Goal: Information Seeking & Learning: Learn about a topic

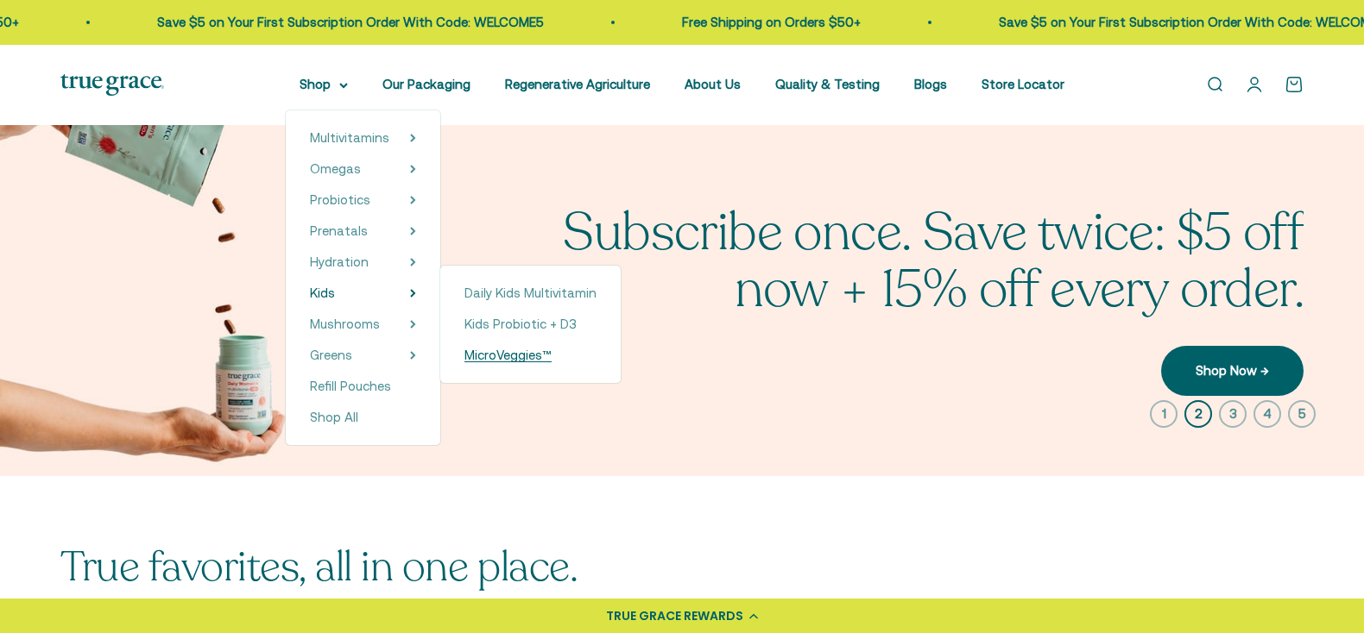
click at [504, 364] on span "MicroVeggies™" at bounding box center [507, 355] width 87 height 21
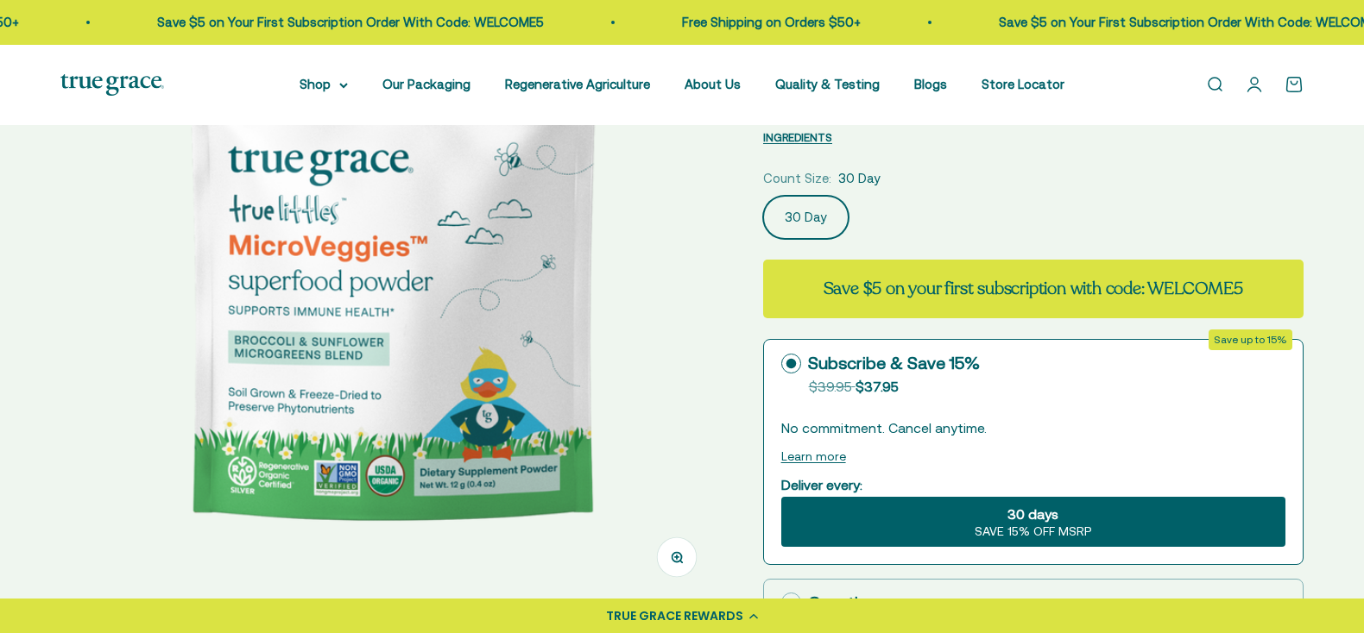
scroll to position [294, 0]
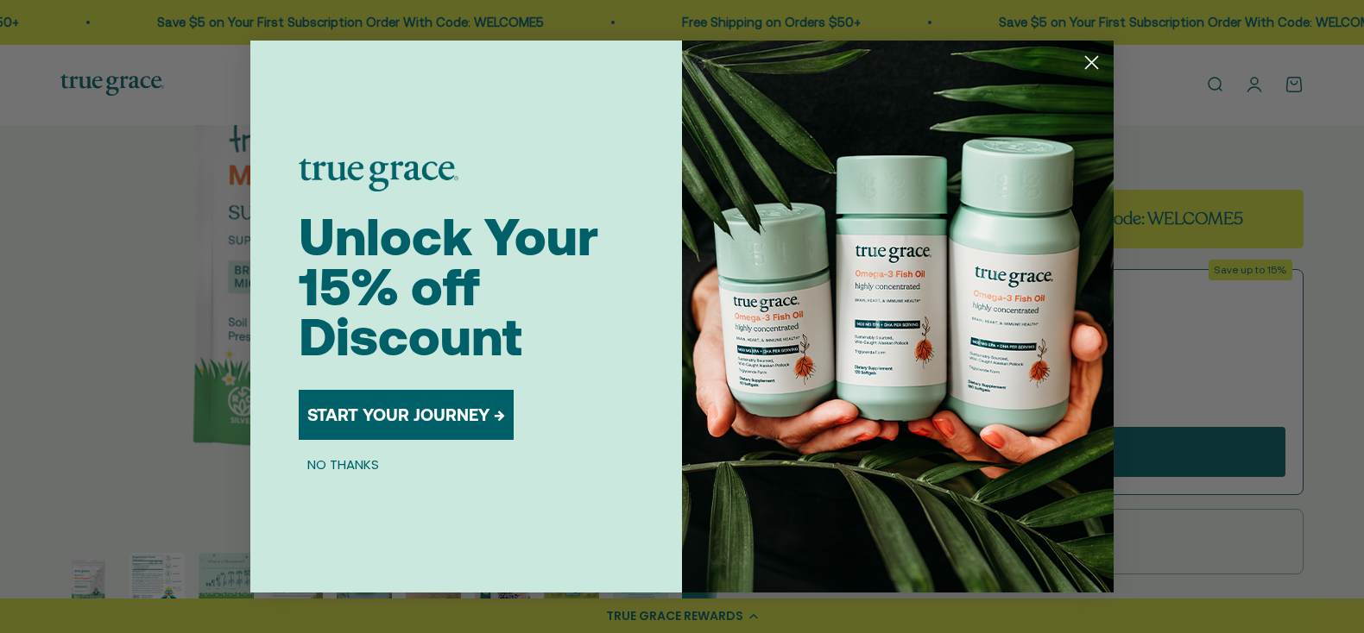
click at [1091, 71] on circle "Close dialog" at bounding box center [1091, 62] width 28 height 28
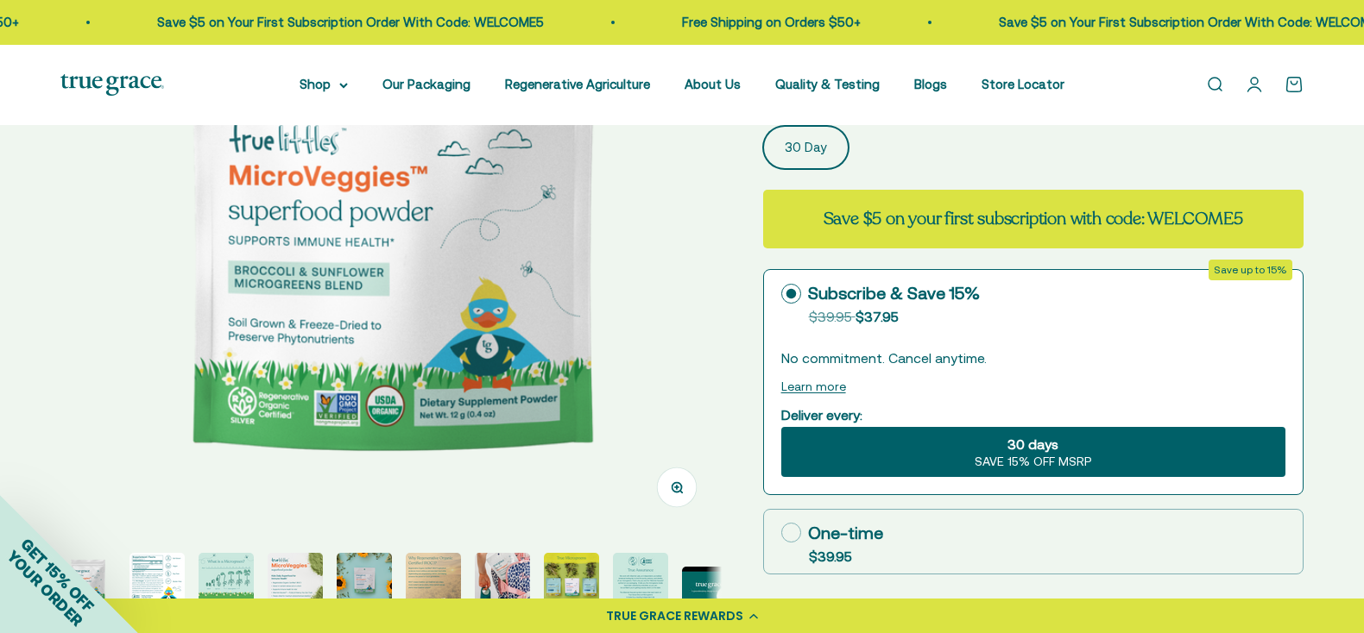
scroll to position [428, 0]
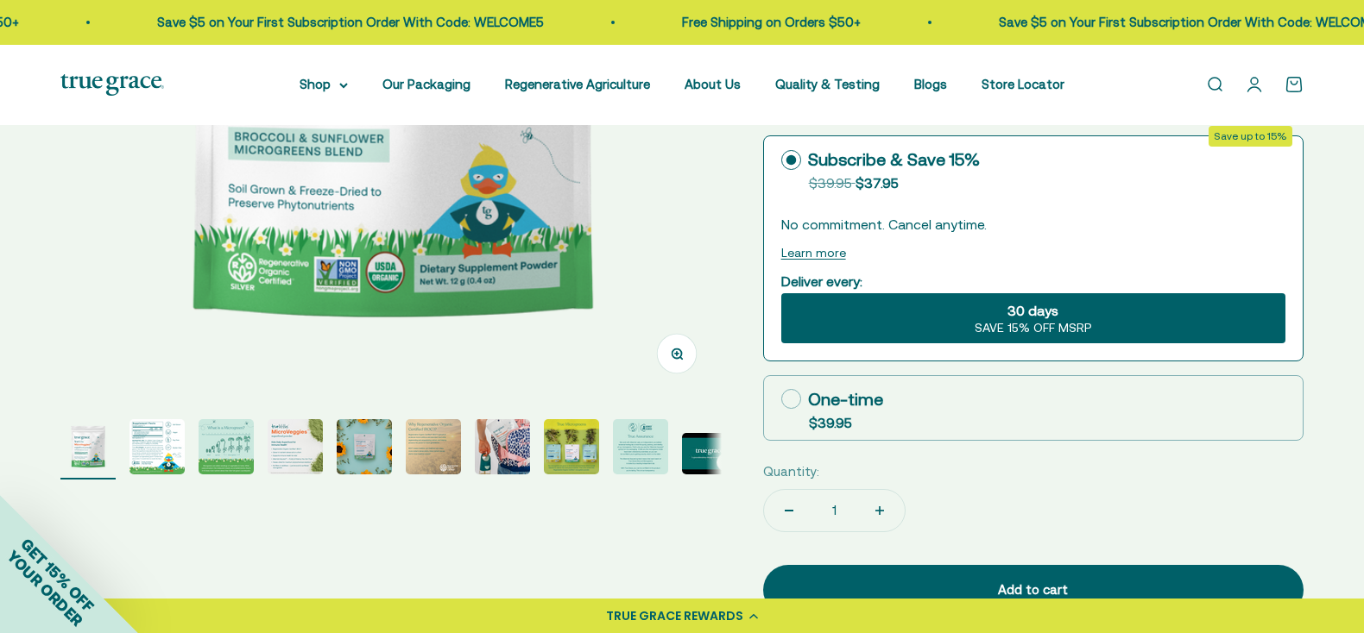
click at [185, 431] on page-dots at bounding box center [390, 449] width 661 height 60
click at [156, 436] on img "Go to item 2" at bounding box center [156, 446] width 55 height 55
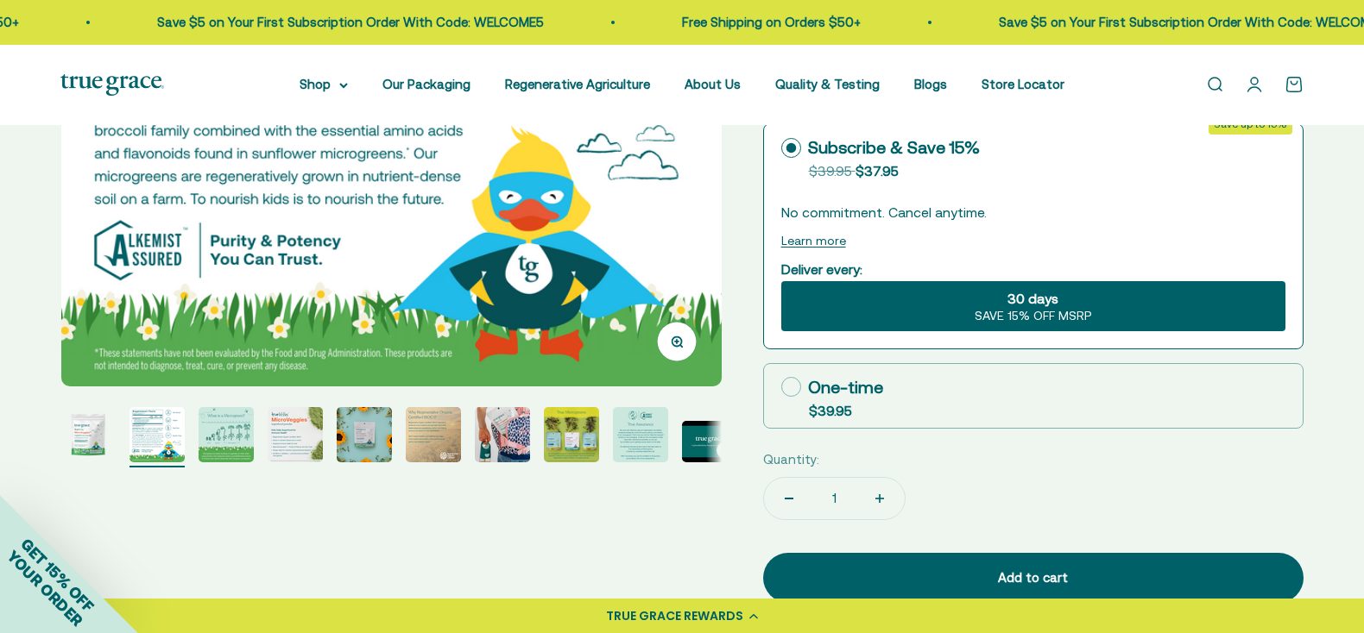
scroll to position [459, 0]
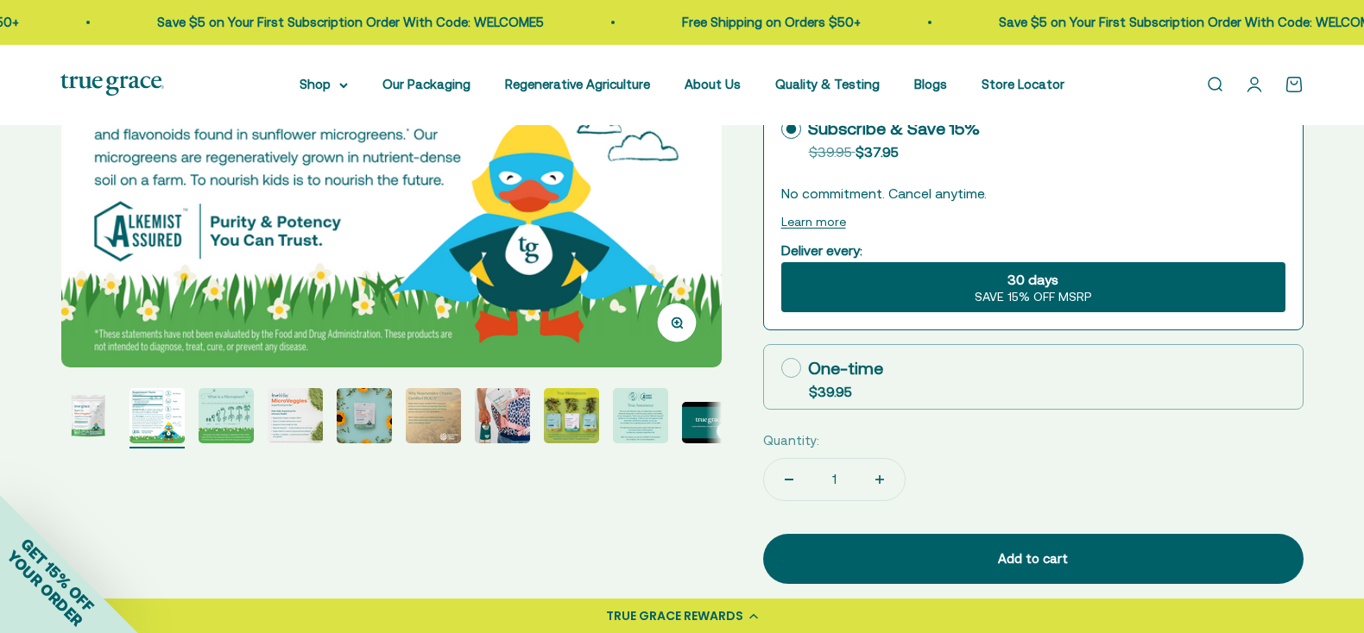
click at [297, 408] on img "Go to item 4" at bounding box center [295, 415] width 55 height 55
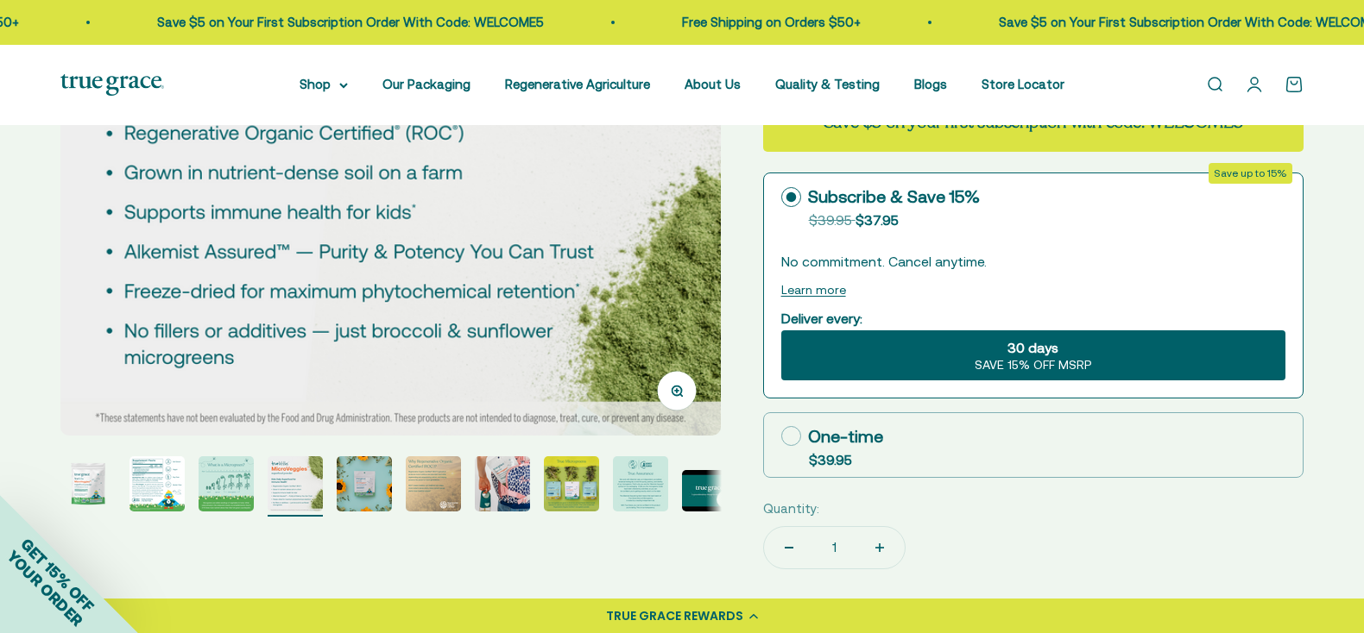
scroll to position [396, 0]
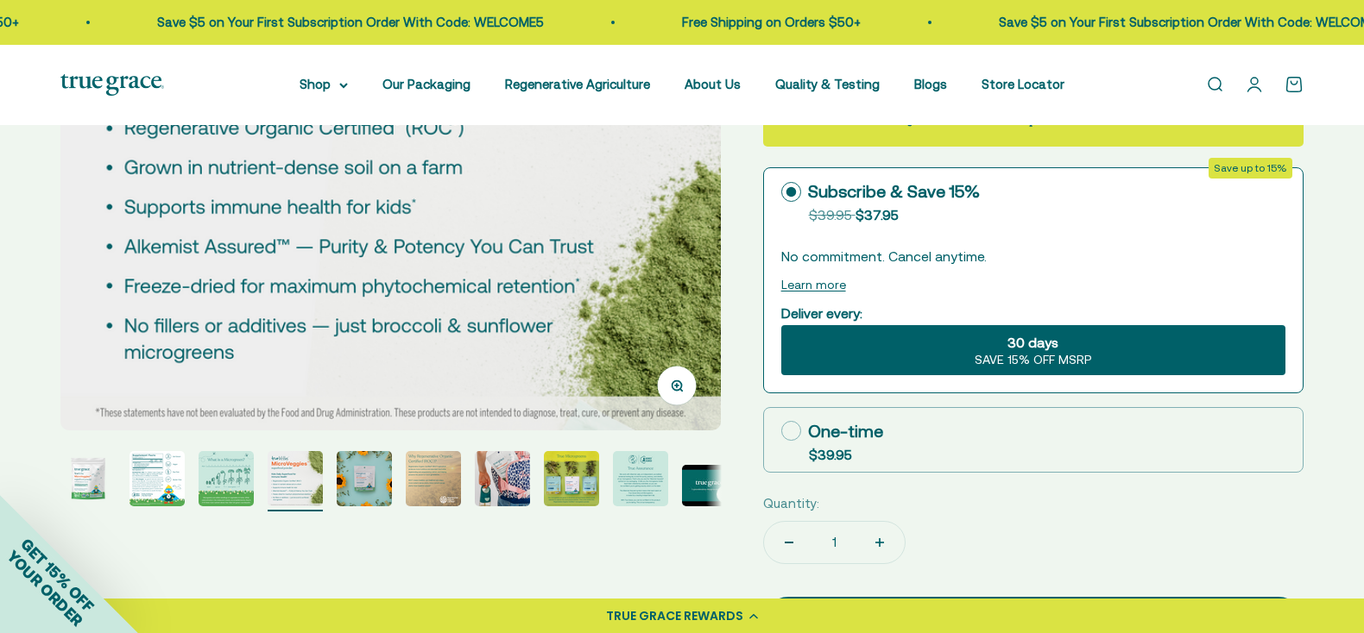
click at [211, 473] on img "Go to item 3" at bounding box center [225, 478] width 55 height 55
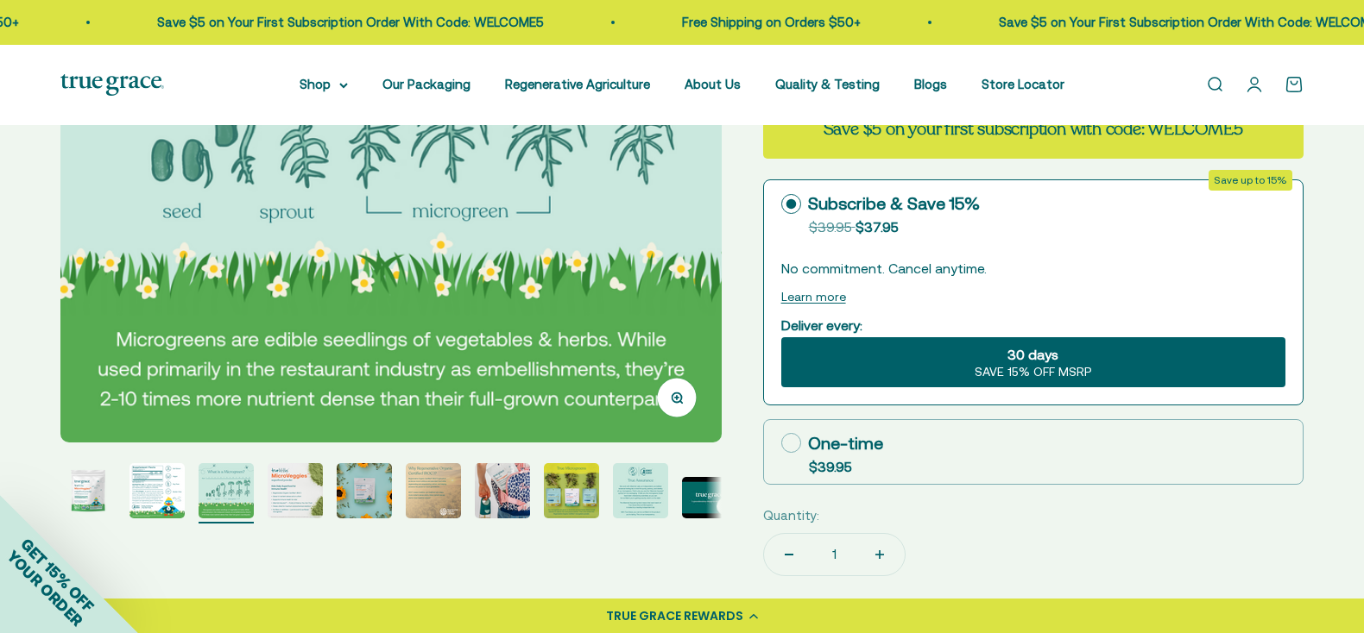
scroll to position [386, 0]
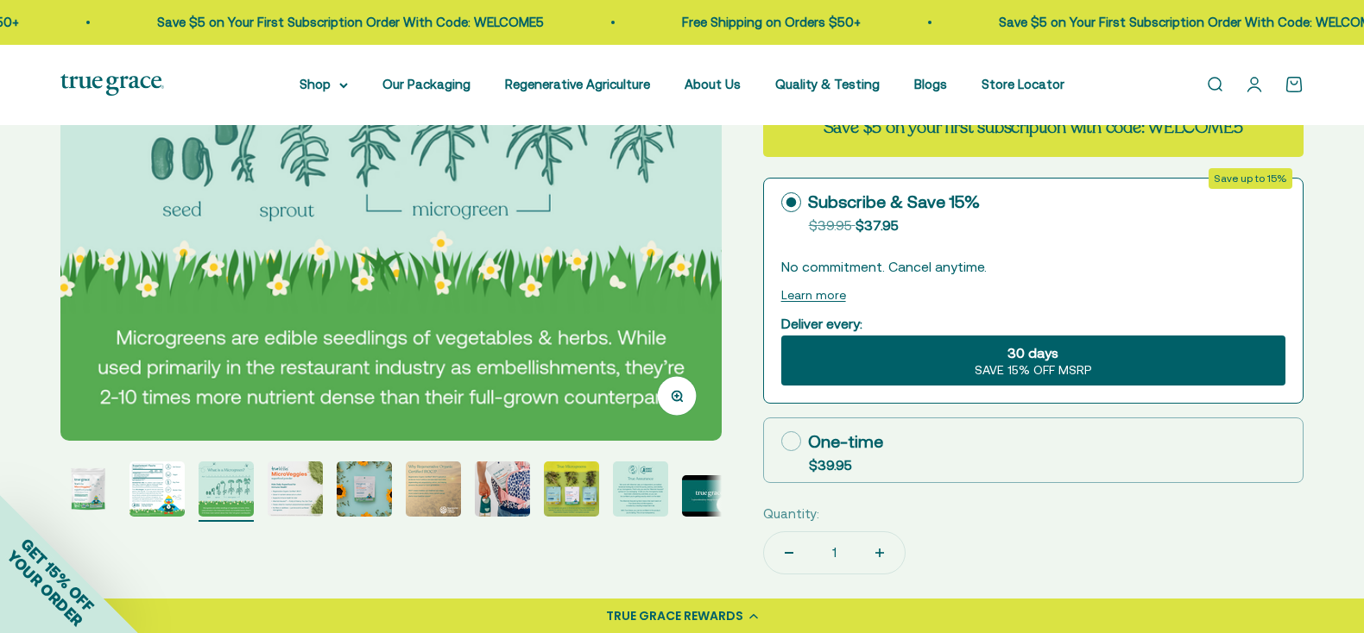
click at [290, 473] on img "Go to item 4" at bounding box center [295, 489] width 55 height 55
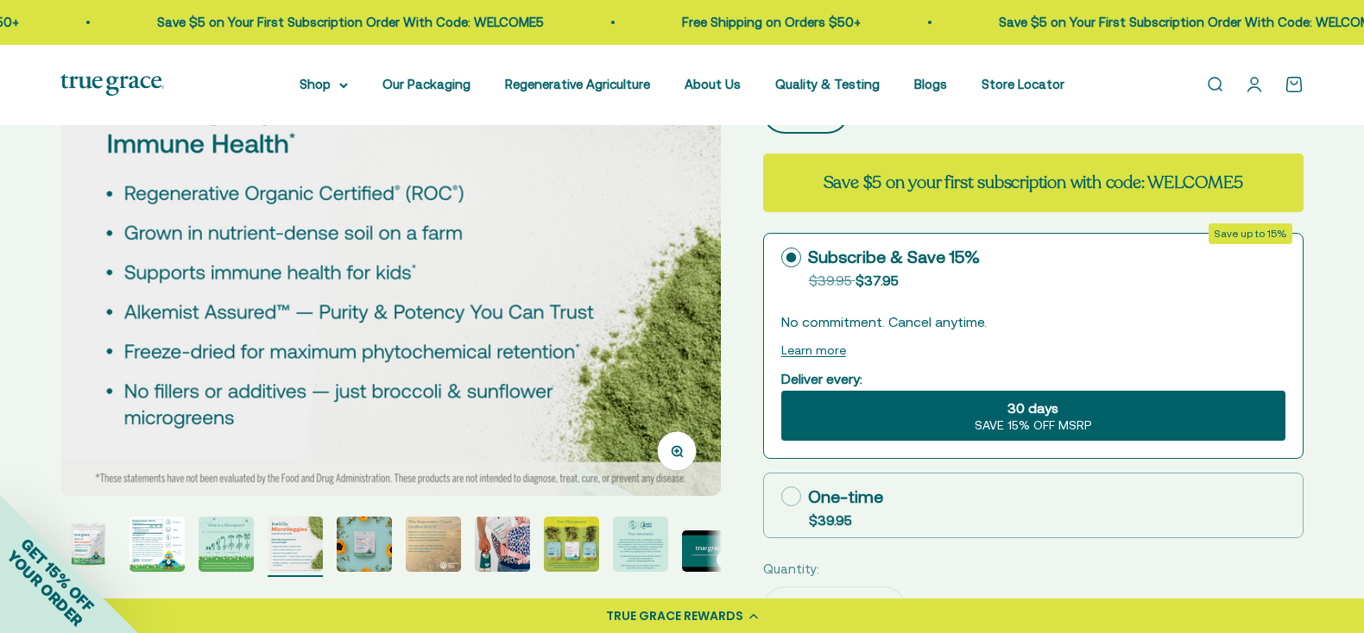
scroll to position [337, 0]
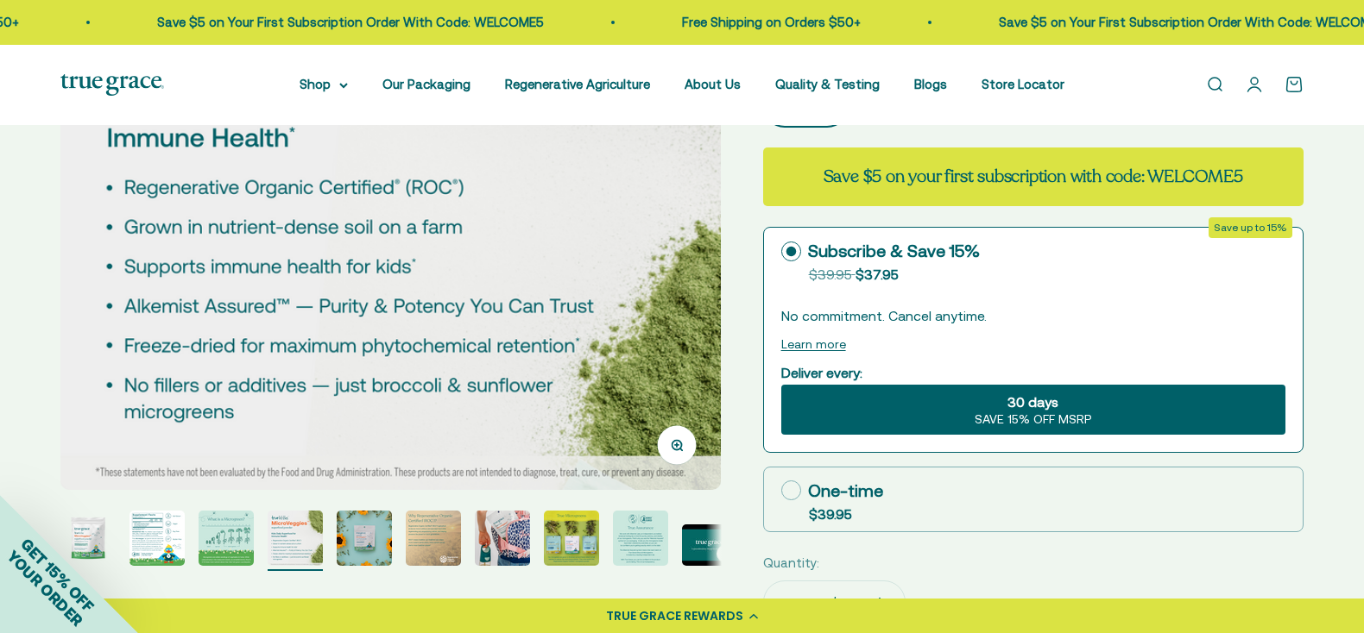
click at [343, 530] on img "Go to item 5" at bounding box center [364, 538] width 55 height 55
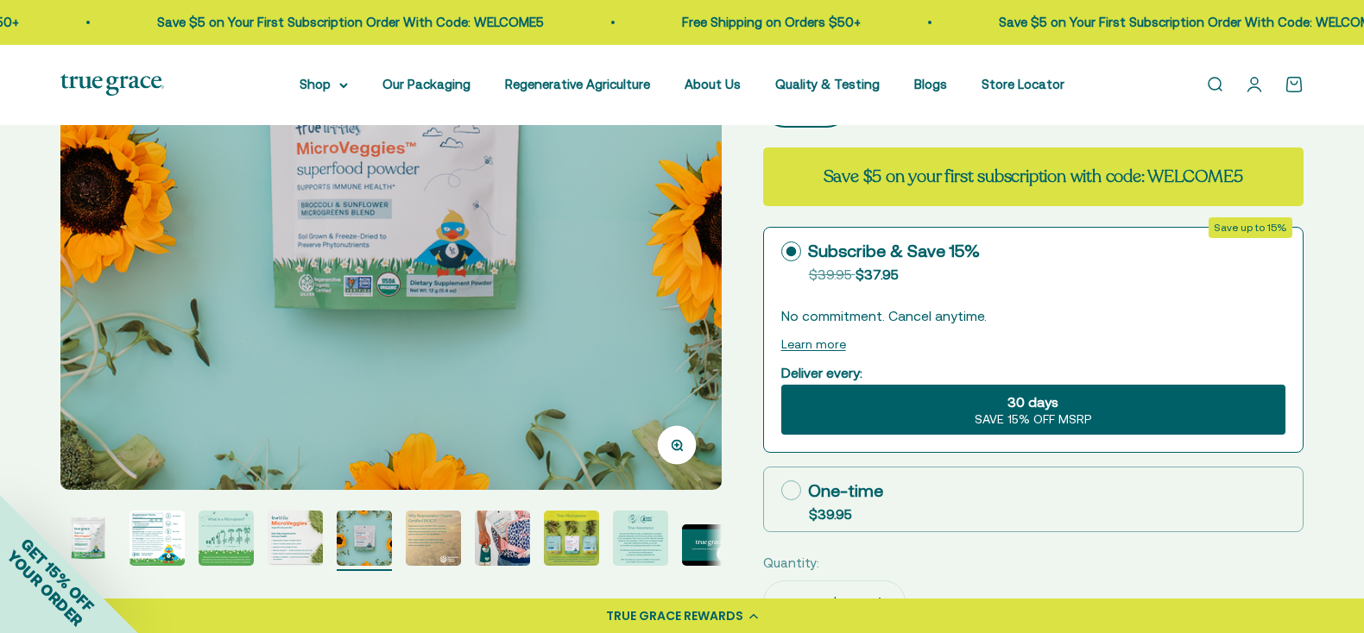
click at [435, 536] on img "Go to item 6" at bounding box center [433, 538] width 55 height 55
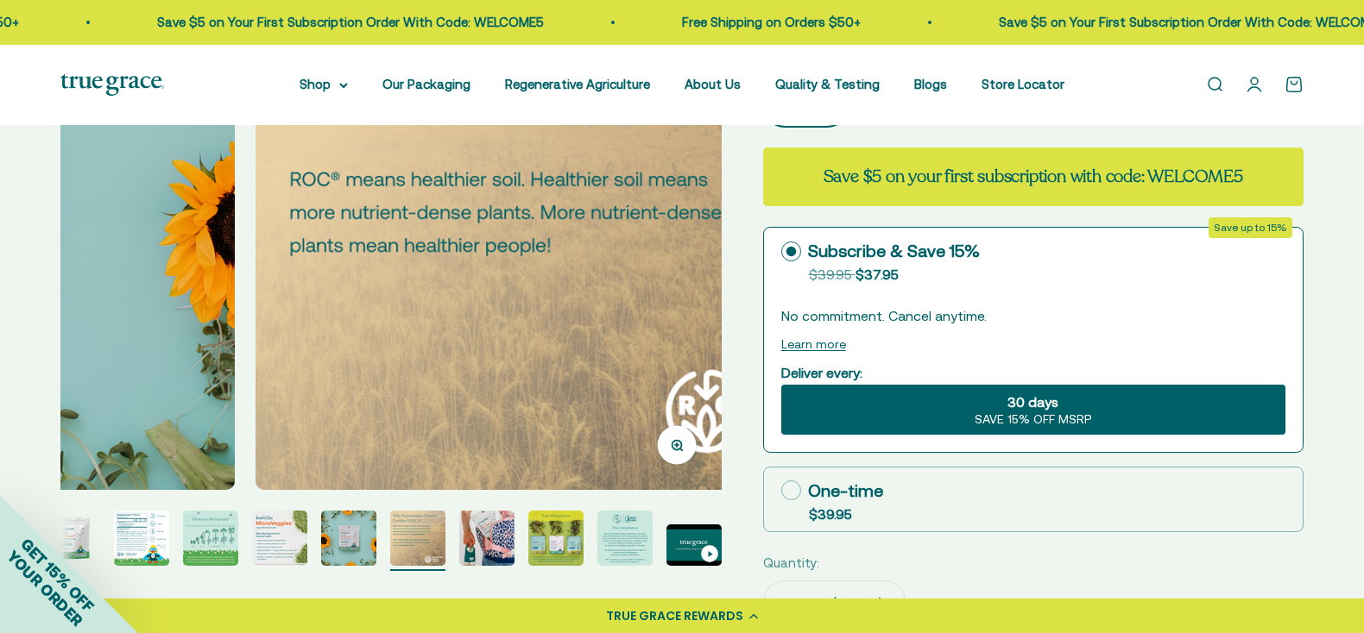
scroll to position [0, 3407]
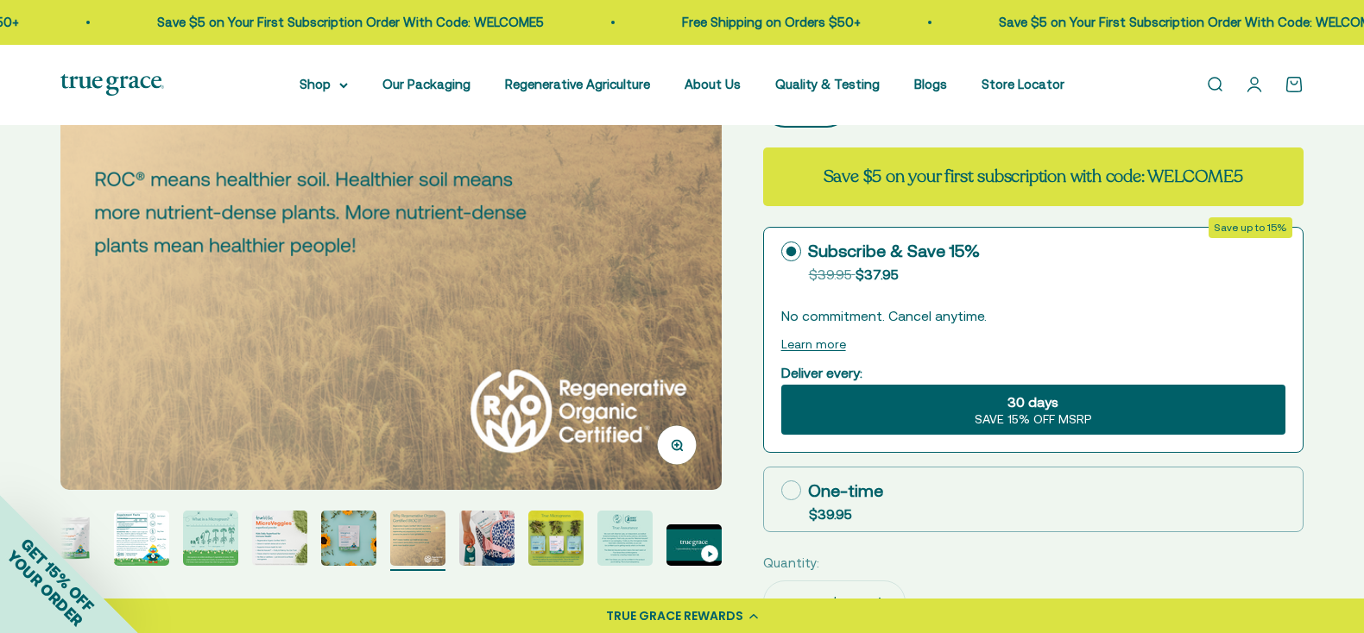
click at [569, 535] on img "Go to item 8" at bounding box center [555, 538] width 55 height 55
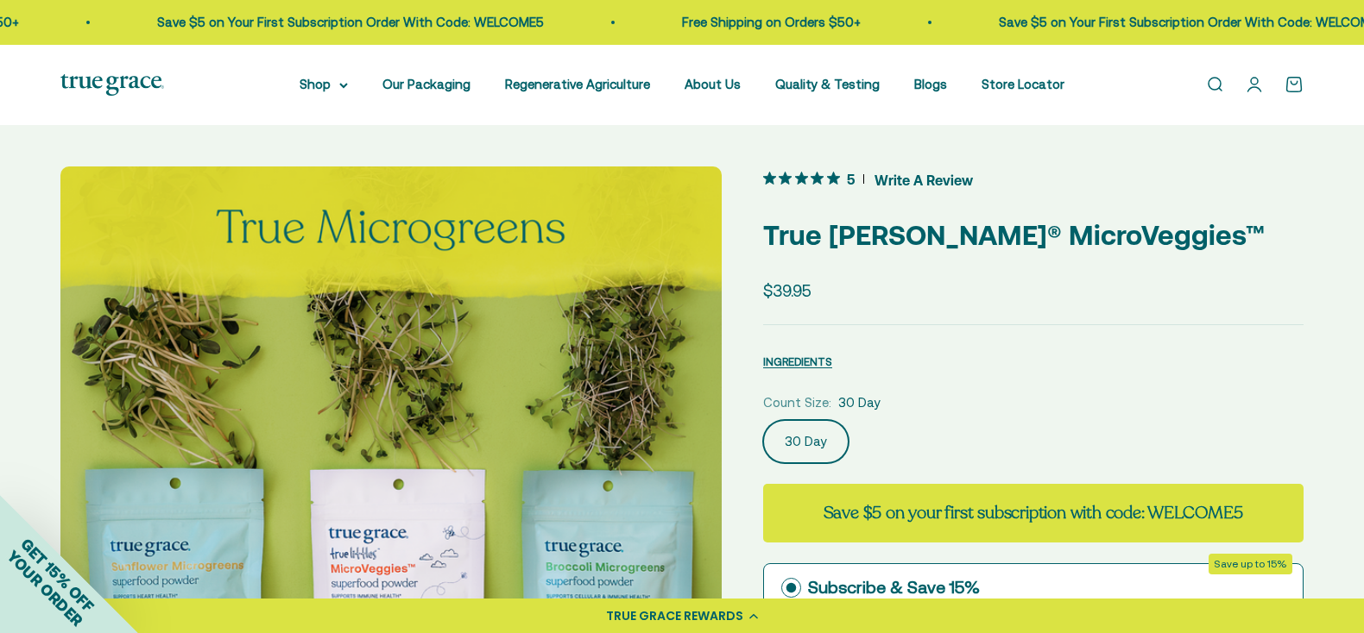
scroll to position [0, 0]
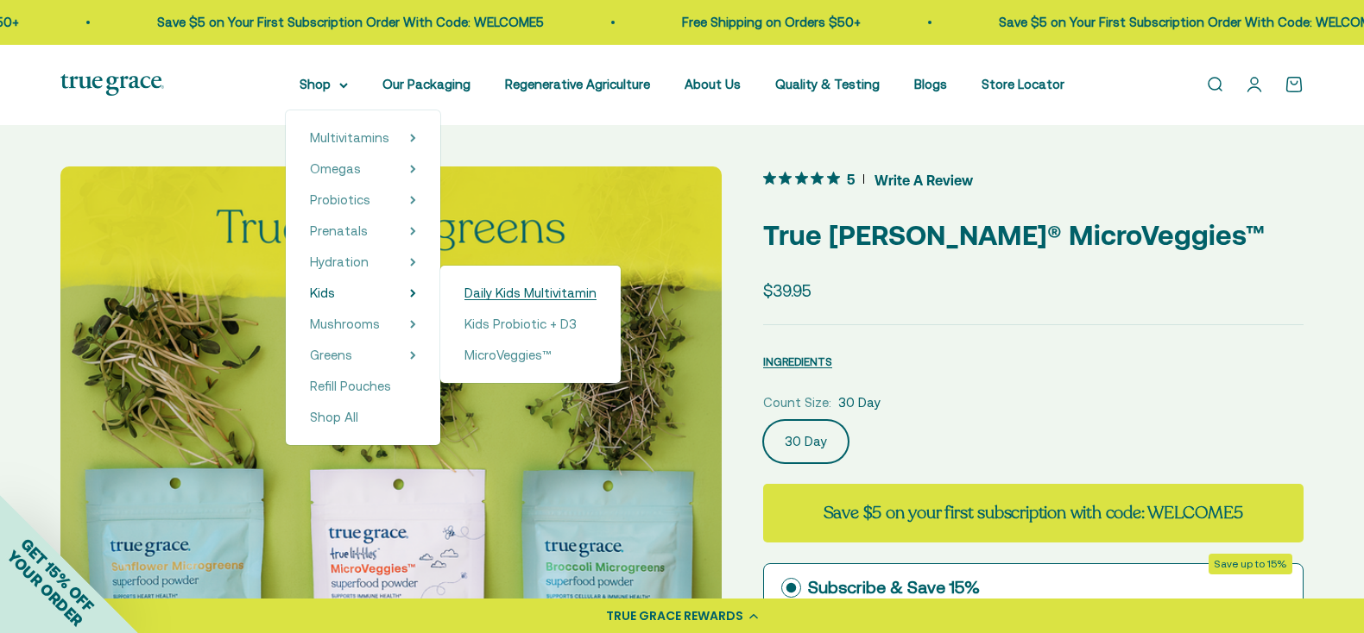
click at [484, 287] on span "Daily Kids Multivitamin" at bounding box center [530, 293] width 132 height 15
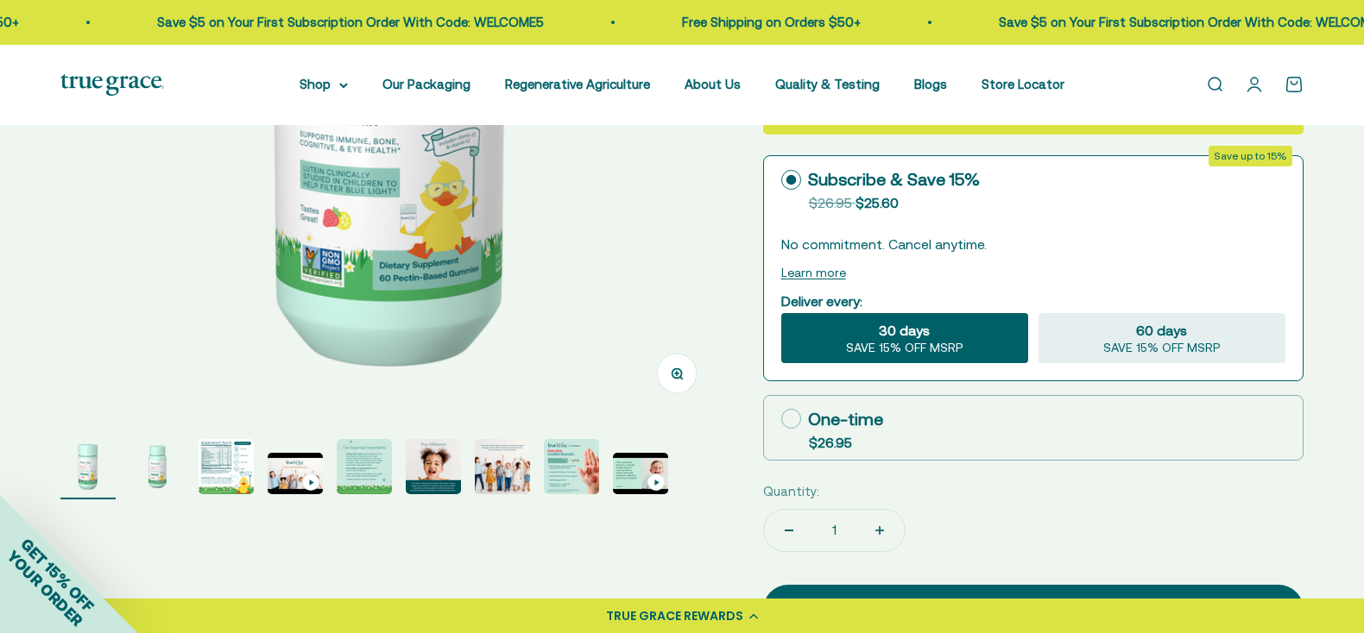
scroll to position [450, 0]
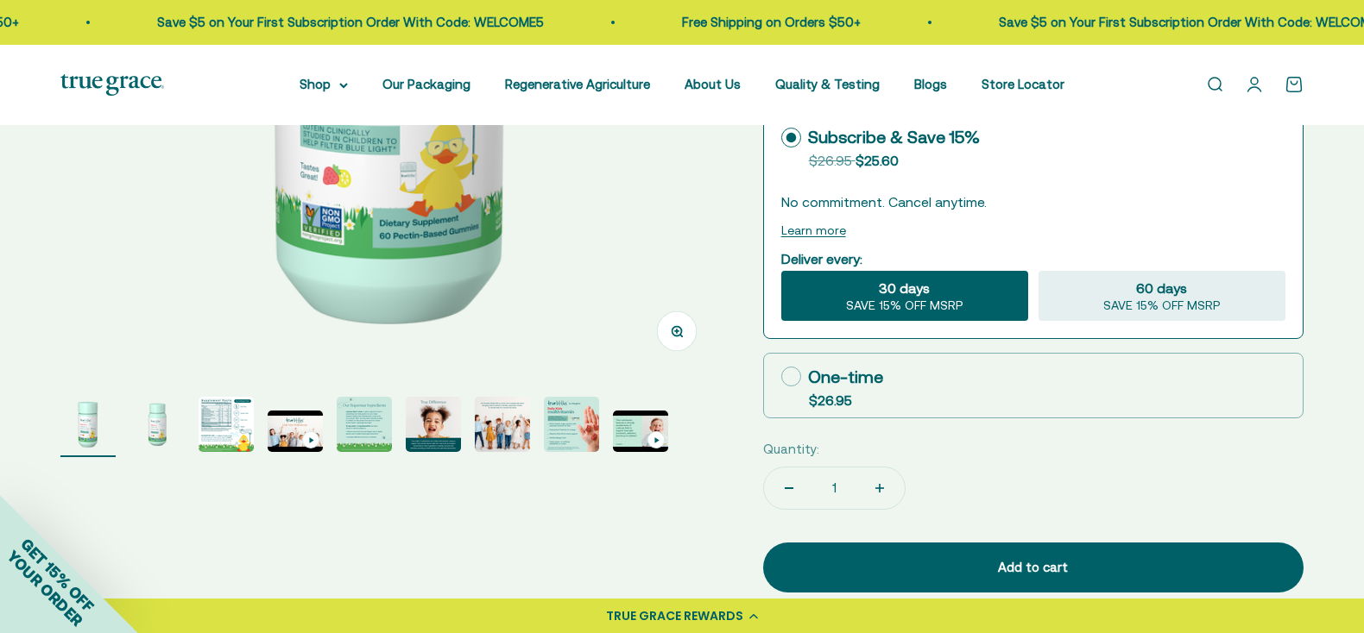
click at [207, 425] on img "Go to item 3" at bounding box center [225, 424] width 55 height 55
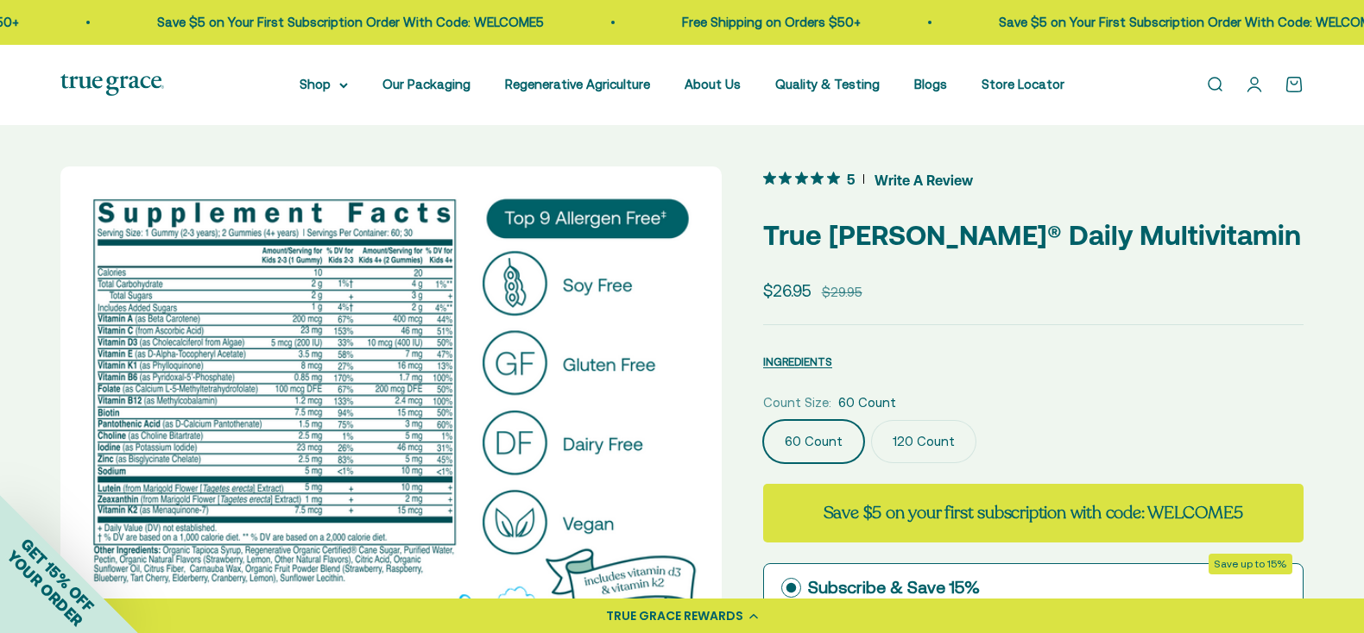
scroll to position [0, 0]
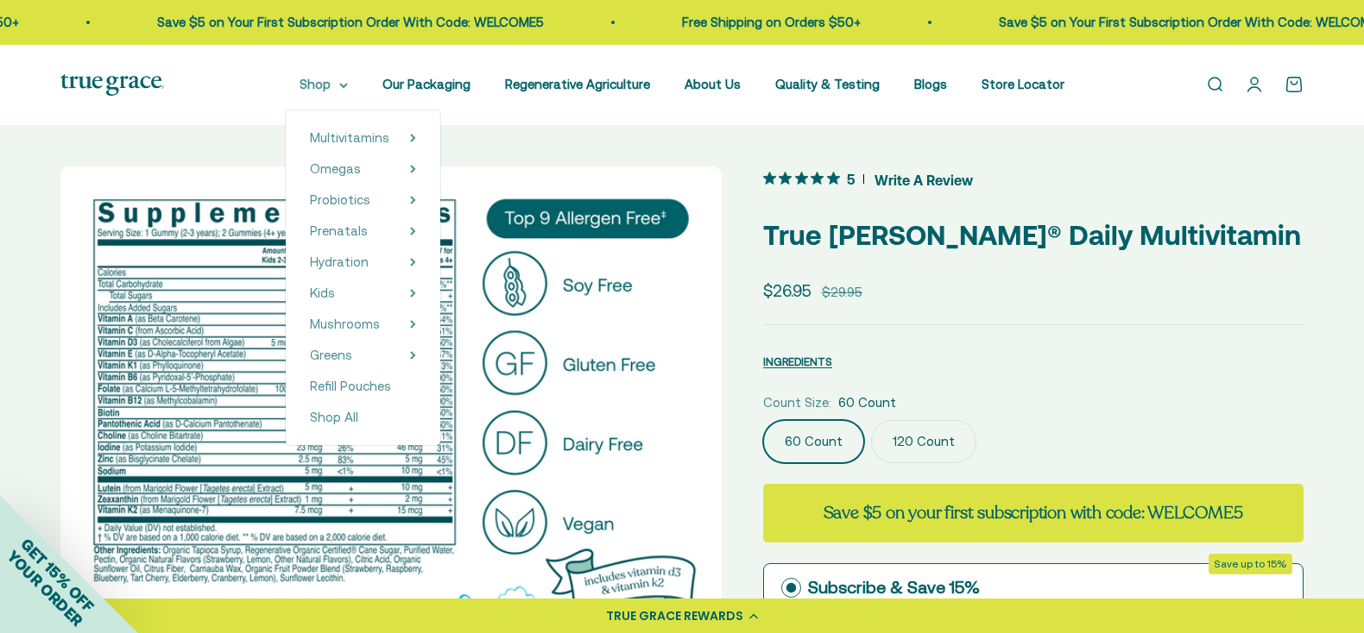
click at [302, 86] on summary "Shop" at bounding box center [323, 84] width 48 height 21
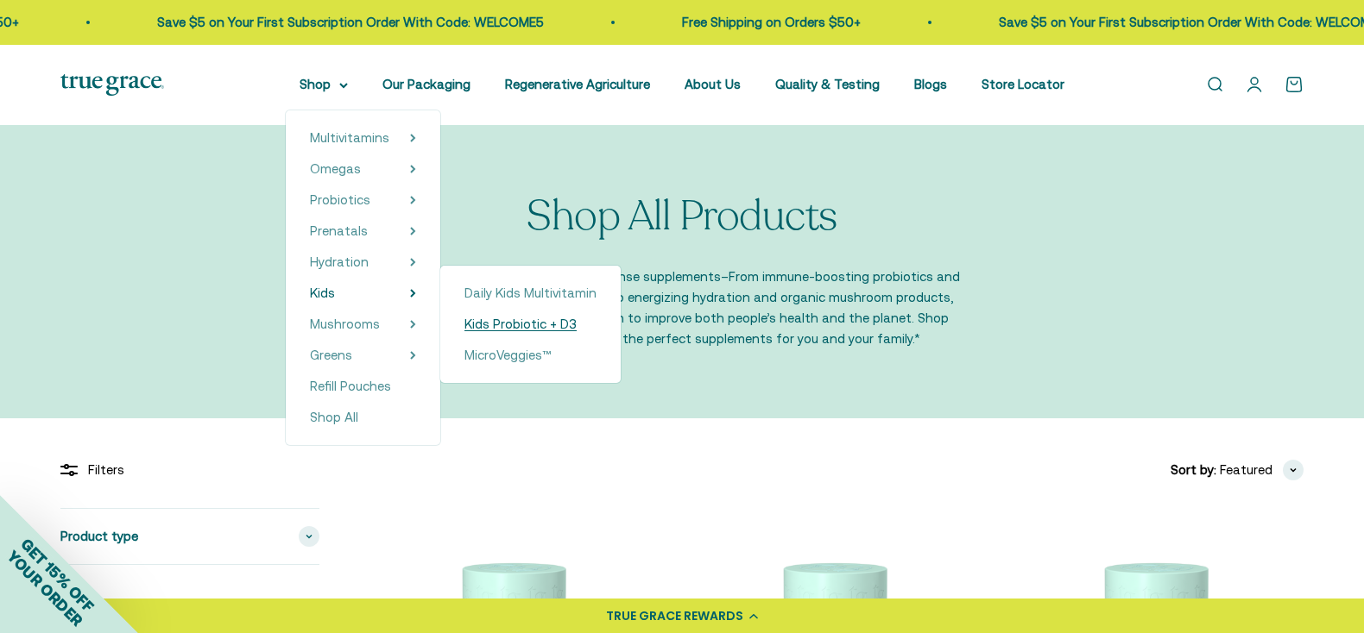
click at [484, 323] on span "Kids Probiotic + D3" at bounding box center [520, 324] width 112 height 15
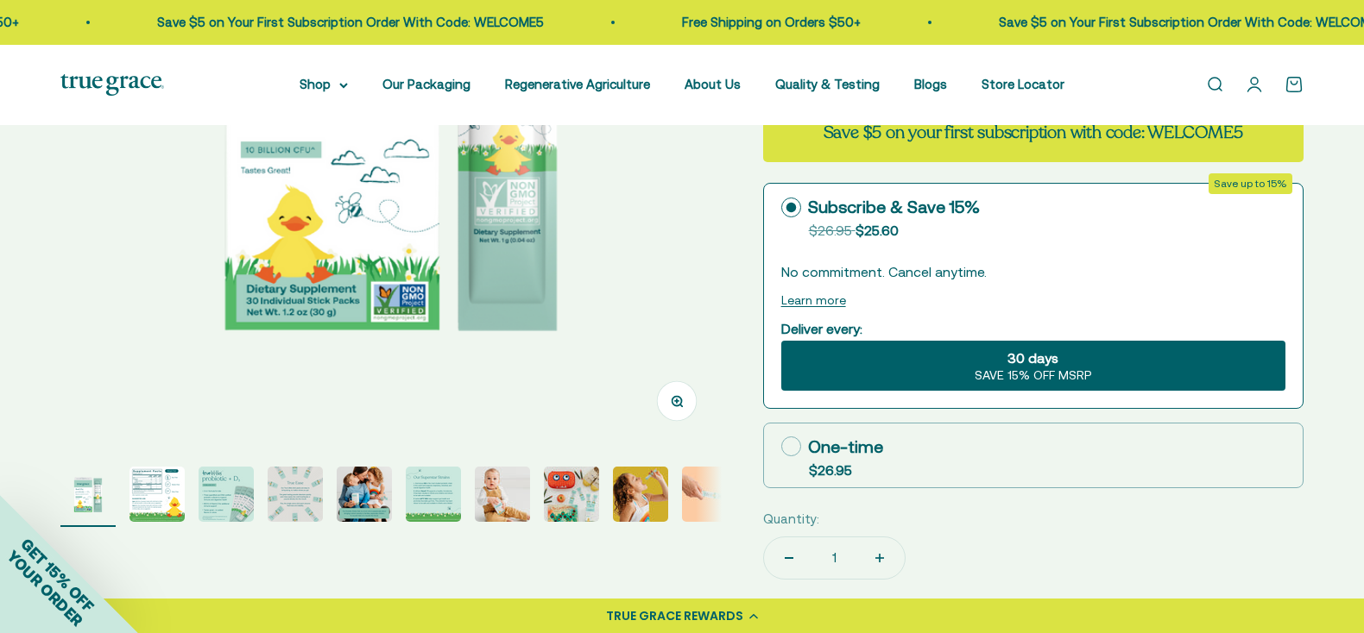
scroll to position [404, 0]
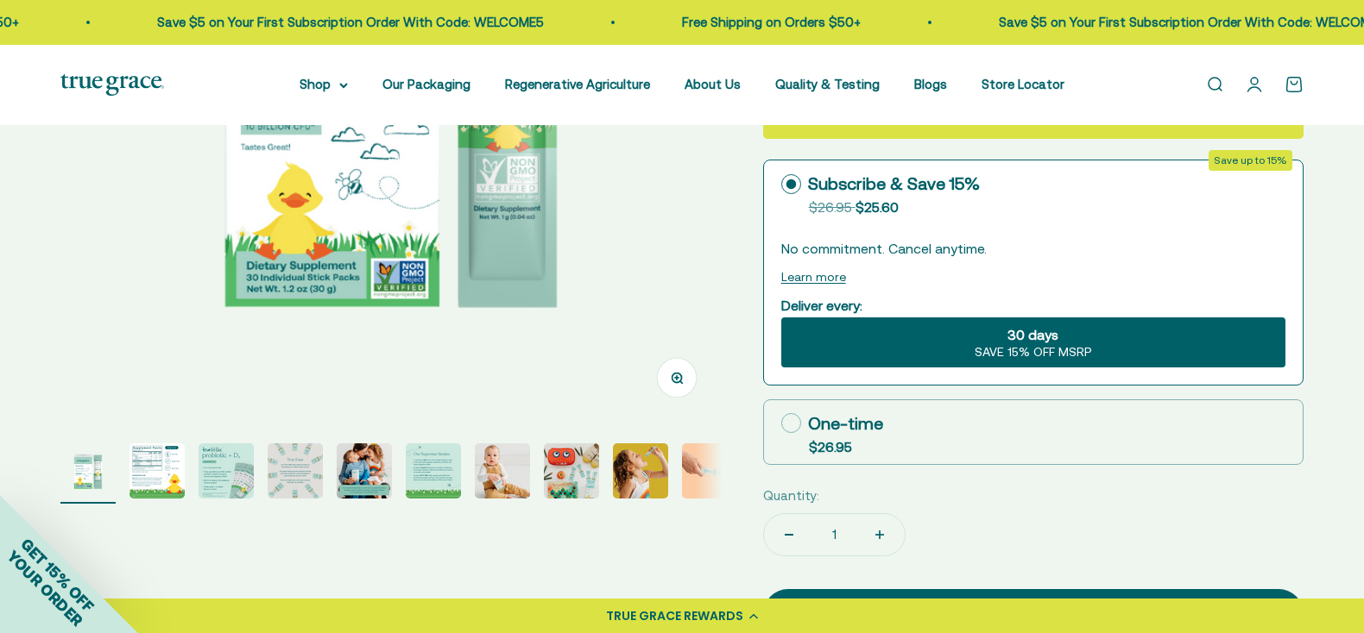
click at [160, 456] on img "Go to item 2" at bounding box center [156, 471] width 55 height 55
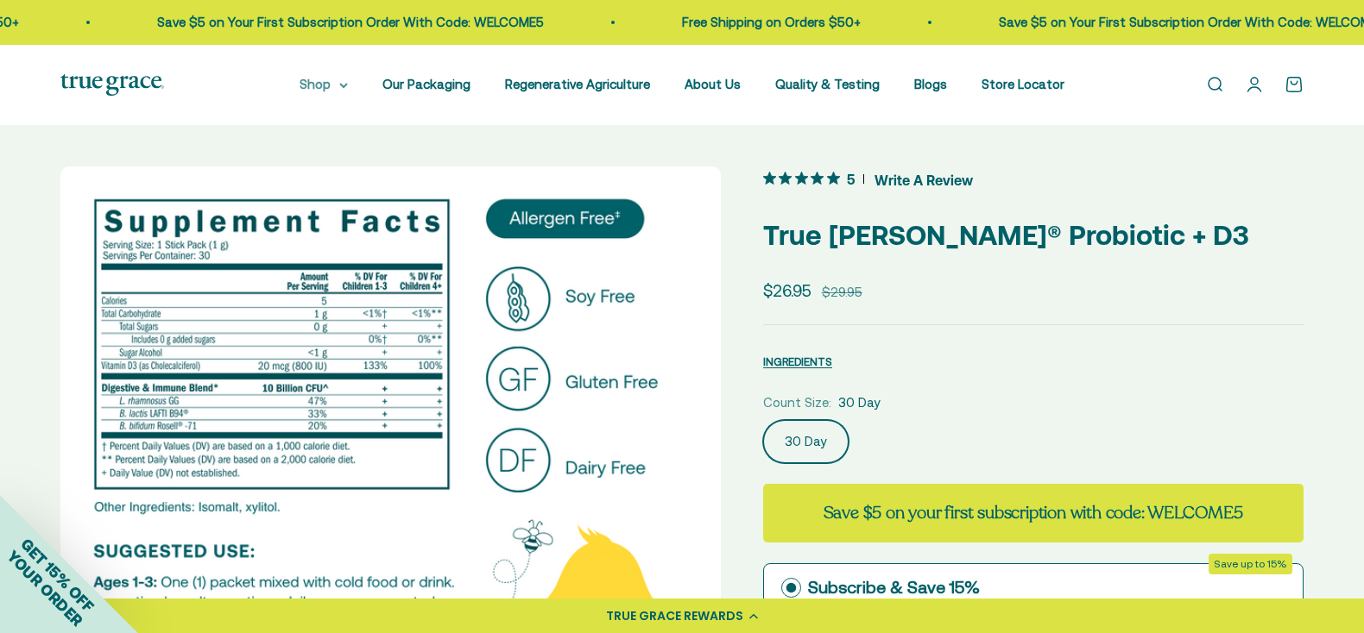
scroll to position [0, 0]
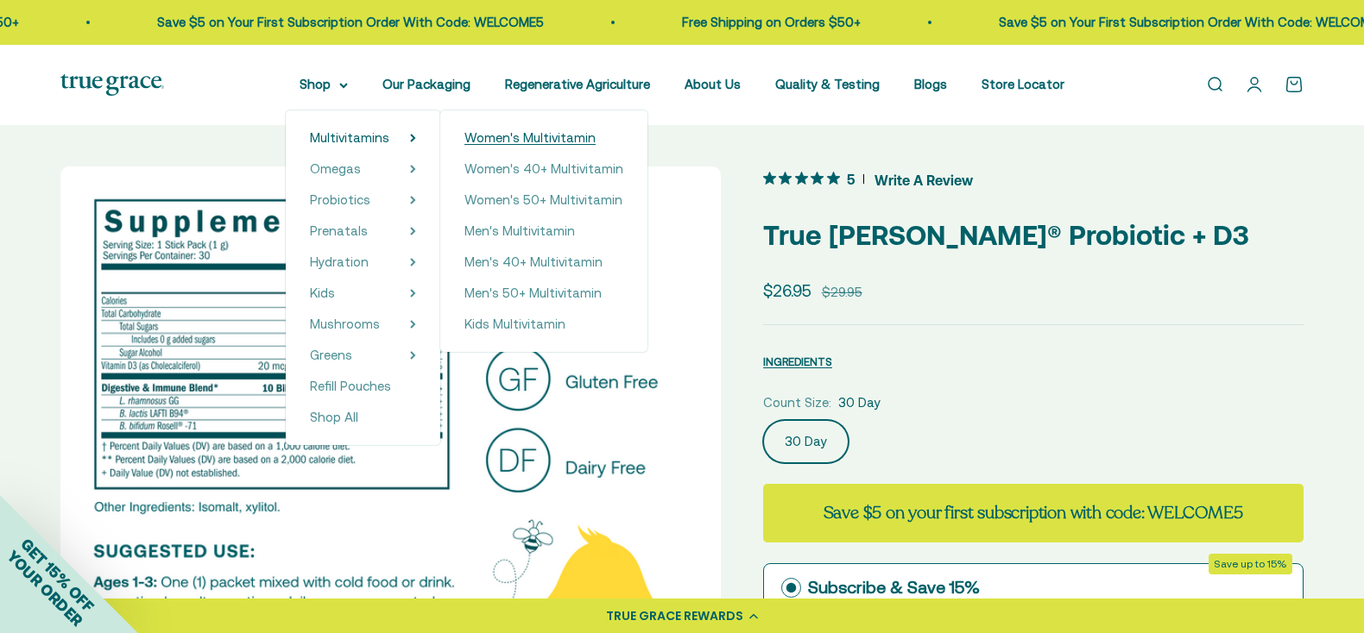
click at [481, 137] on span "Women's Multivitamin" at bounding box center [529, 137] width 131 height 15
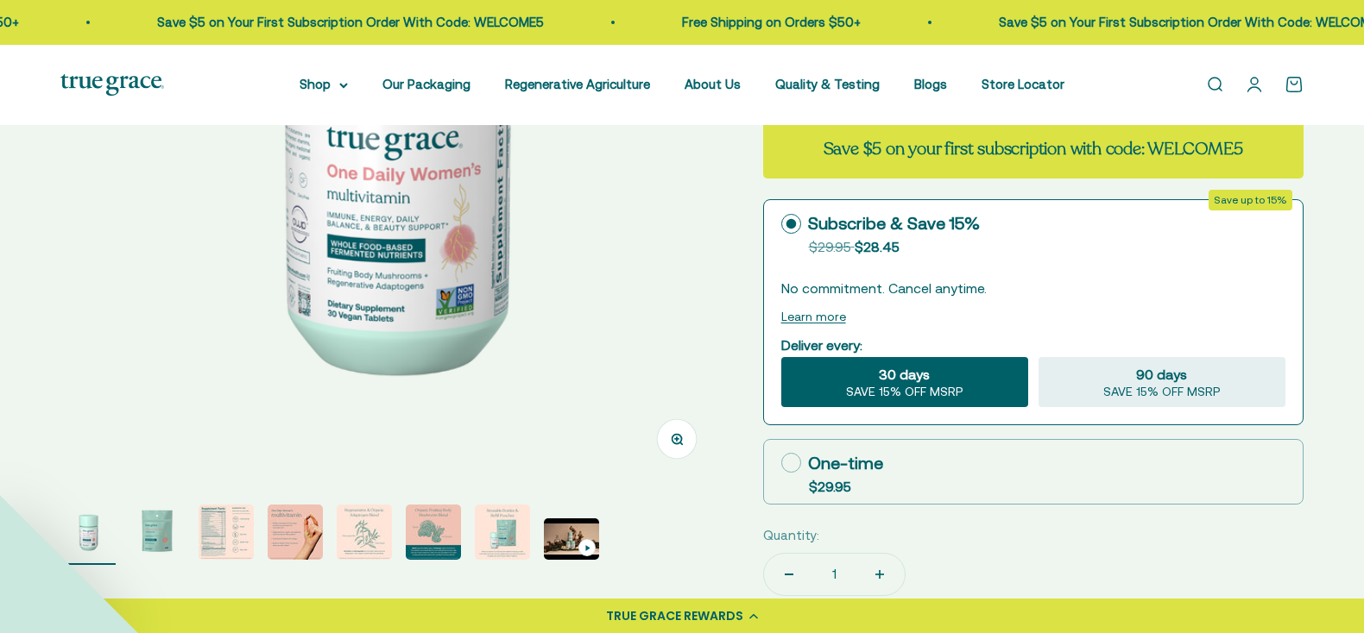
click at [211, 533] on img "Go to item 3" at bounding box center [225, 532] width 55 height 55
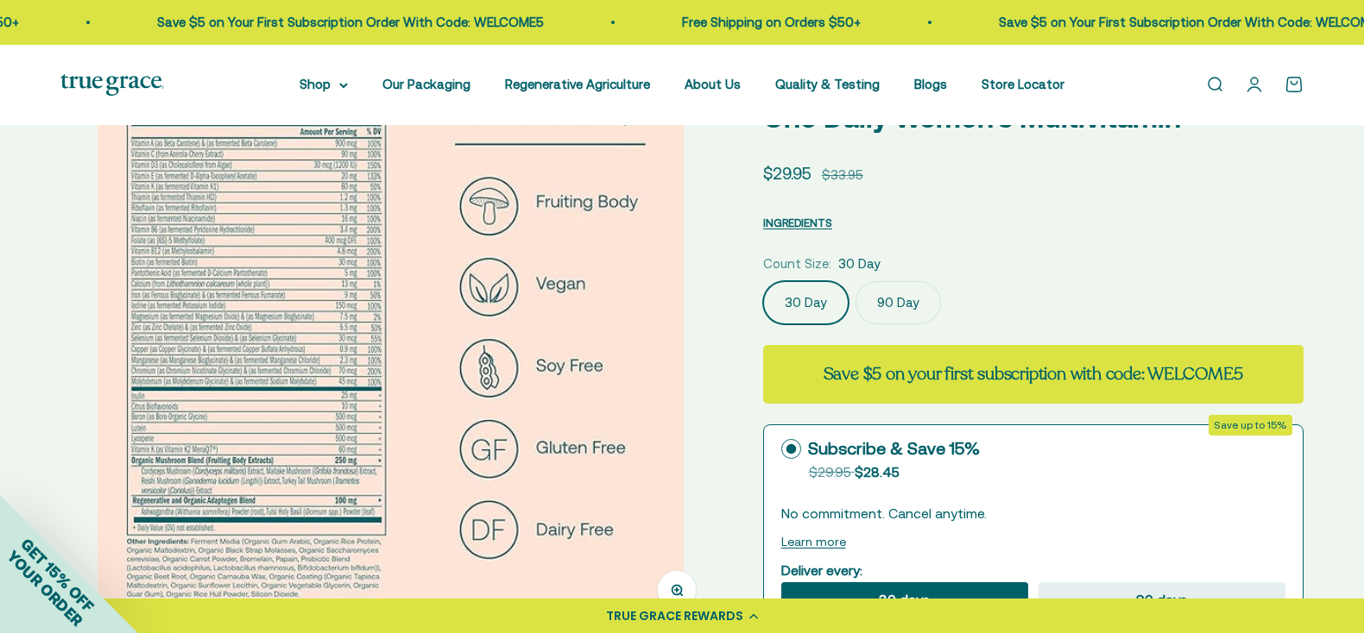
scroll to position [120, 0]
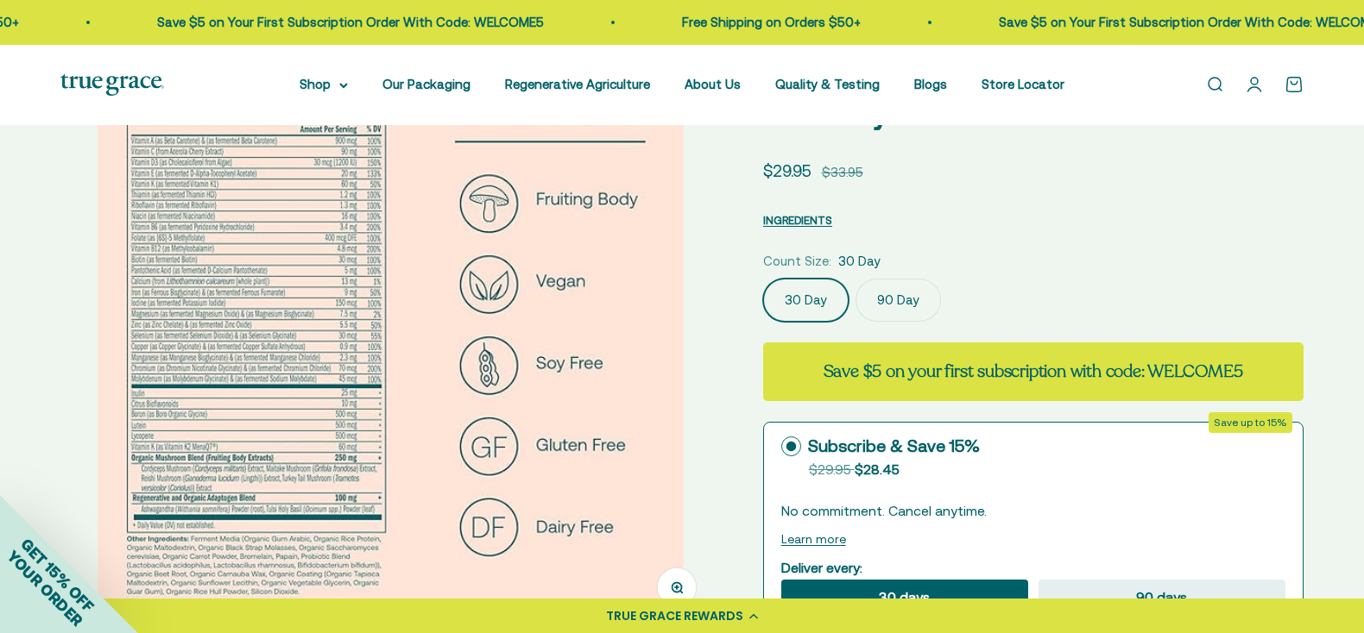
click at [164, 280] on img at bounding box center [391, 340] width 586 height 586
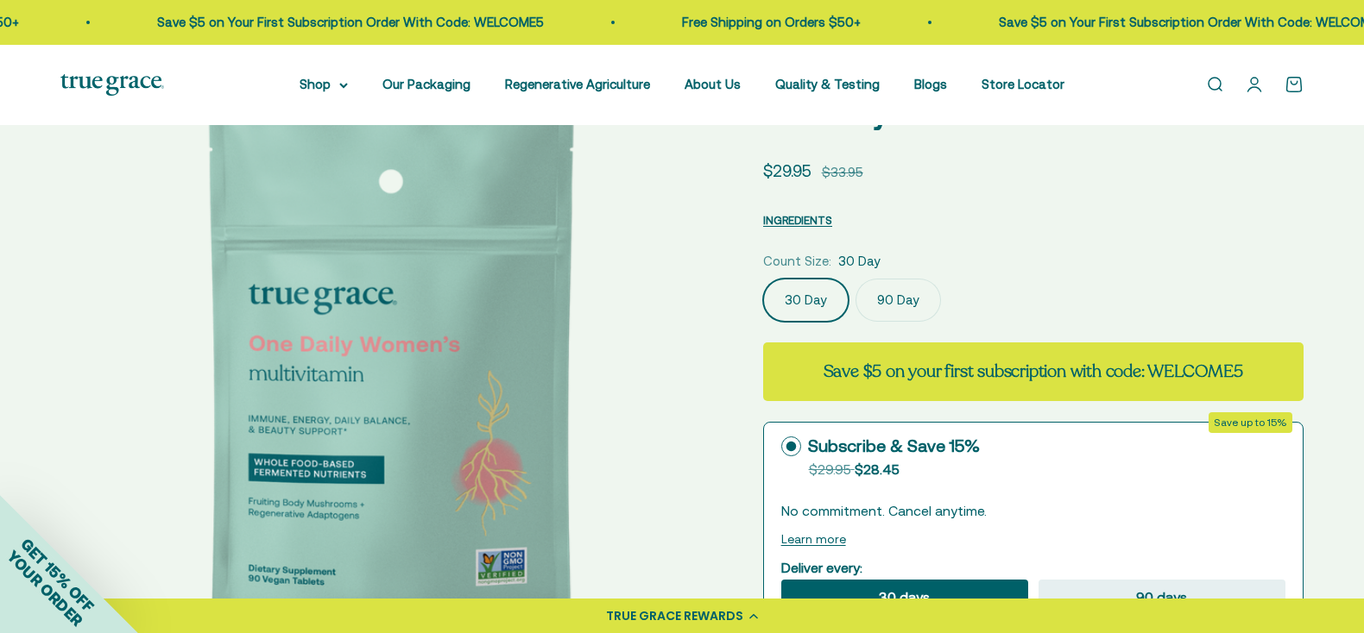
click at [577, 378] on img at bounding box center [390, 377] width 661 height 661
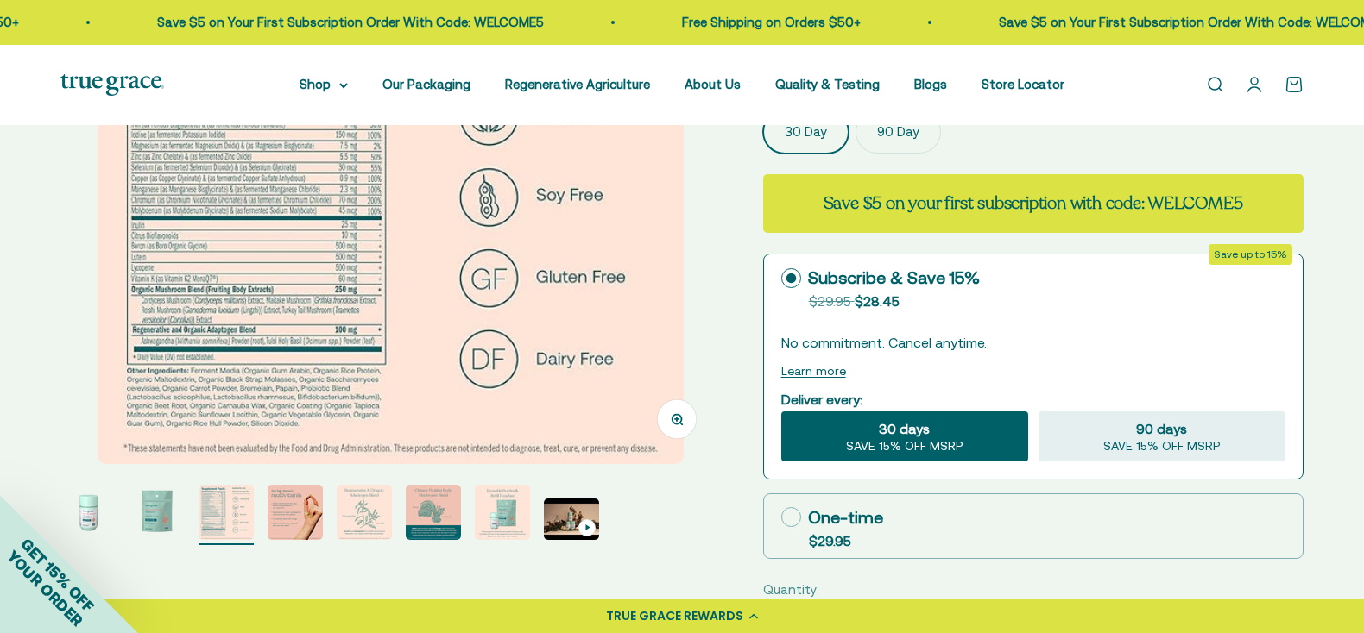
scroll to position [343, 0]
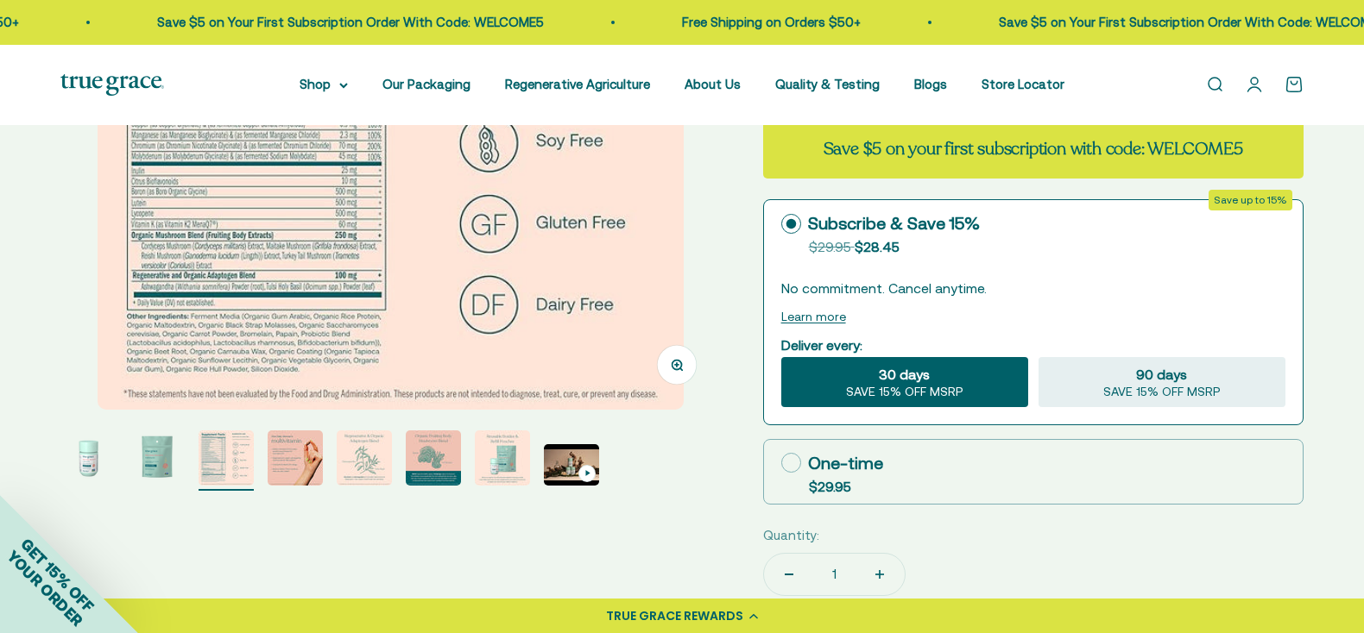
click at [285, 457] on img "Go to item 4" at bounding box center [295, 458] width 55 height 55
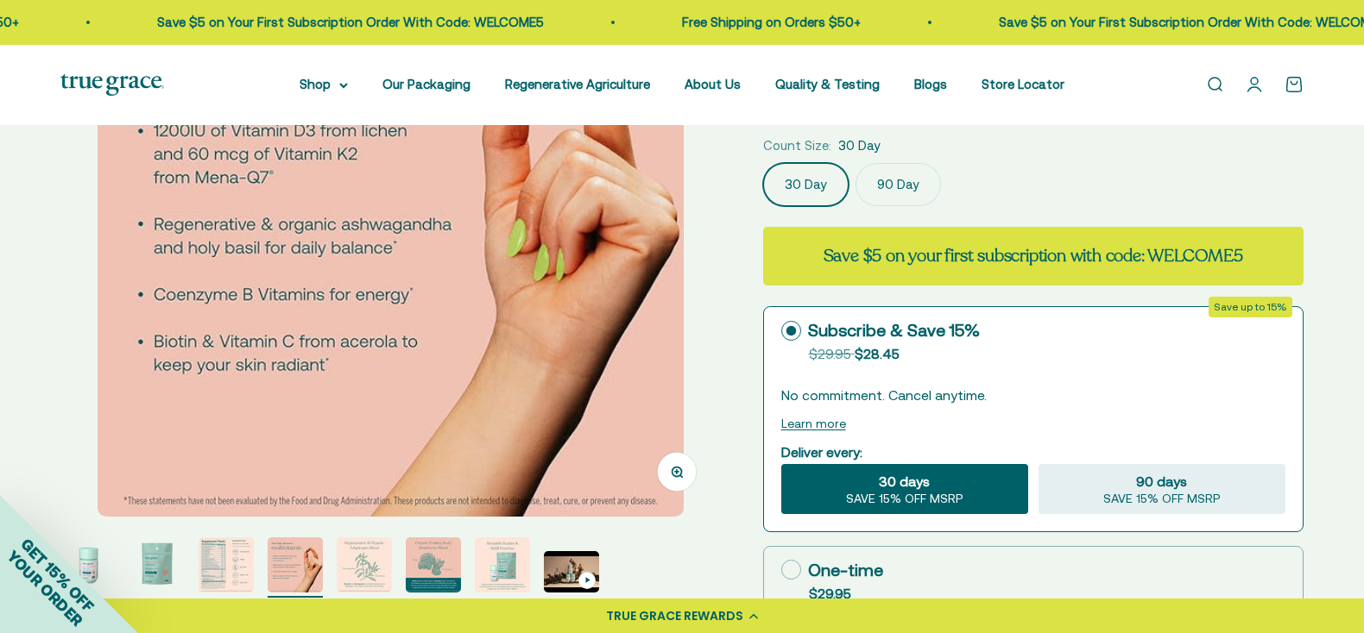
scroll to position [253, 0]
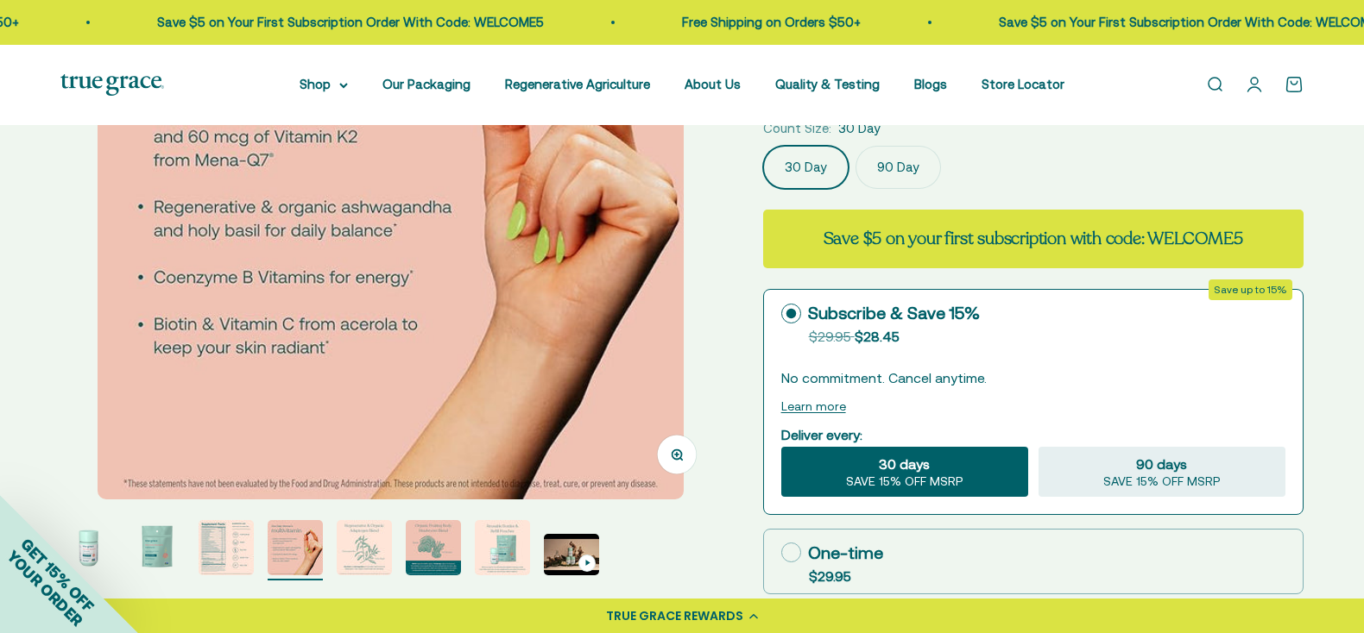
click at [373, 539] on img "Go to item 5" at bounding box center [364, 547] width 55 height 55
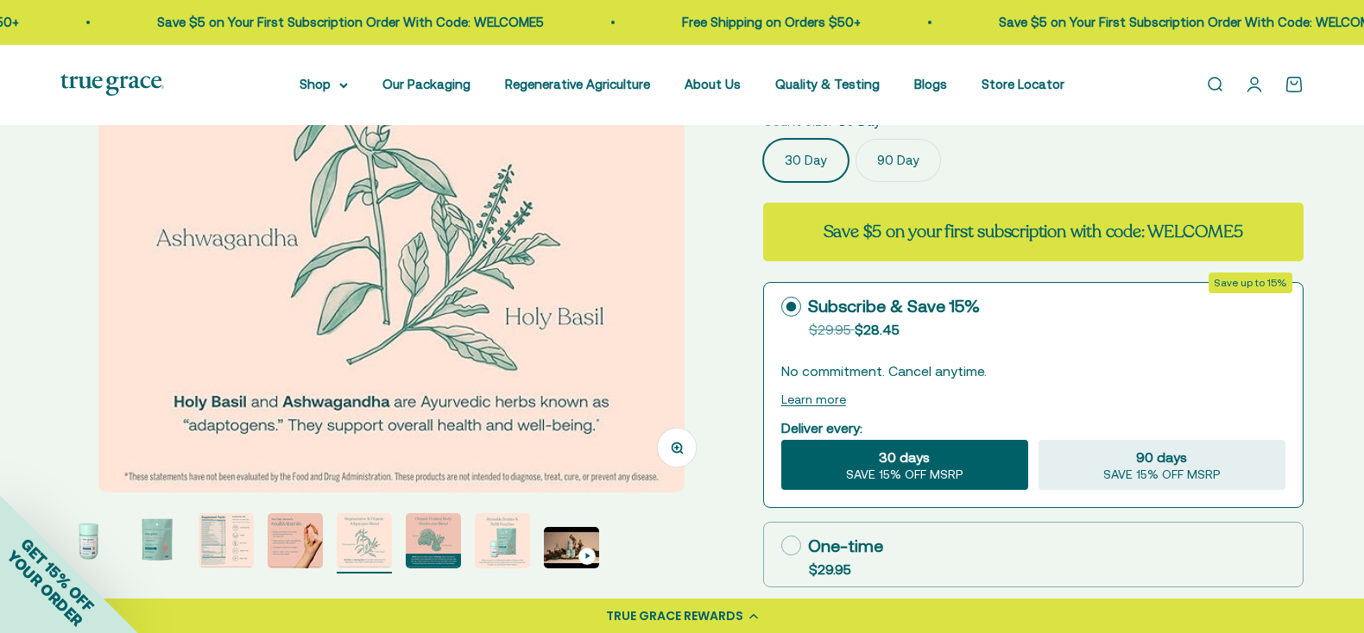
scroll to position [329, 0]
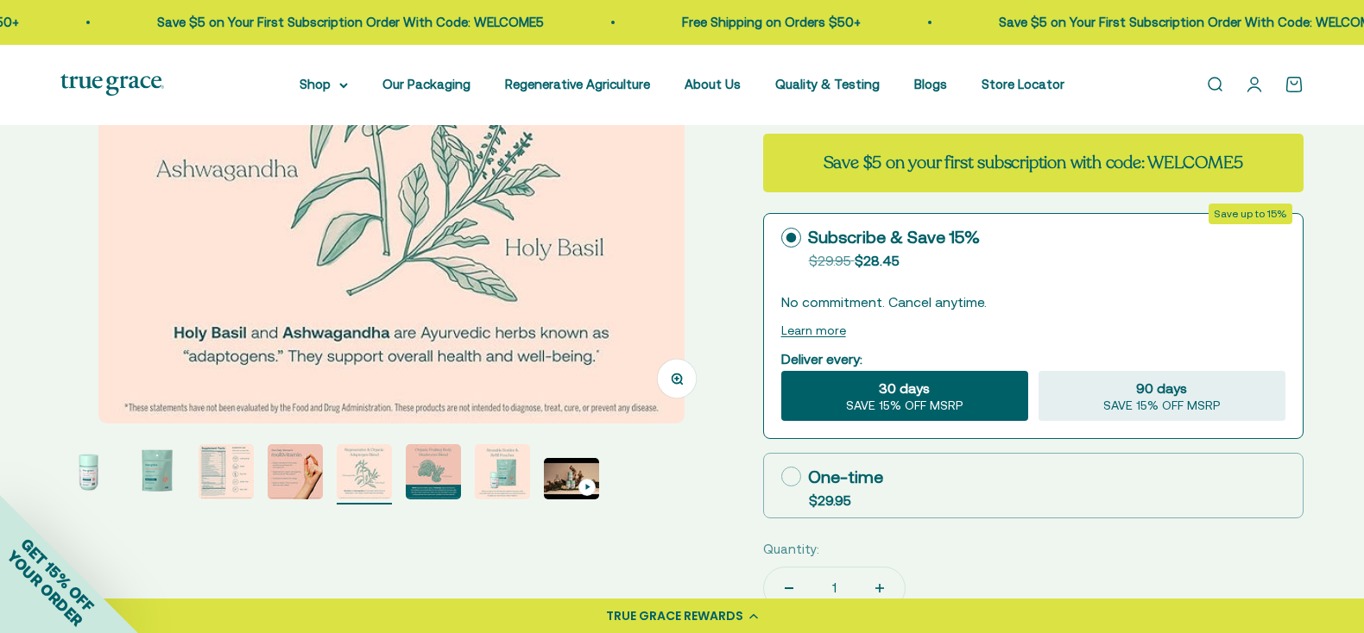
click at [438, 473] on img "Go to item 6" at bounding box center [433, 471] width 55 height 55
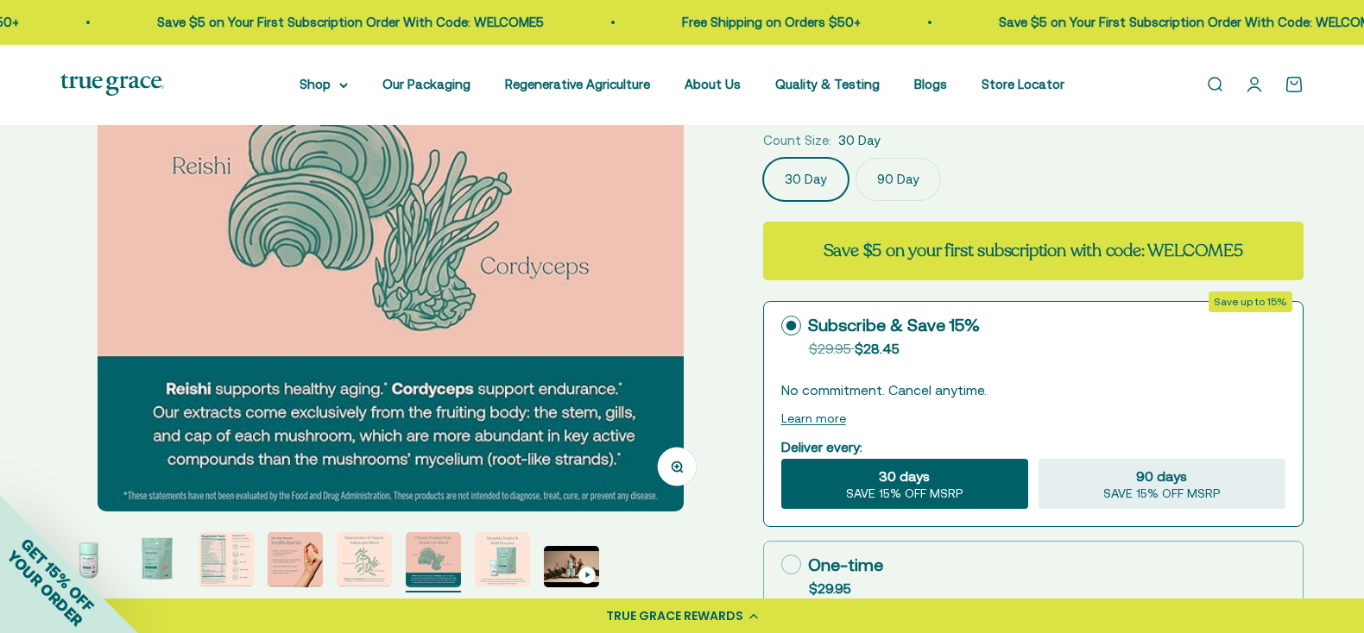
scroll to position [252, 0]
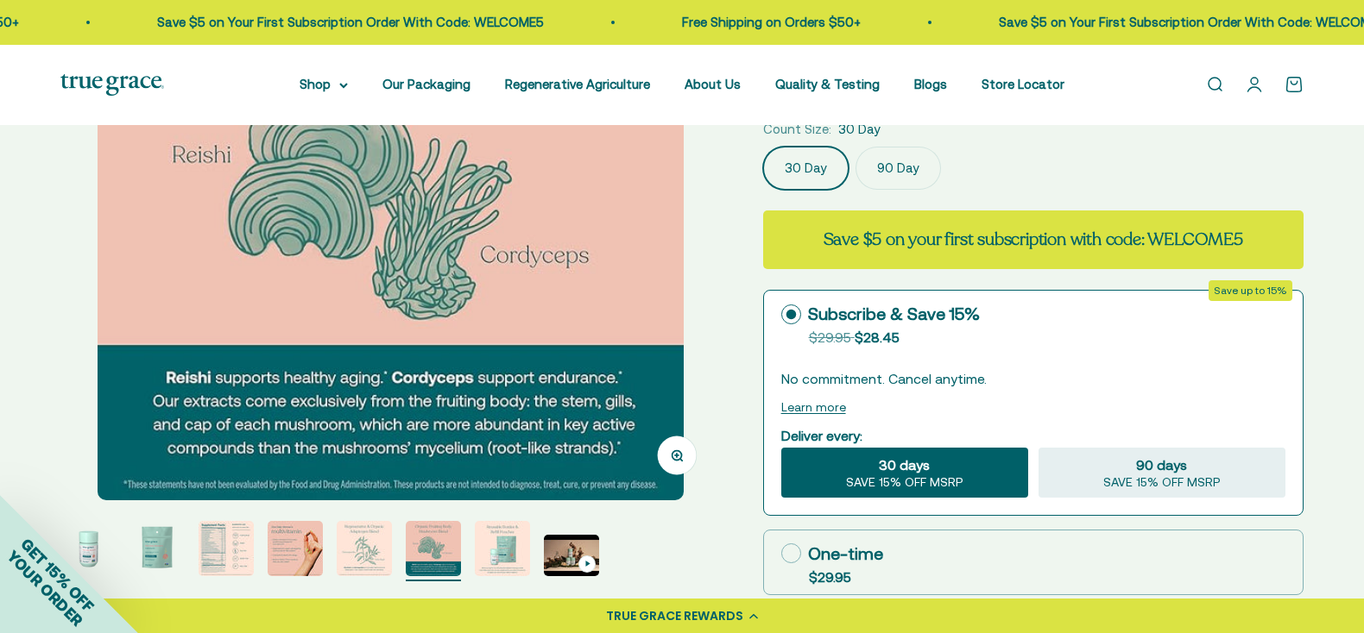
click at [494, 550] on img "Go to item 7" at bounding box center [502, 548] width 55 height 55
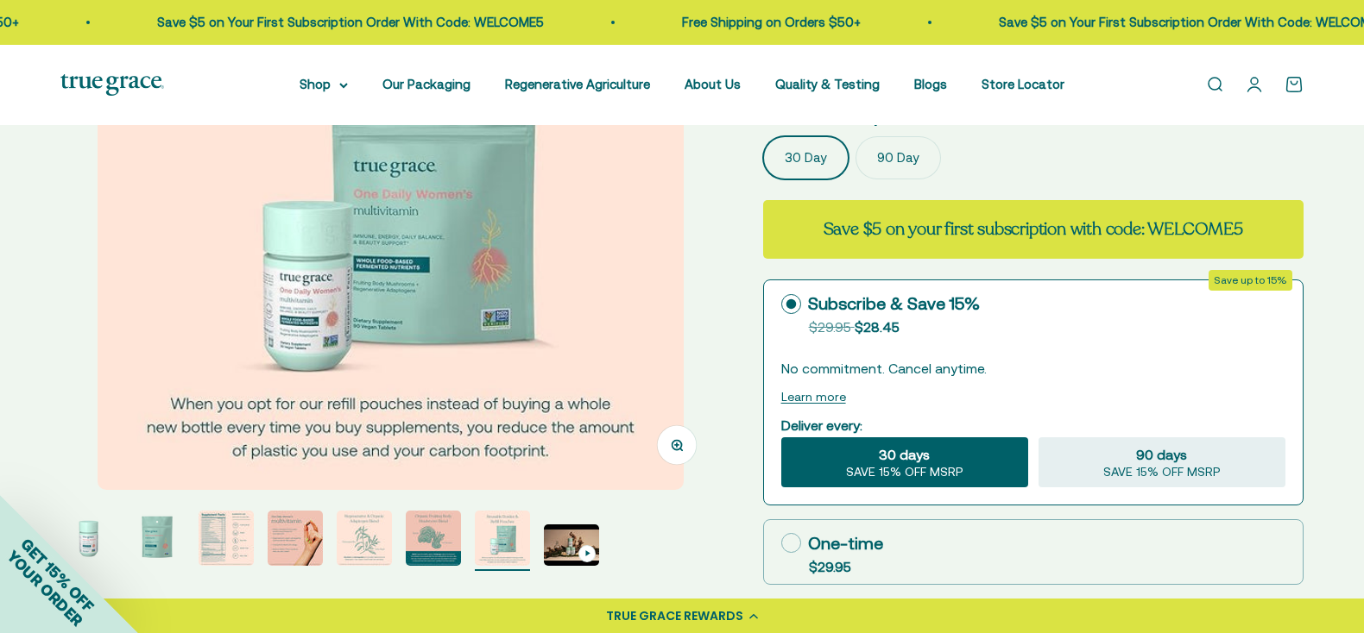
scroll to position [277, 0]
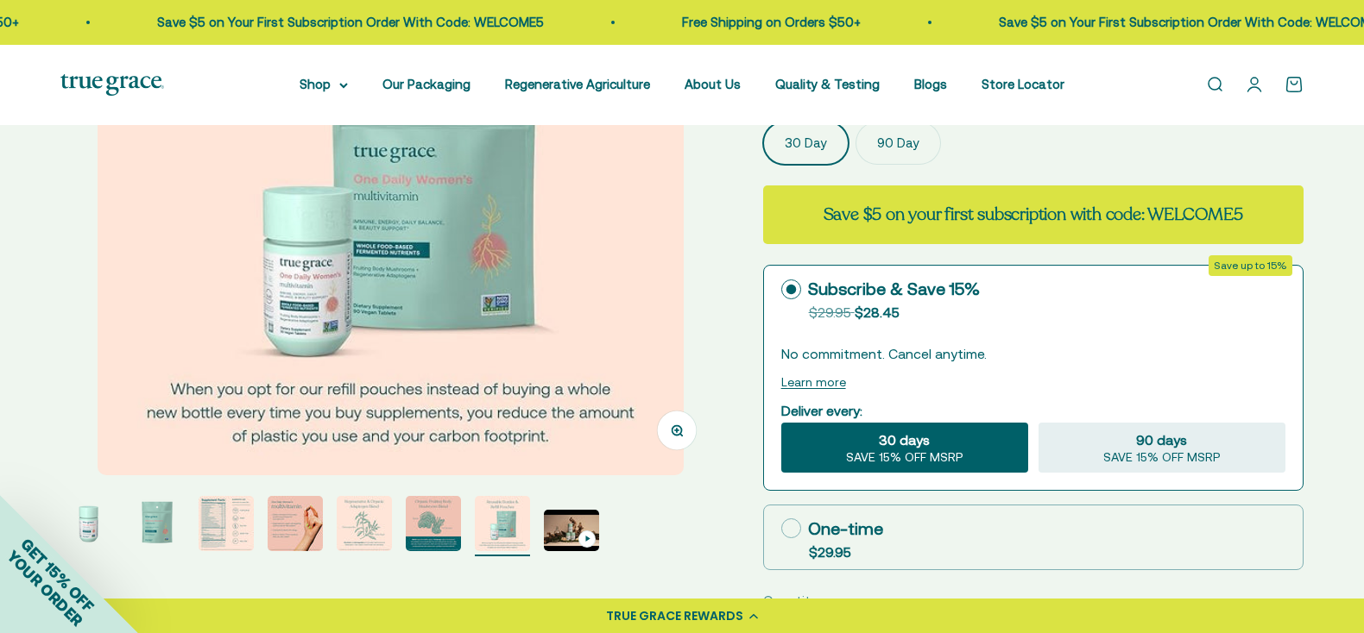
click at [554, 532] on img "Go to item 8" at bounding box center [571, 530] width 55 height 41
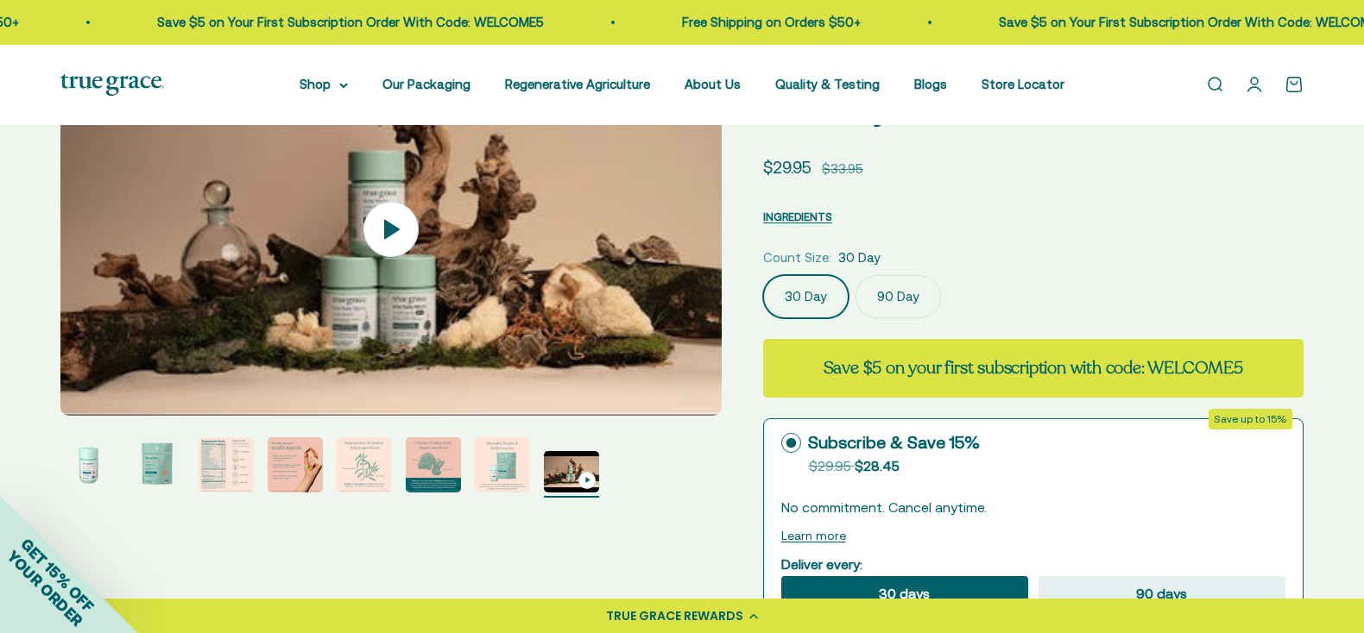
scroll to position [169, 0]
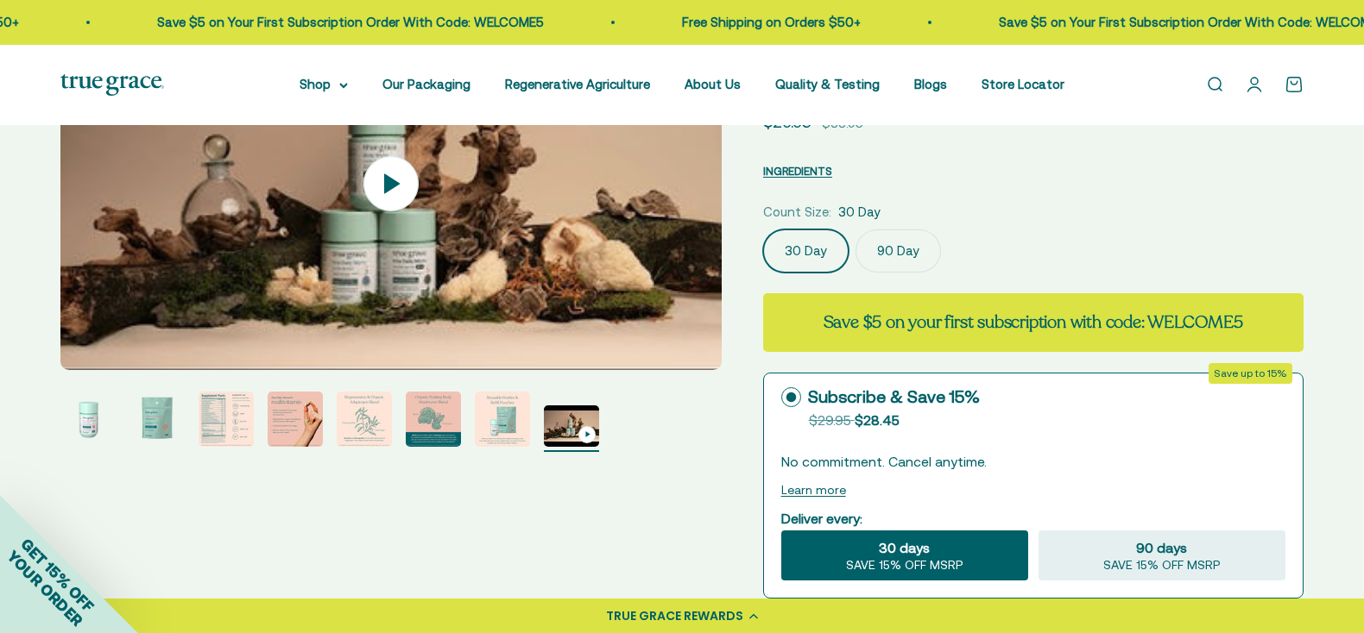
click at [205, 422] on img "Go to item 3" at bounding box center [225, 419] width 55 height 55
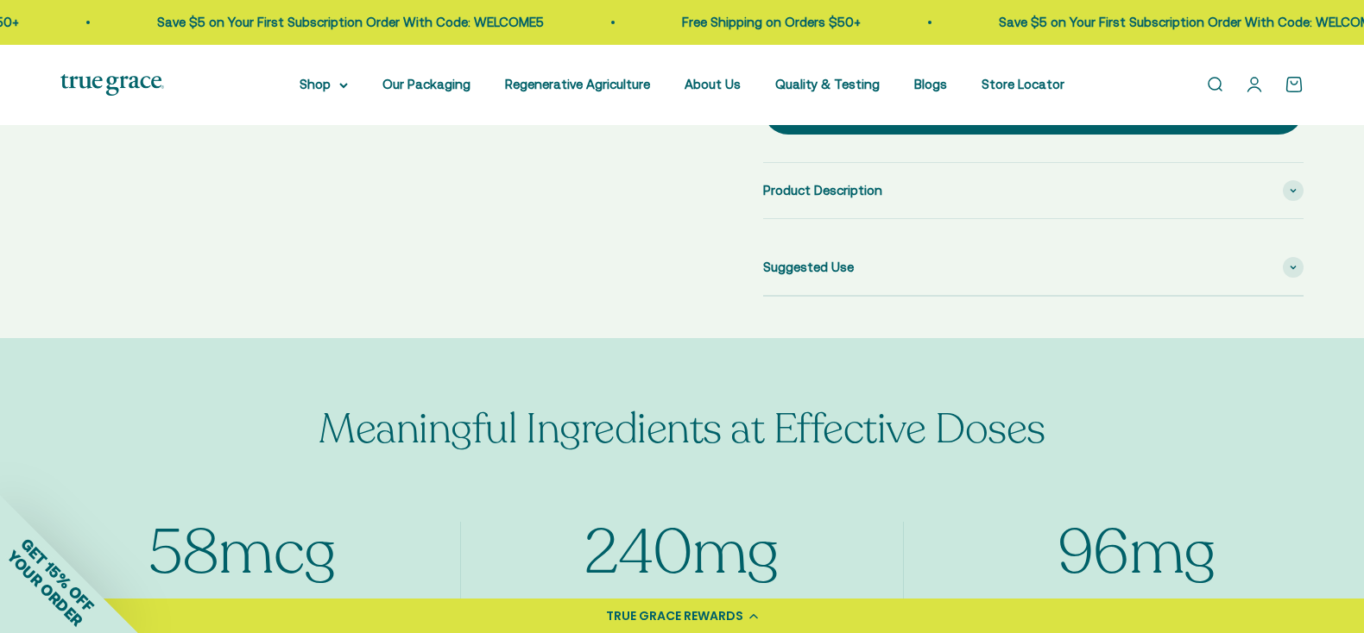
scroll to position [0, 0]
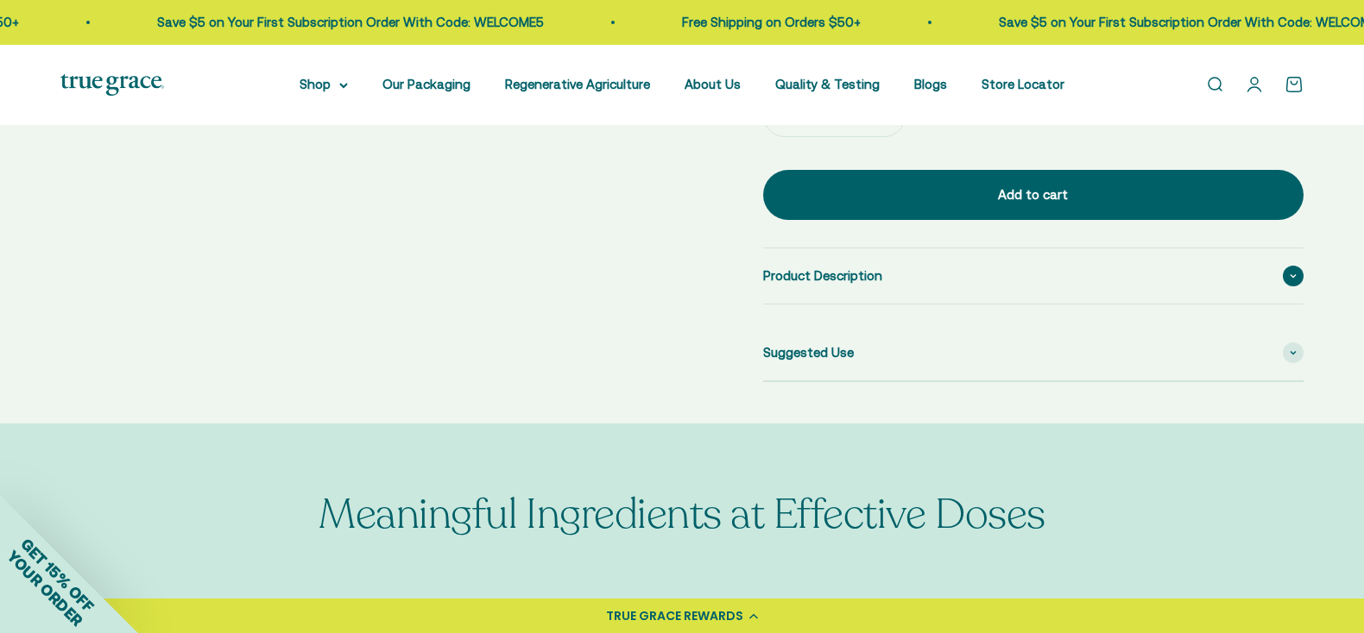
click at [853, 270] on span "Product Description" at bounding box center [822, 276] width 119 height 21
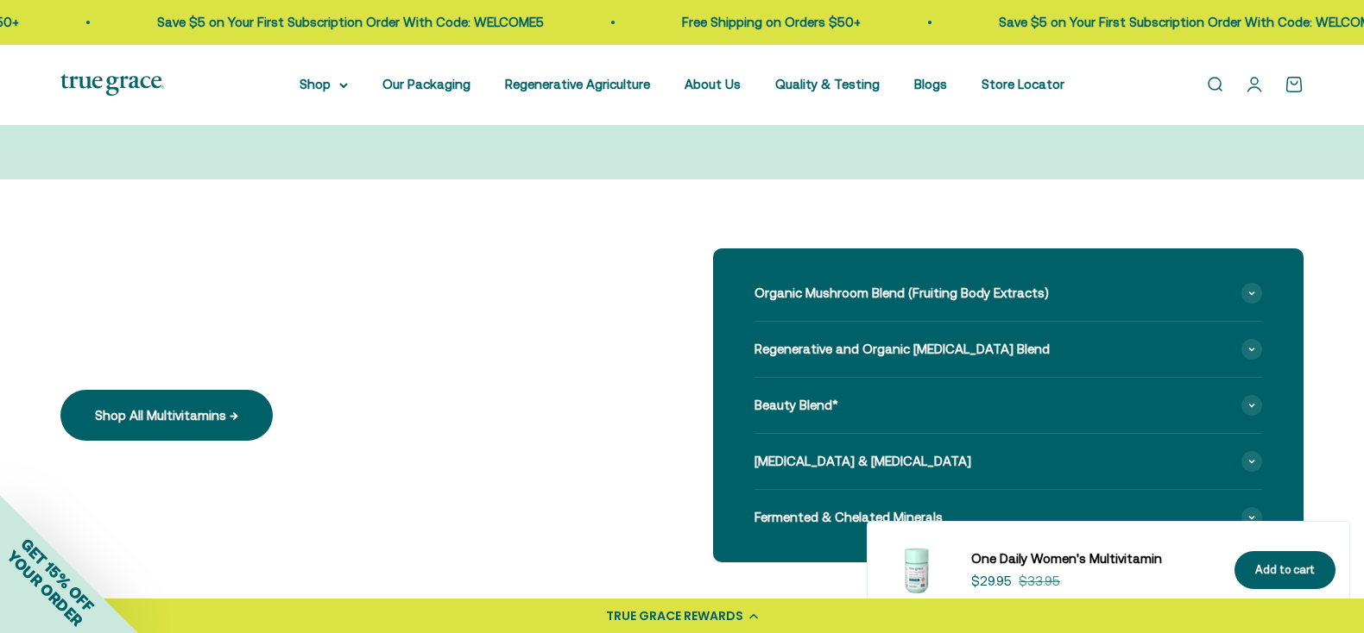
scroll to position [1654, 0]
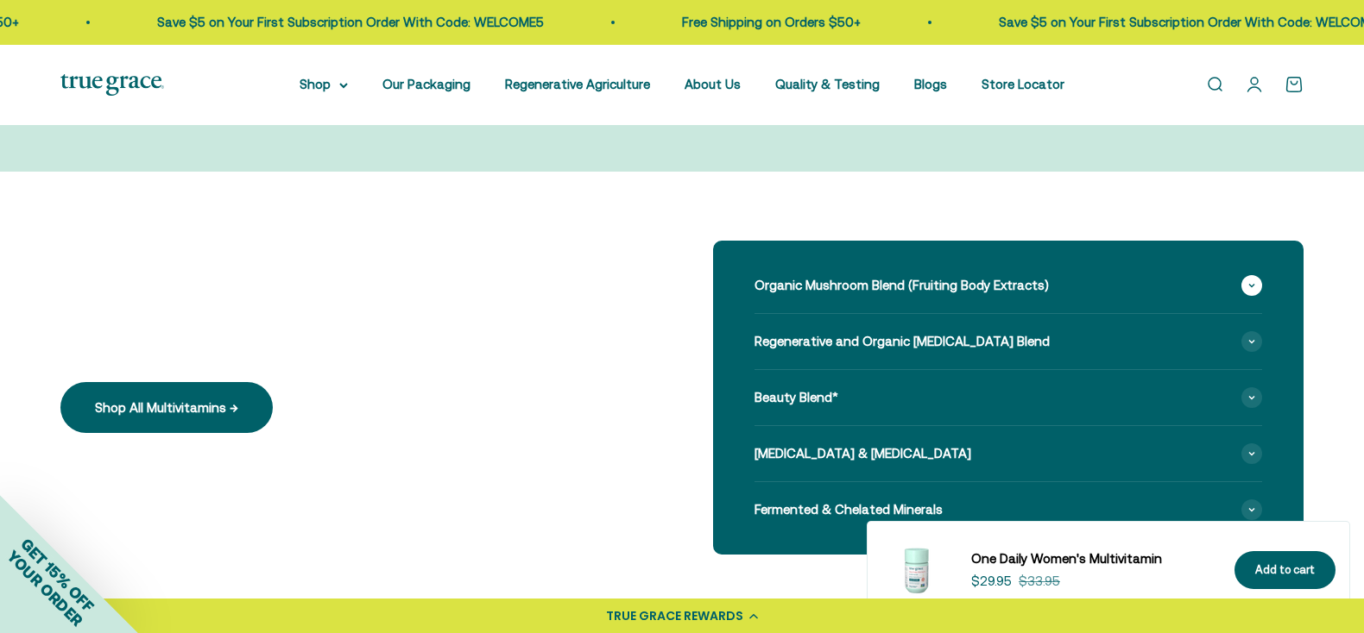
click at [961, 278] on span "Organic Mushroom Blend (Fruiting Body Extracts)" at bounding box center [901, 285] width 294 height 21
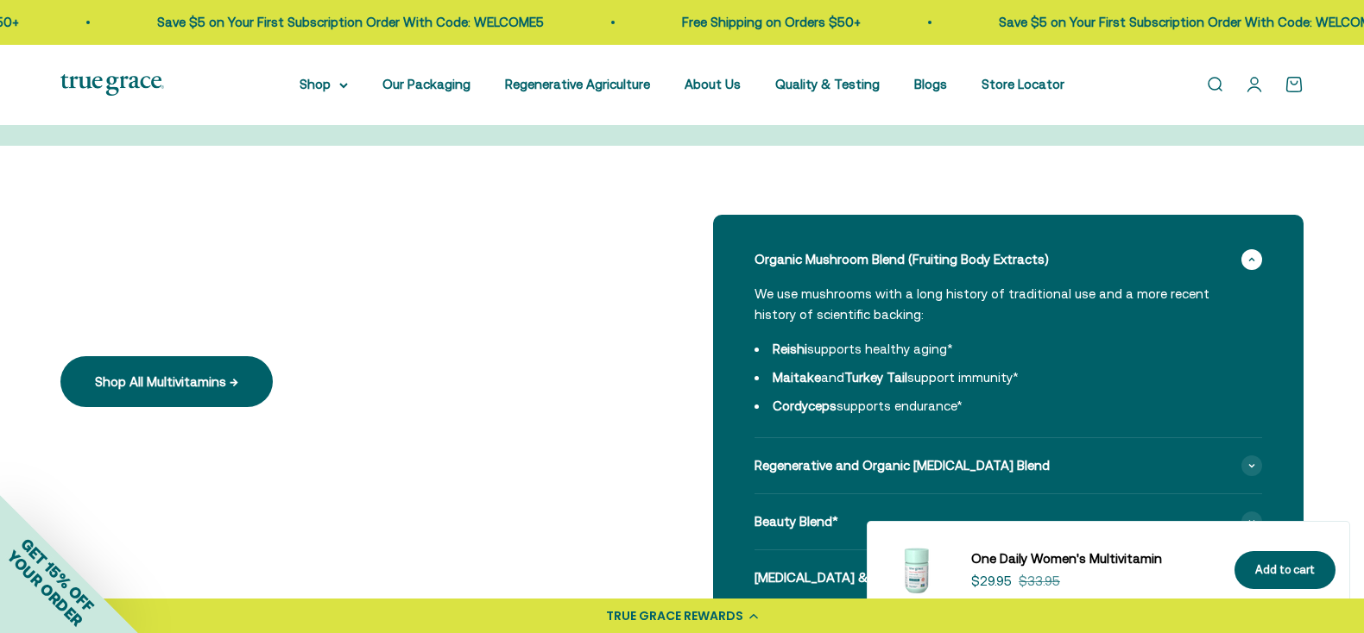
scroll to position [1691, 0]
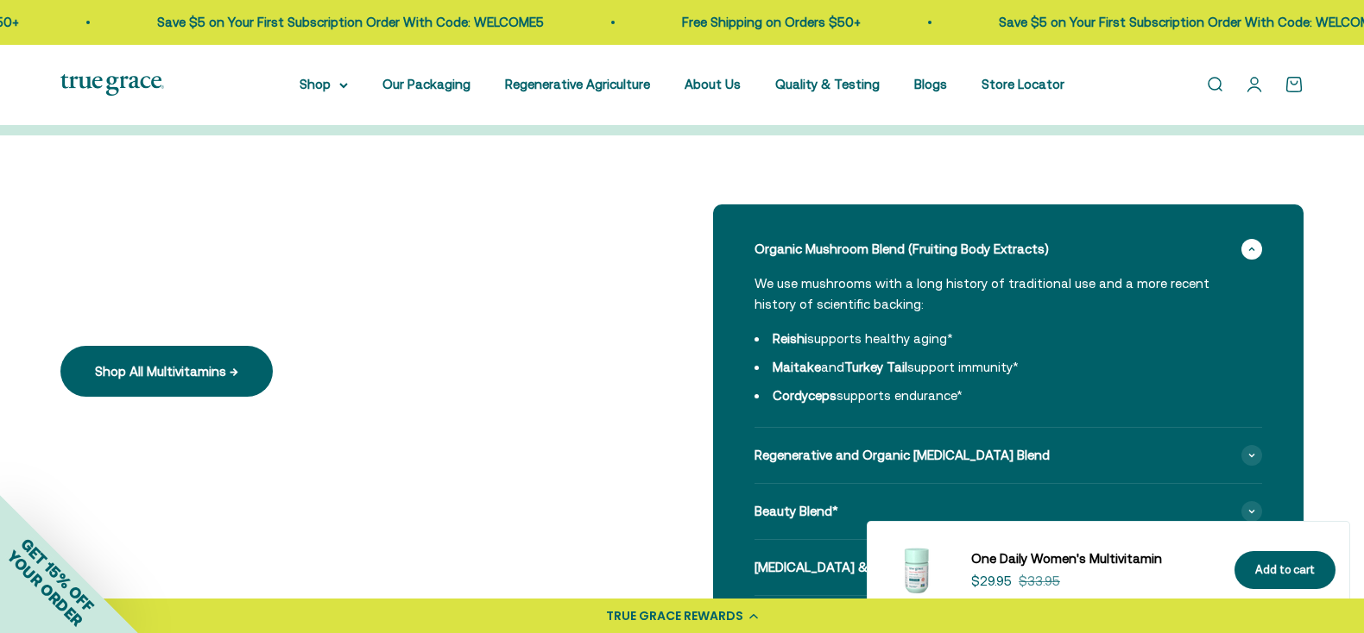
click at [1113, 0] on div "Free Shipping on Orders $50+ Save $5 on Your First Subscription Order With Code…" at bounding box center [682, 22] width 1364 height 45
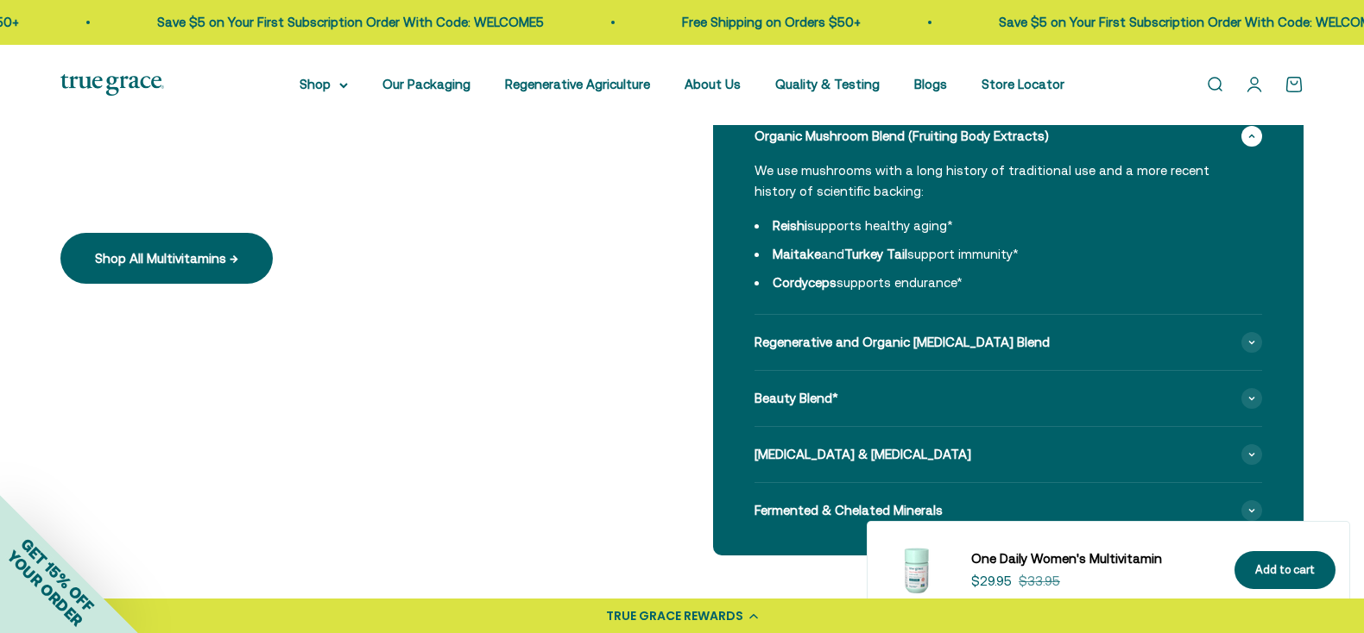
scroll to position [1811, 0]
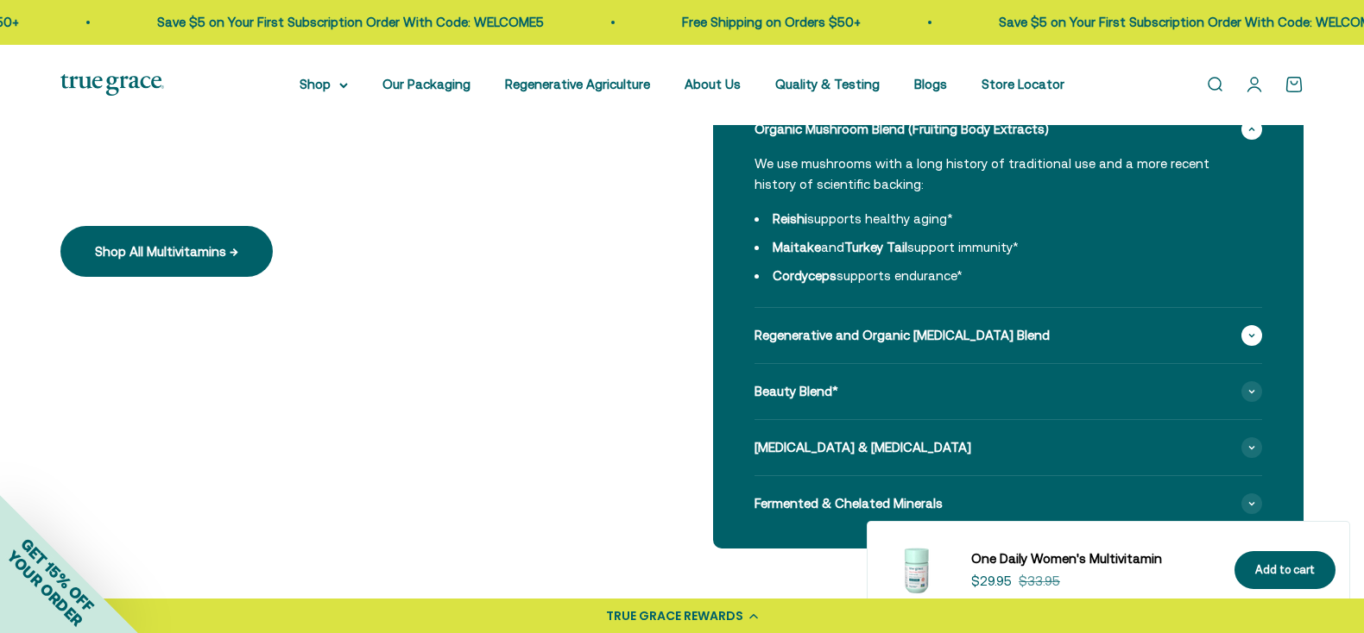
click at [1089, 333] on div "Regenerative and Organic Adaptogen Blend" at bounding box center [1007, 335] width 507 height 55
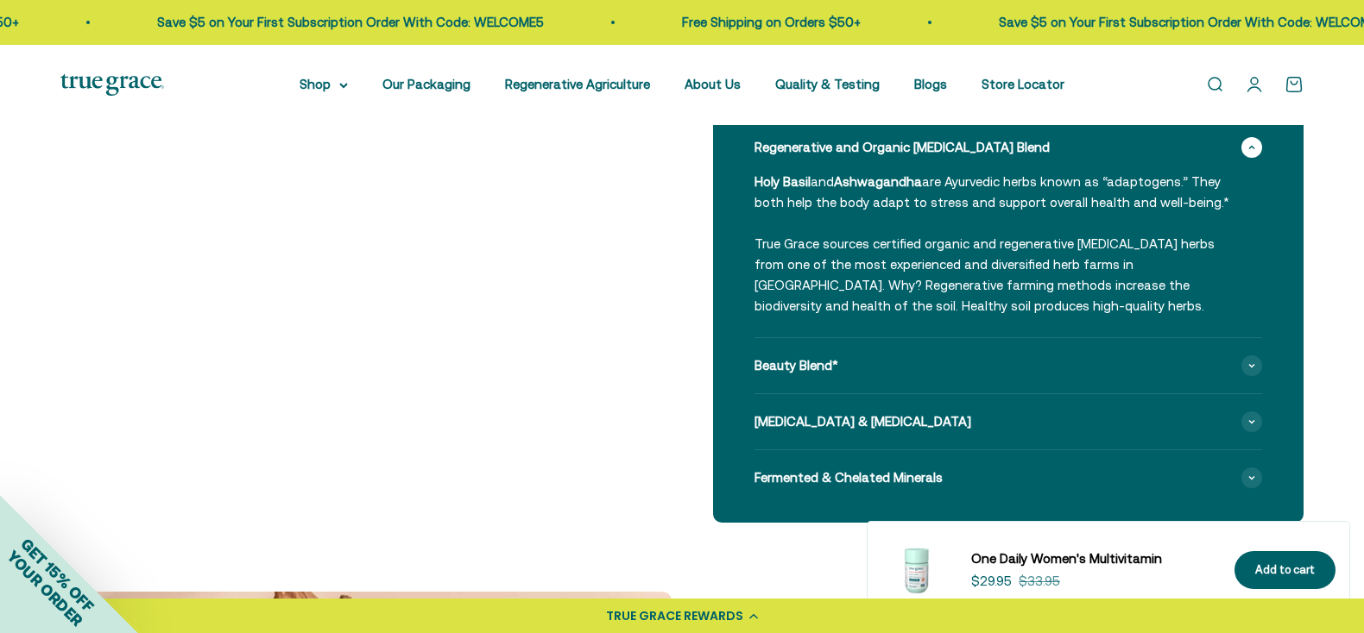
scroll to position [2002, 0]
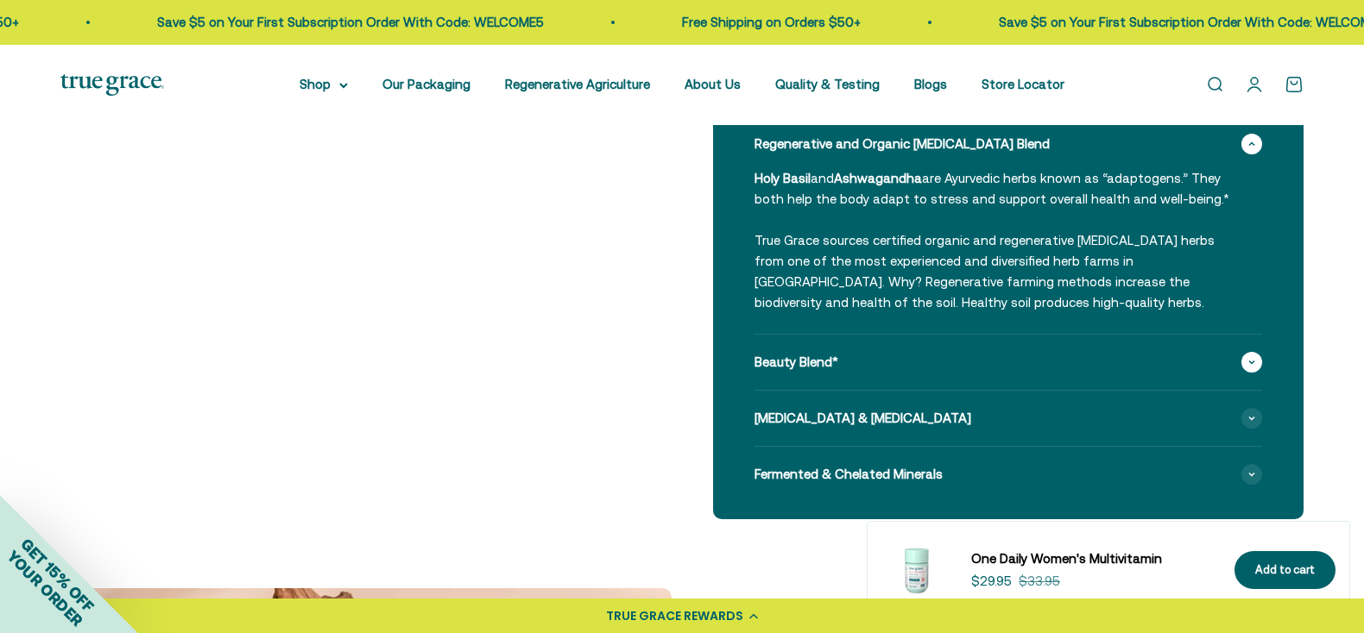
click at [1099, 360] on div "Beauty Blend*" at bounding box center [1007, 362] width 507 height 55
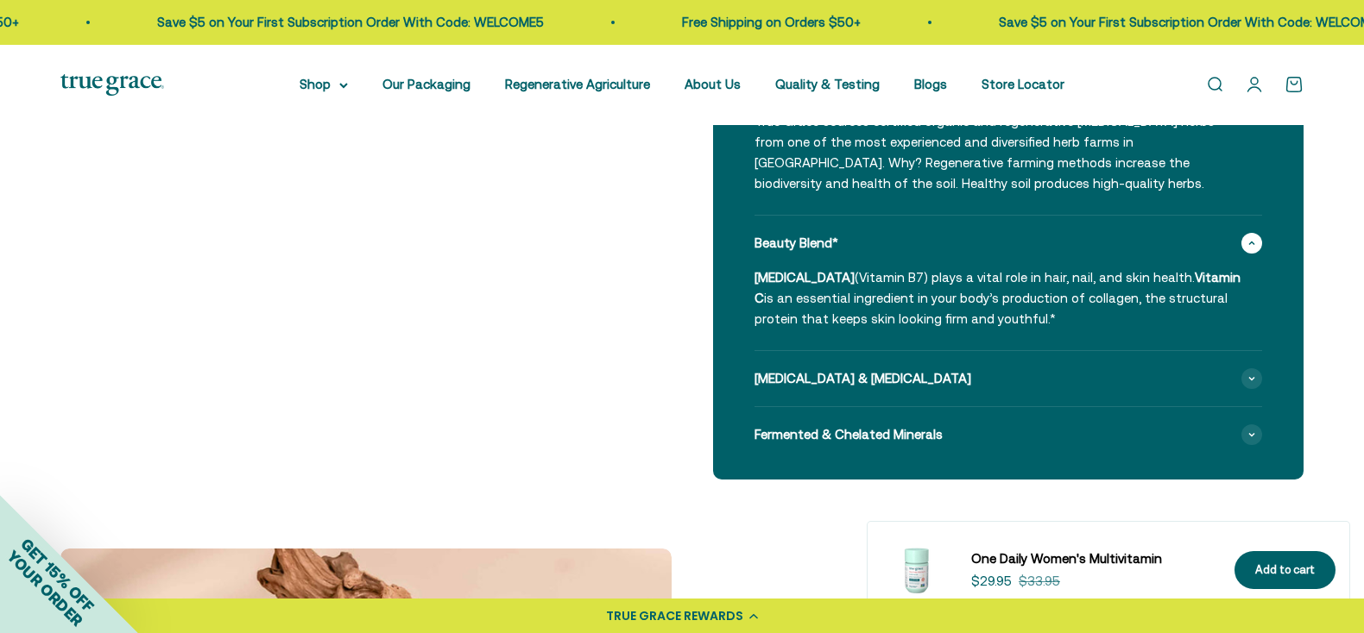
scroll to position [2139, 0]
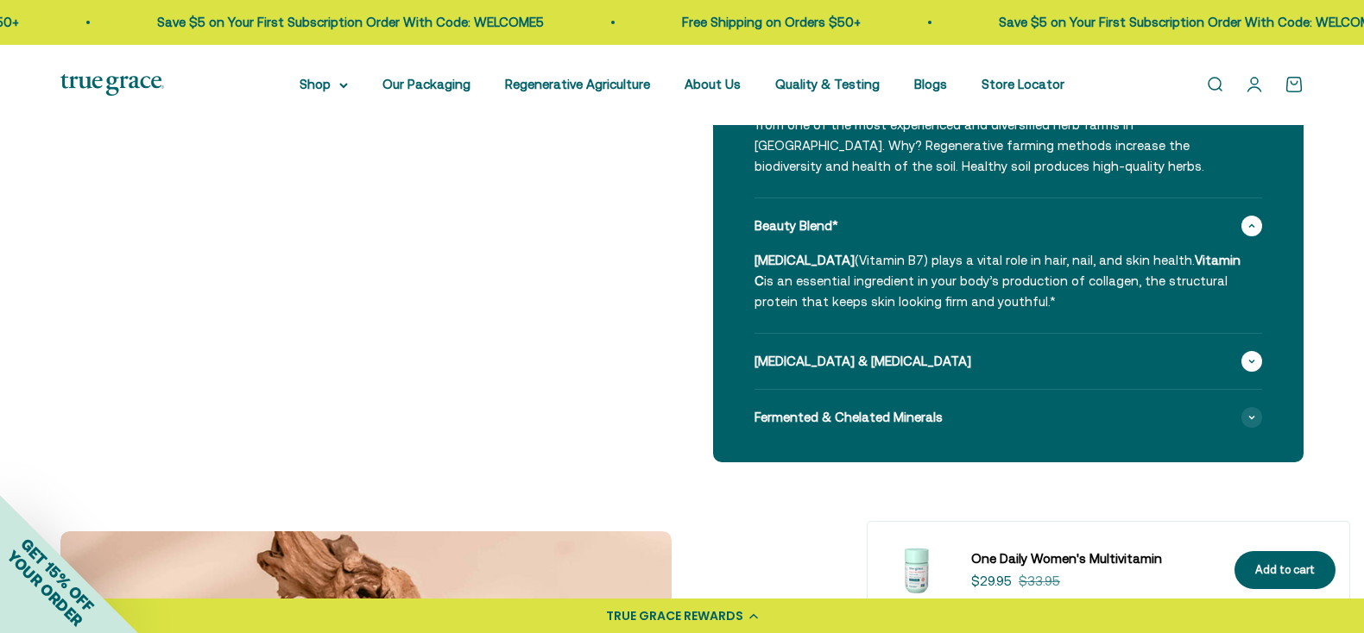
click at [1095, 348] on div "Vitamin K2 & Vitamin D3" at bounding box center [1007, 361] width 507 height 55
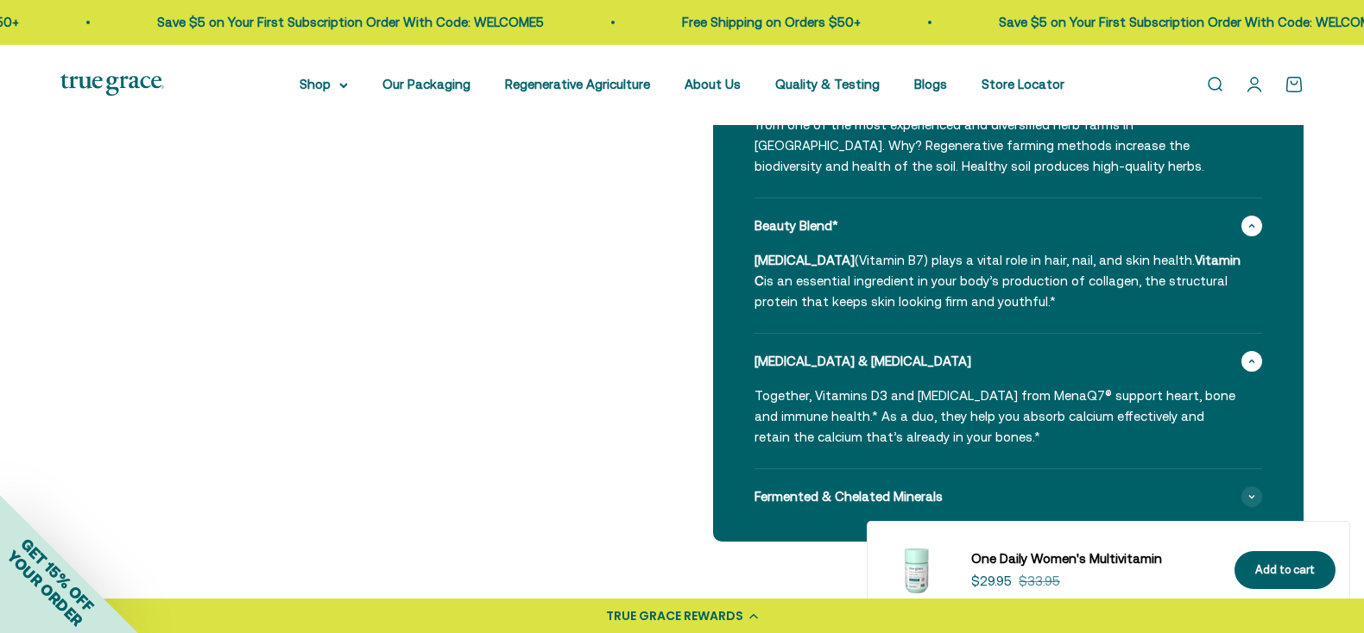
click at [1095, 348] on div "Vitamin K2 & Vitamin D3" at bounding box center [1007, 361] width 507 height 55
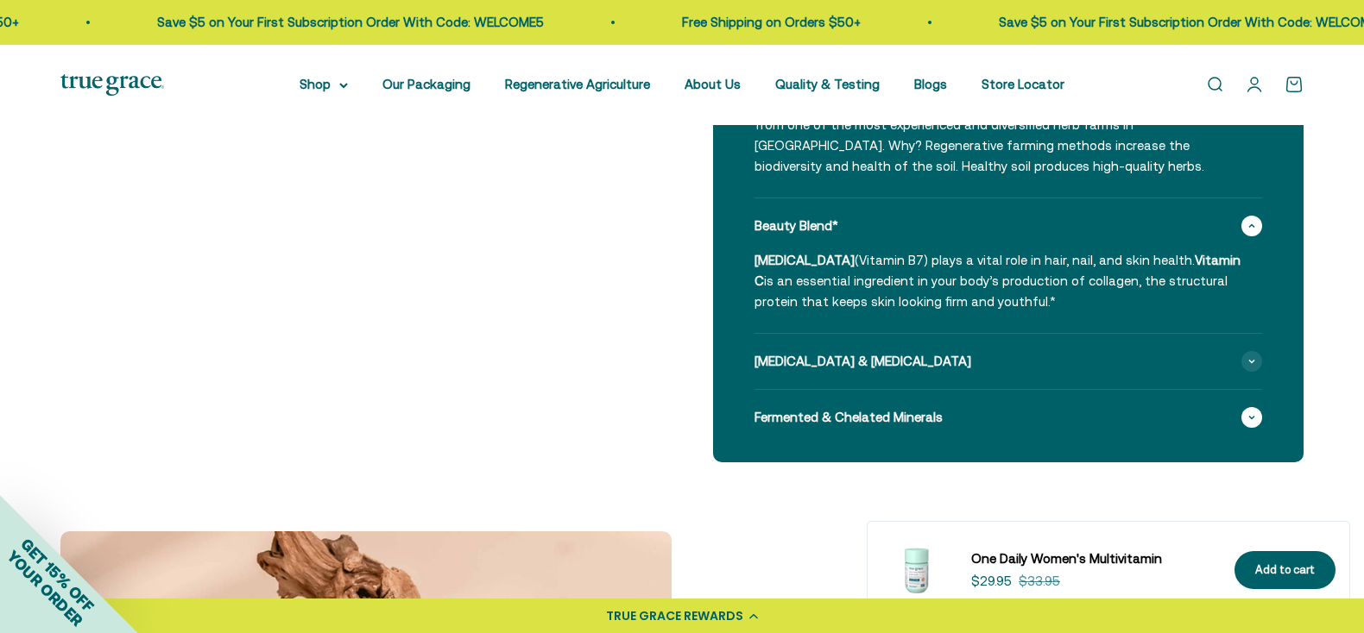
click at [1105, 399] on div "Fermented & Chelated Minerals" at bounding box center [1007, 417] width 507 height 55
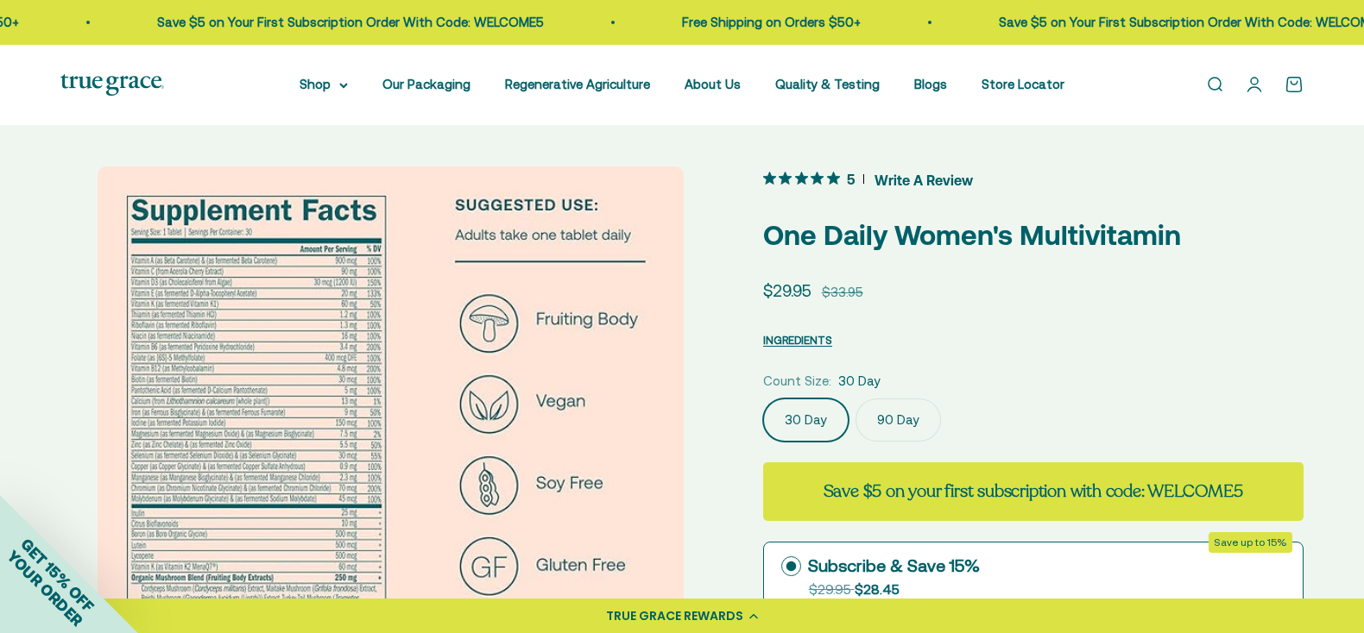
scroll to position [0, 0]
click at [312, 80] on summary "Shop" at bounding box center [323, 84] width 48 height 21
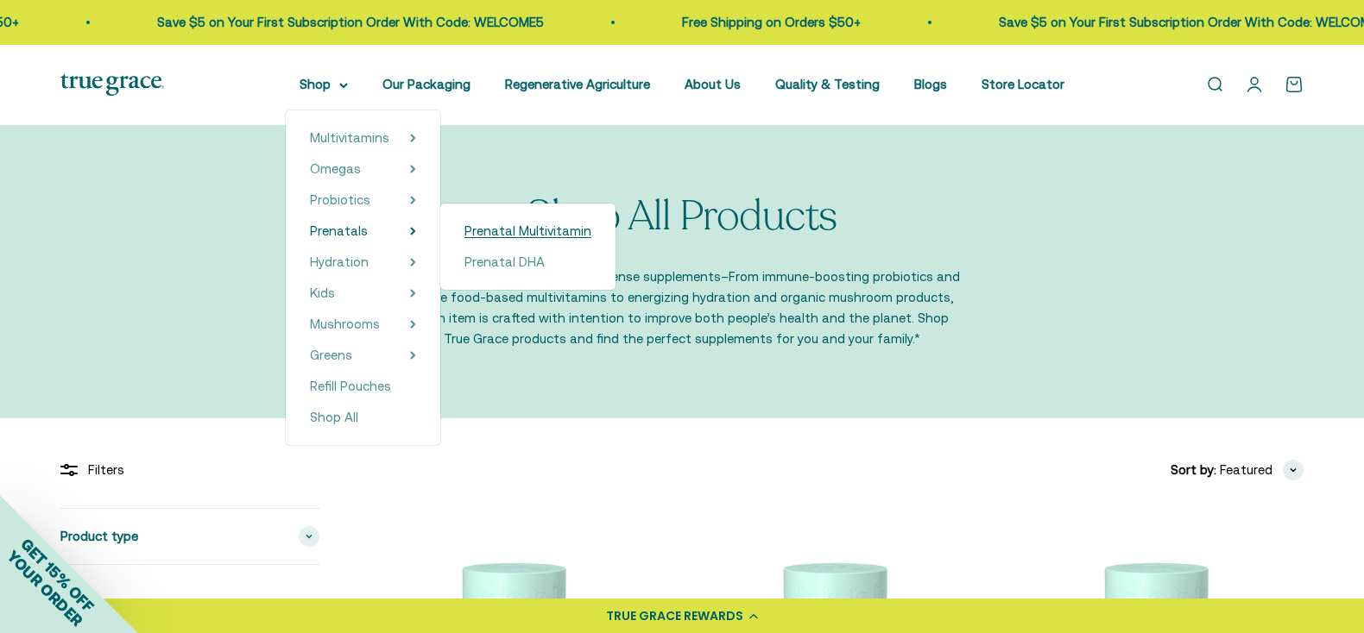
click at [464, 239] on span "Prenatal Multivitamin" at bounding box center [527, 231] width 127 height 21
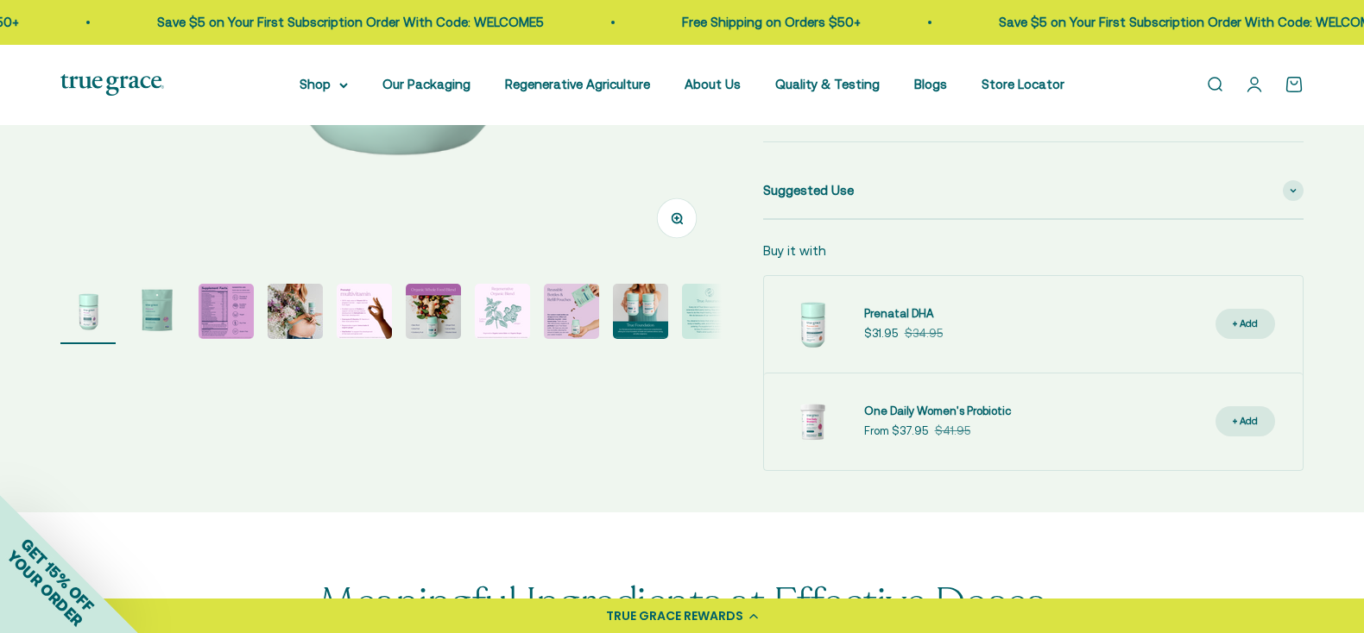
scroll to position [527, 0]
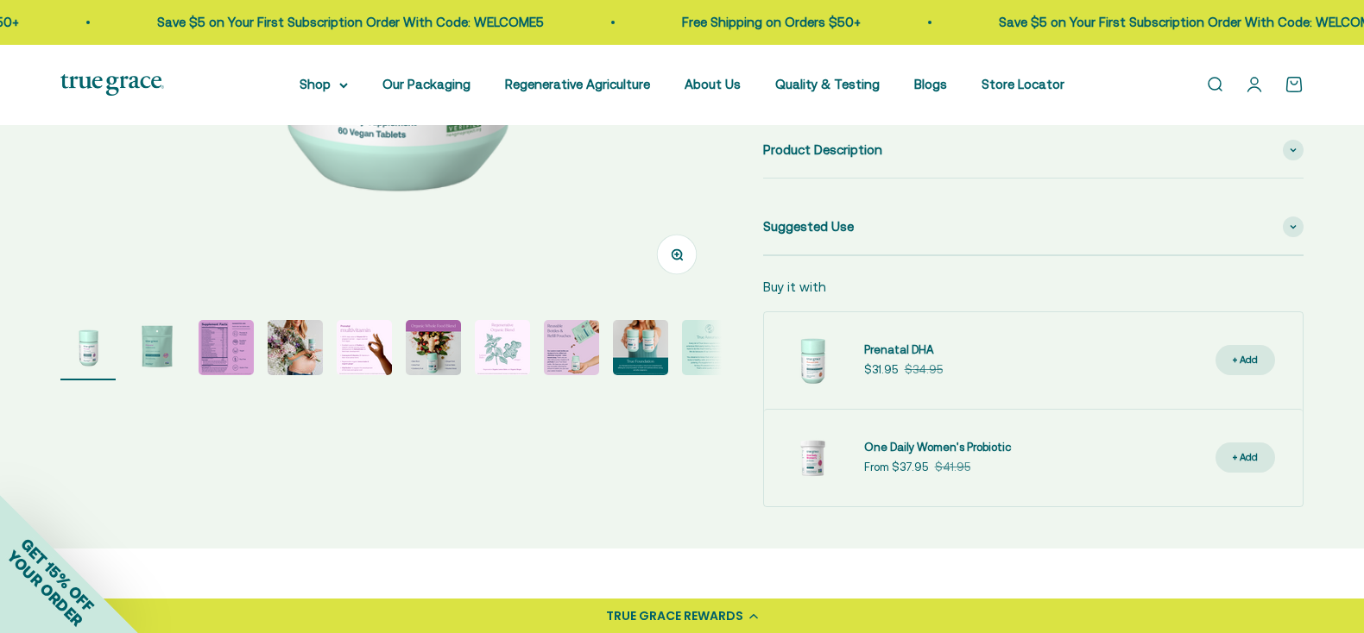
click at [220, 363] on img "Go to item 3" at bounding box center [225, 347] width 55 height 55
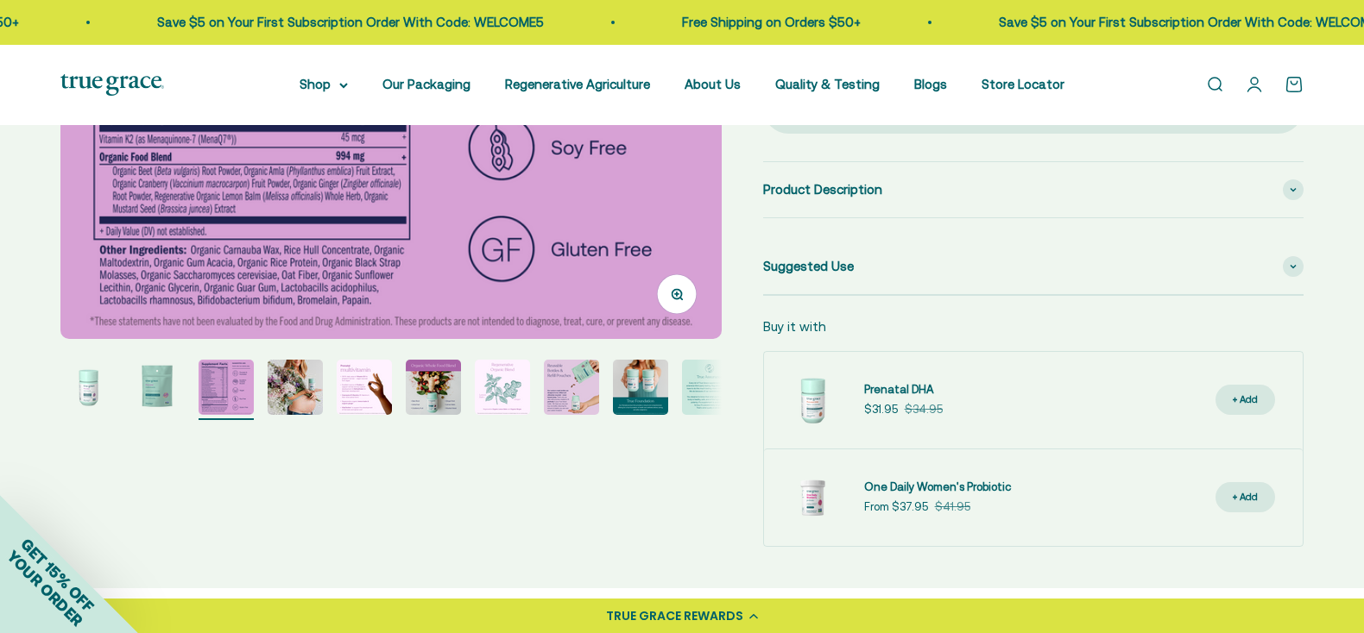
scroll to position [488, 0]
click at [502, 390] on img "Go to item 7" at bounding box center [502, 386] width 55 height 55
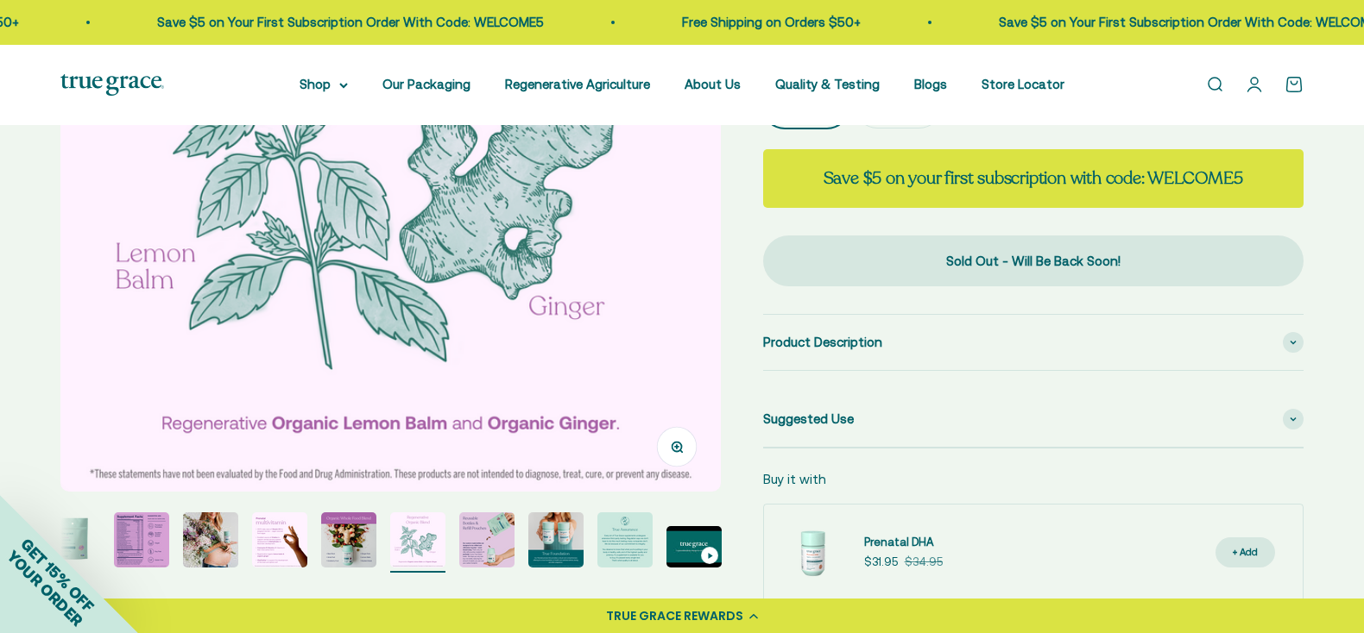
scroll to position [334, 0]
click at [490, 558] on img "Go to item 8" at bounding box center [486, 540] width 55 height 55
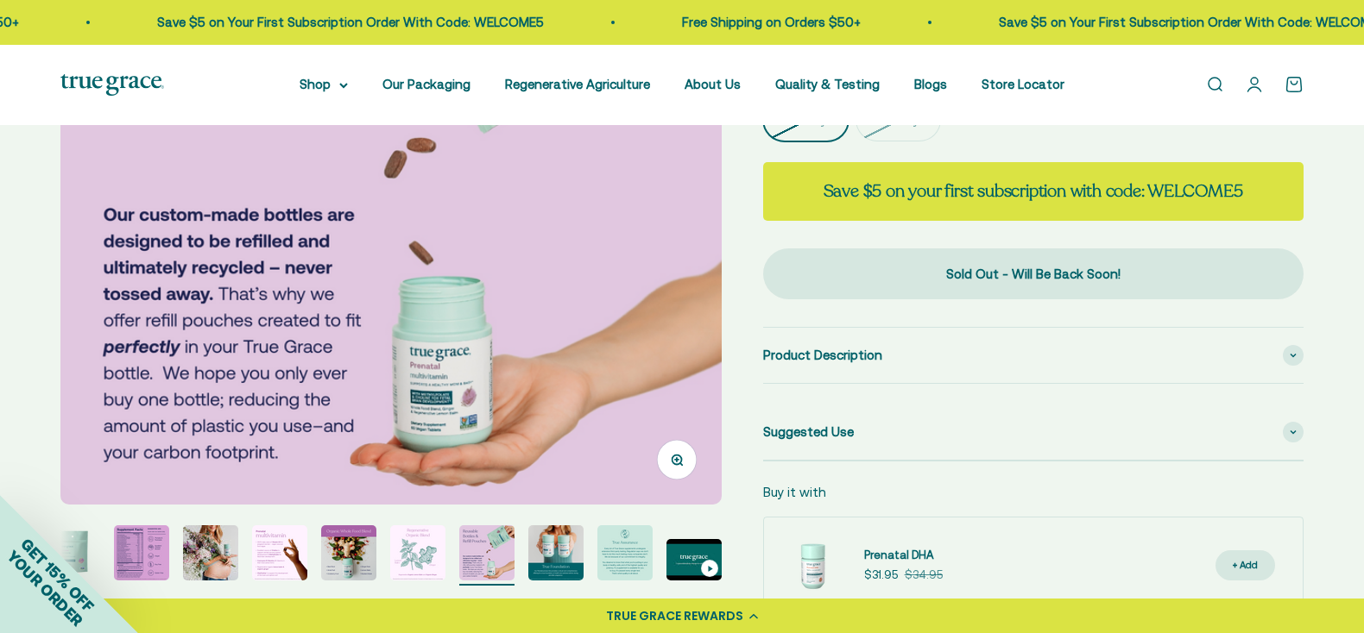
scroll to position [366, 0]
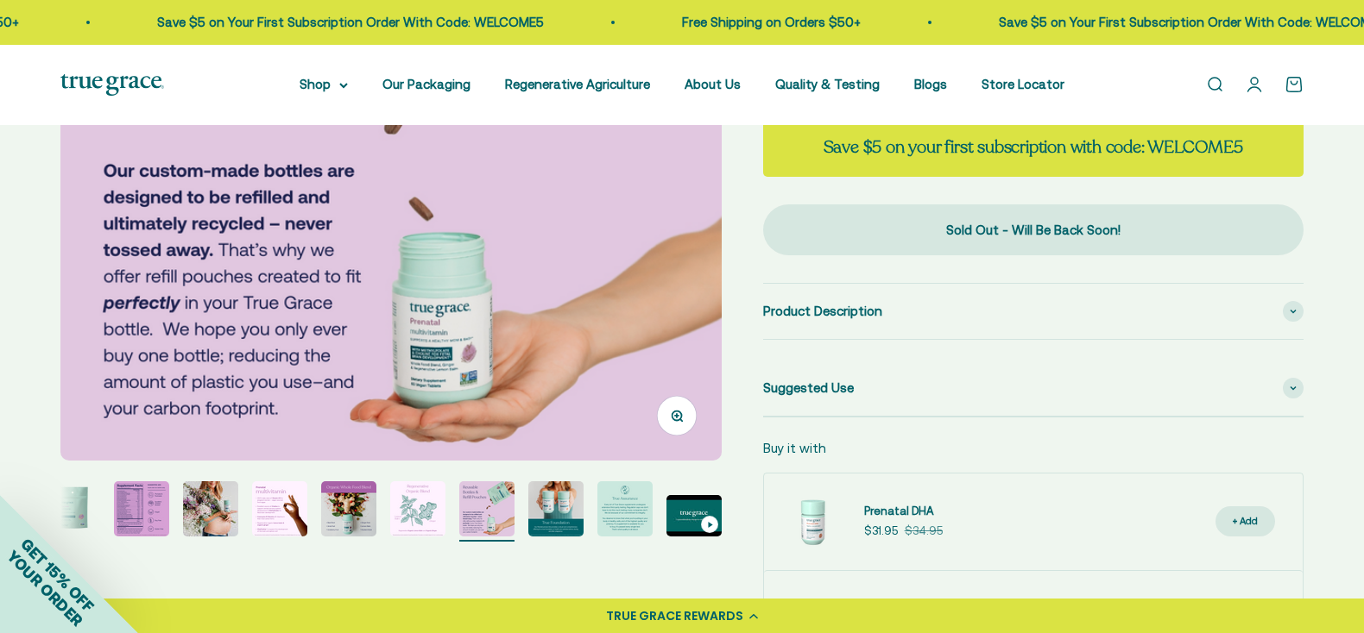
click at [291, 517] on img "Go to item 5" at bounding box center [279, 509] width 55 height 55
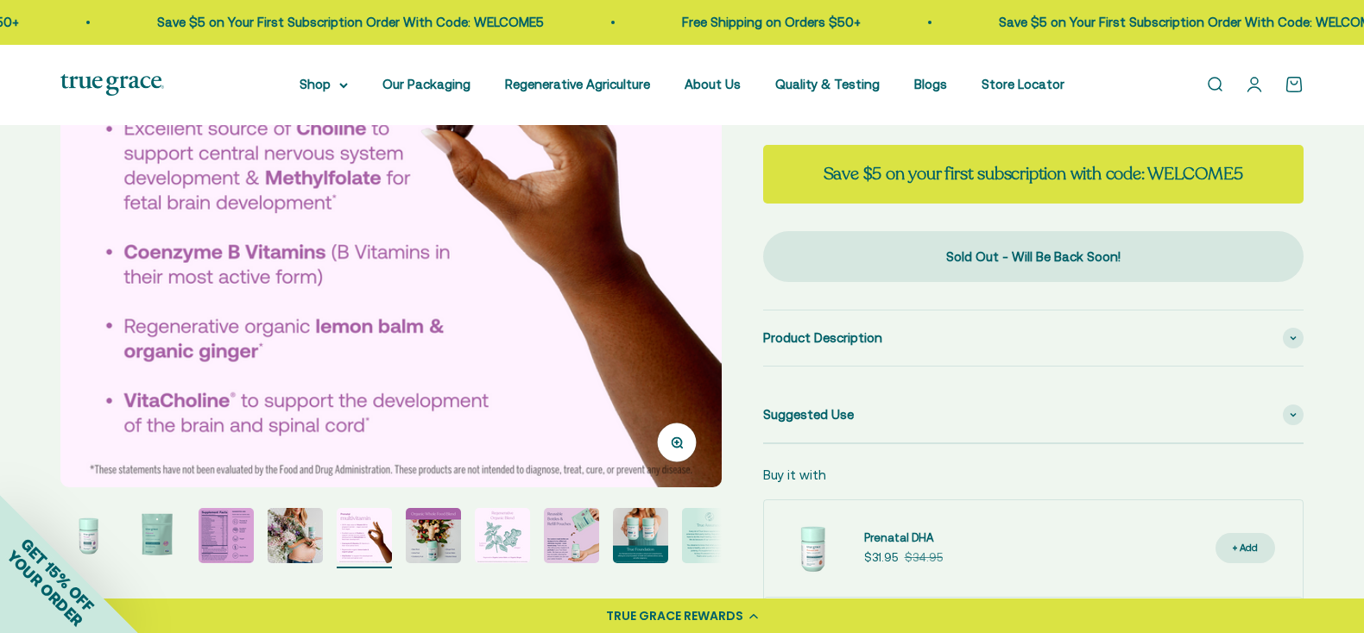
scroll to position [340, 0]
click at [226, 532] on img "Go to item 3" at bounding box center [225, 534] width 55 height 55
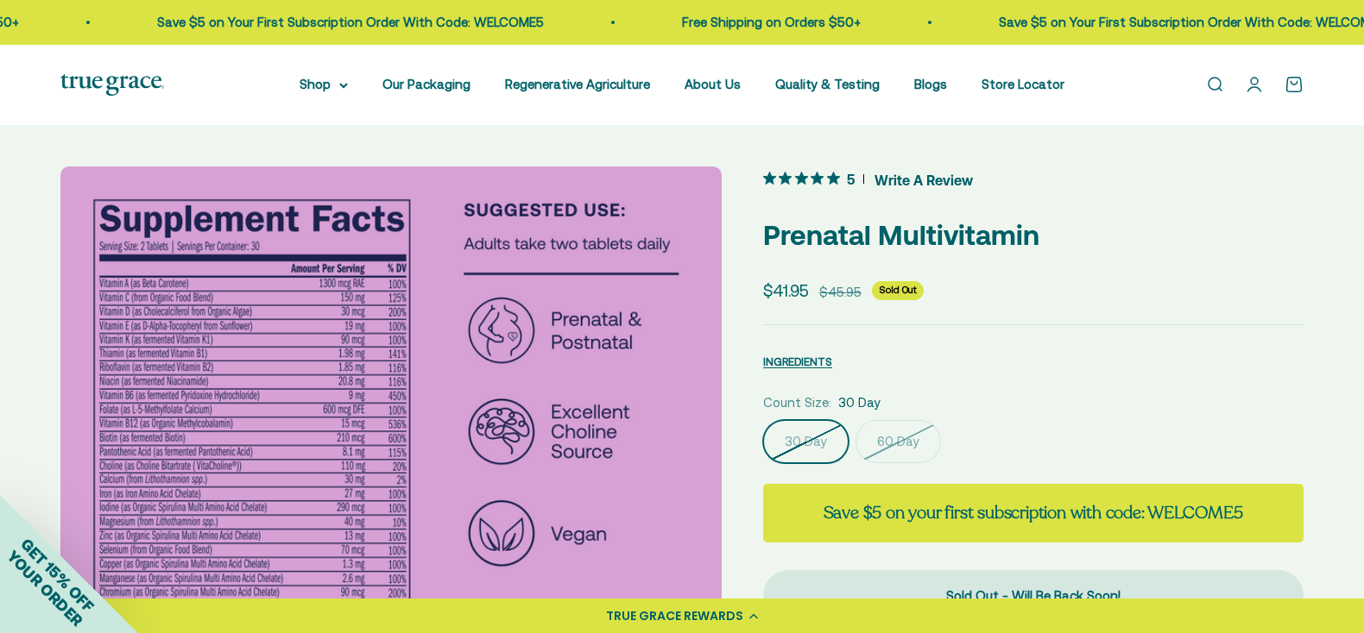
scroll to position [0, 0]
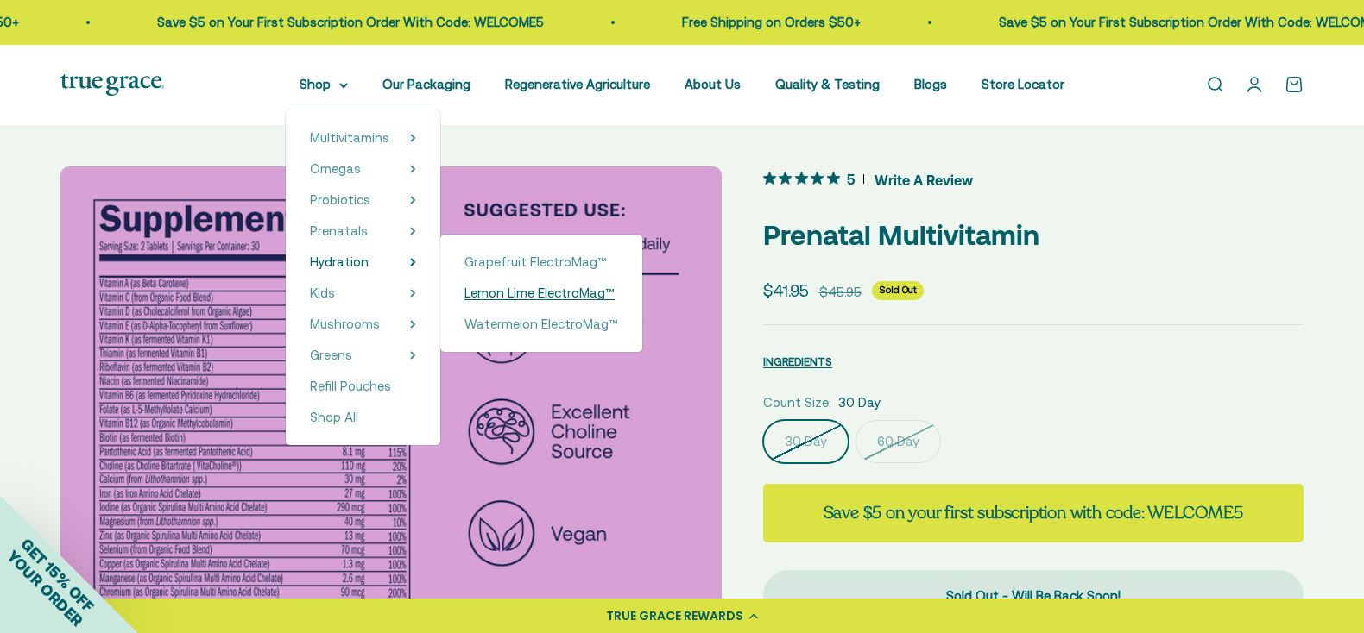
click at [464, 296] on span "Lemon Lime ElectroMag™" at bounding box center [539, 293] width 150 height 15
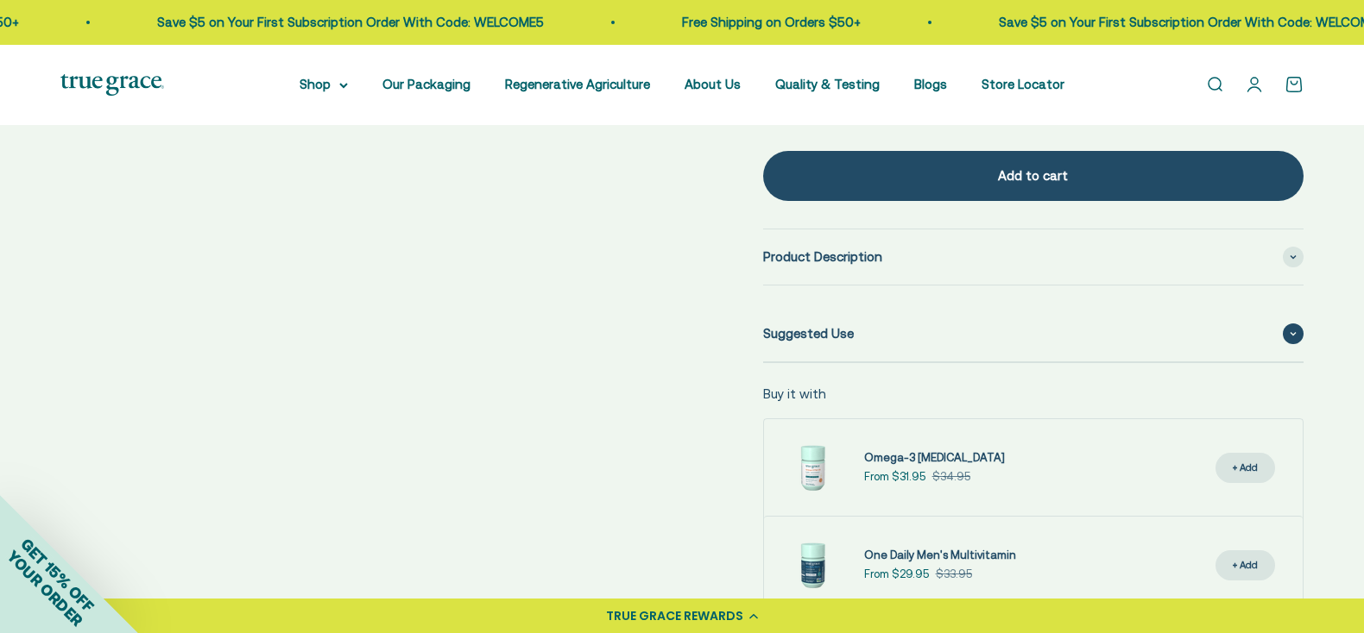
scroll to position [935, 0]
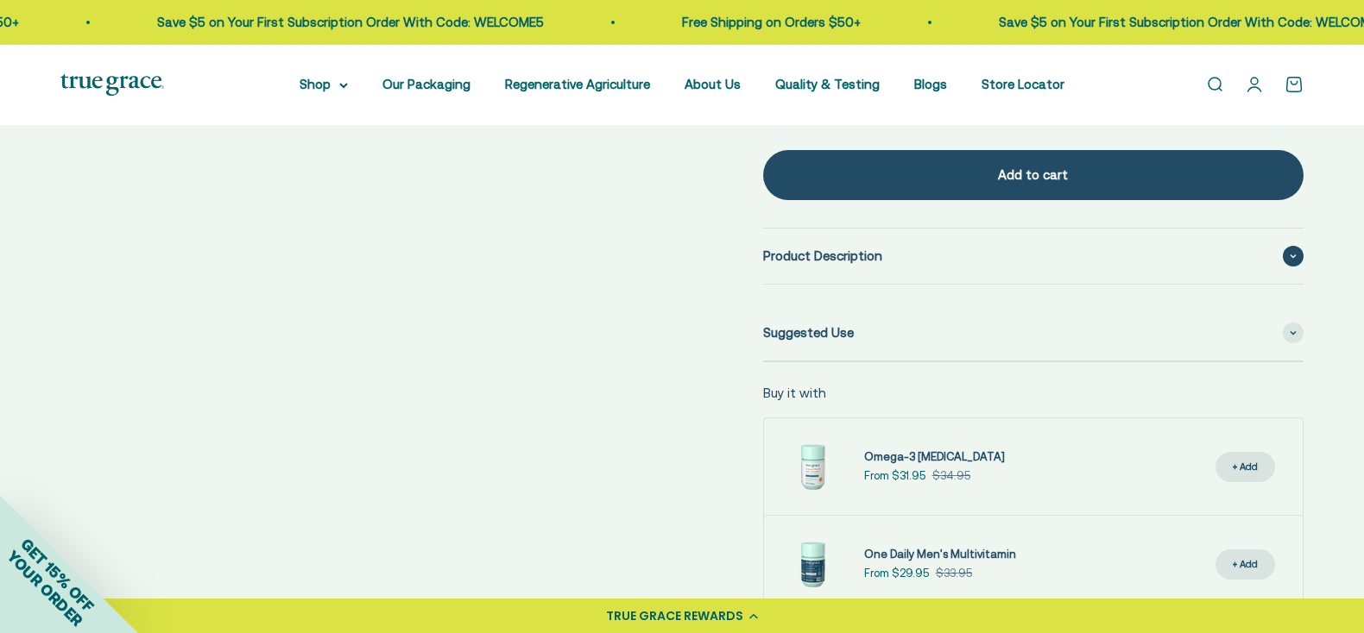
click at [957, 248] on div "Product Description" at bounding box center [1033, 256] width 540 height 55
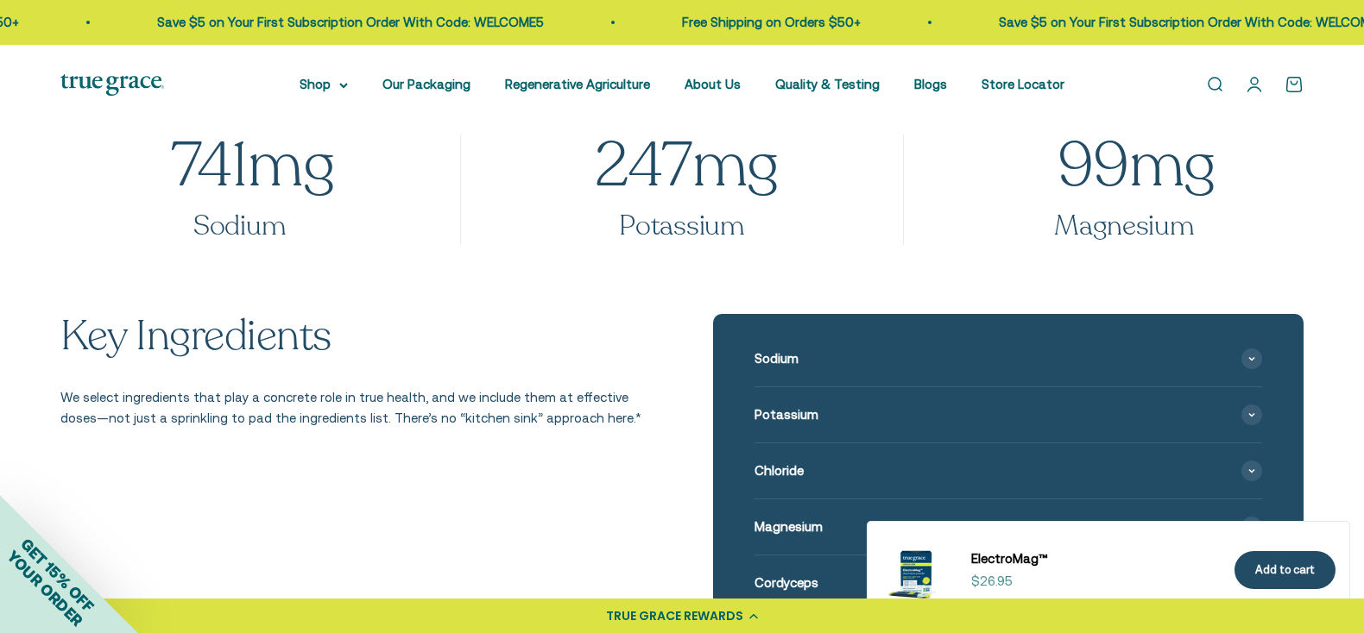
scroll to position [2217, 0]
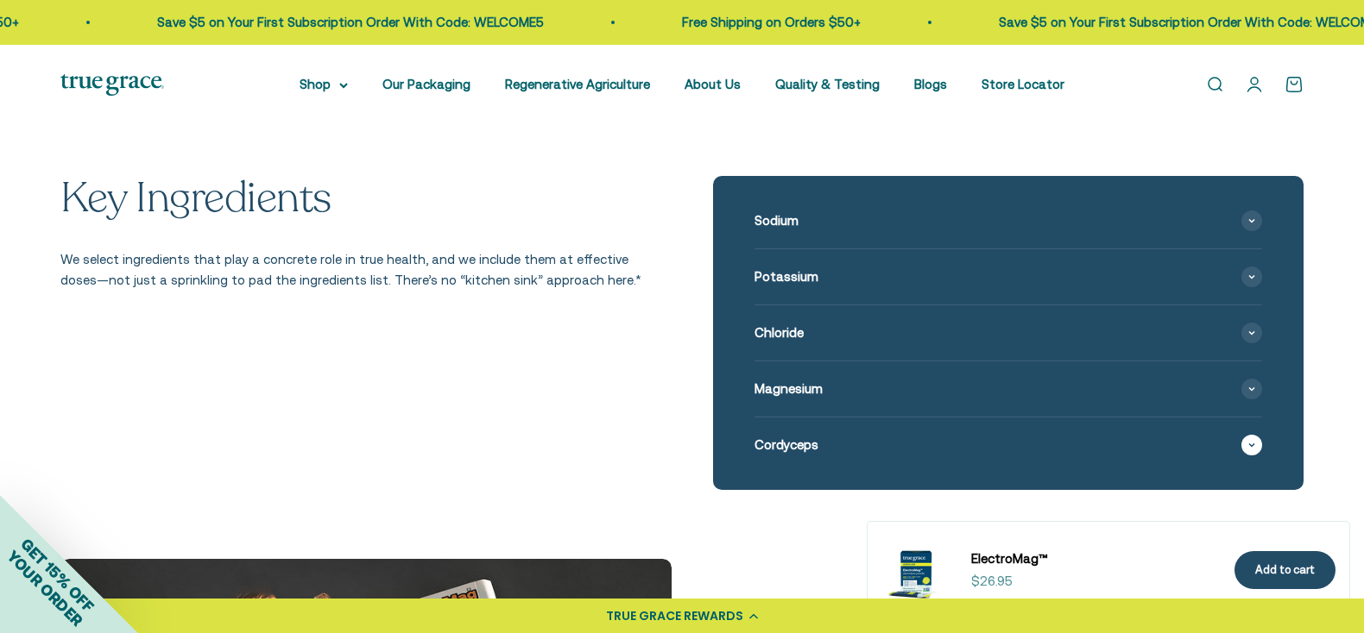
click at [1014, 432] on div "Cordyceps" at bounding box center [1007, 445] width 507 height 55
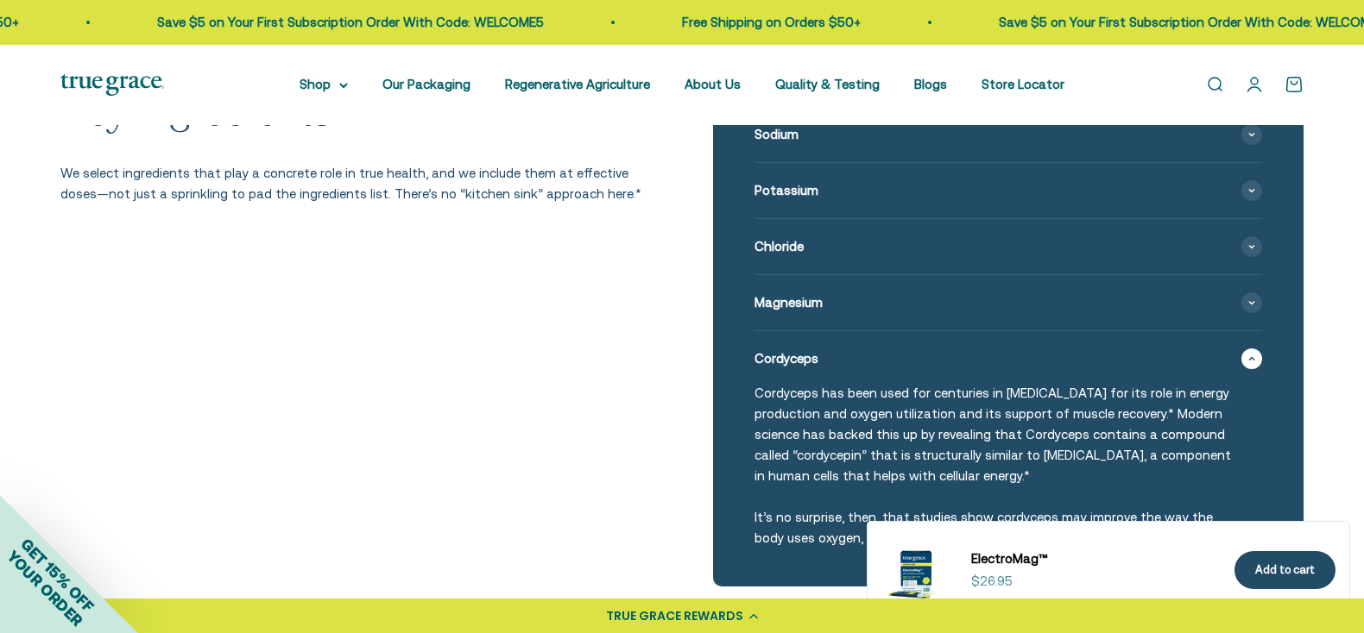
scroll to position [2302, 0]
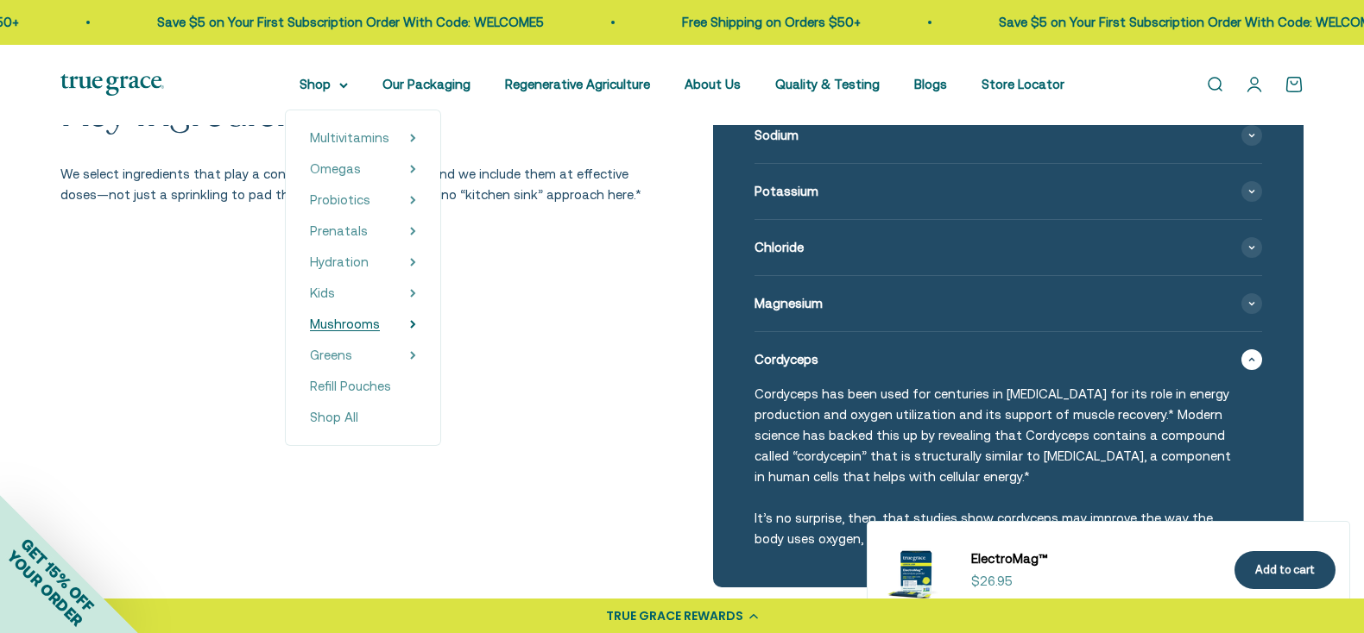
click at [387, 330] on summary "Mushrooms" at bounding box center [363, 324] width 106 height 21
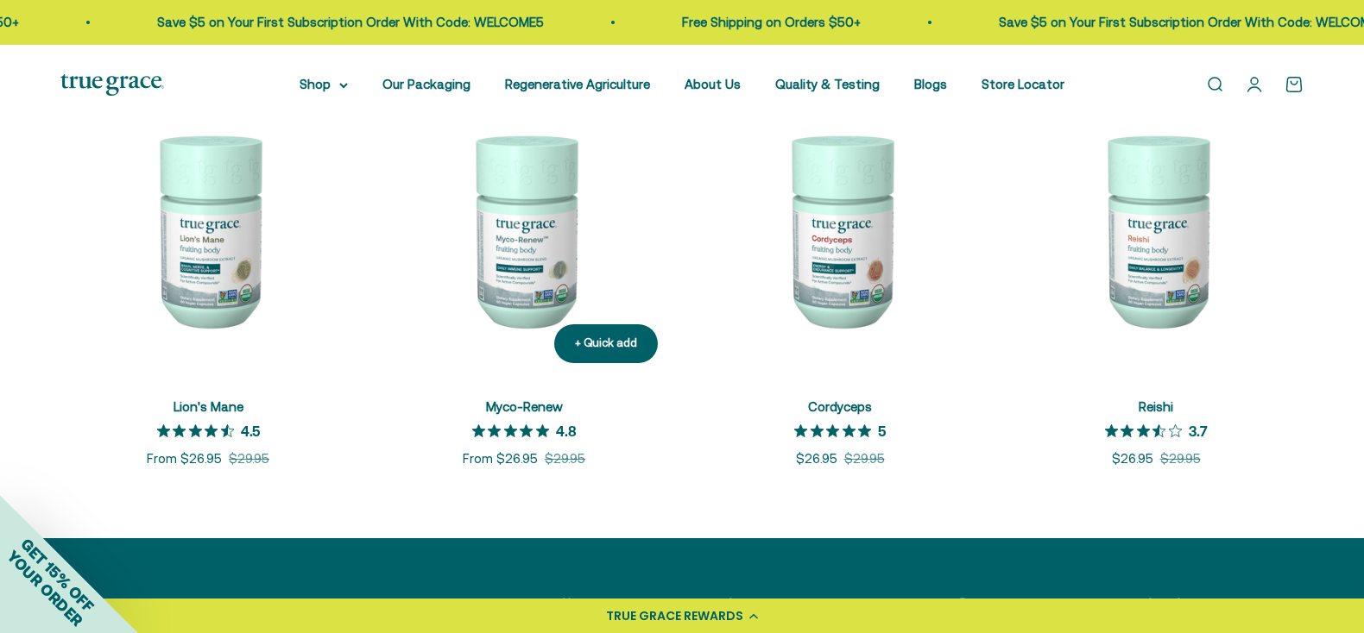
scroll to position [421, 0]
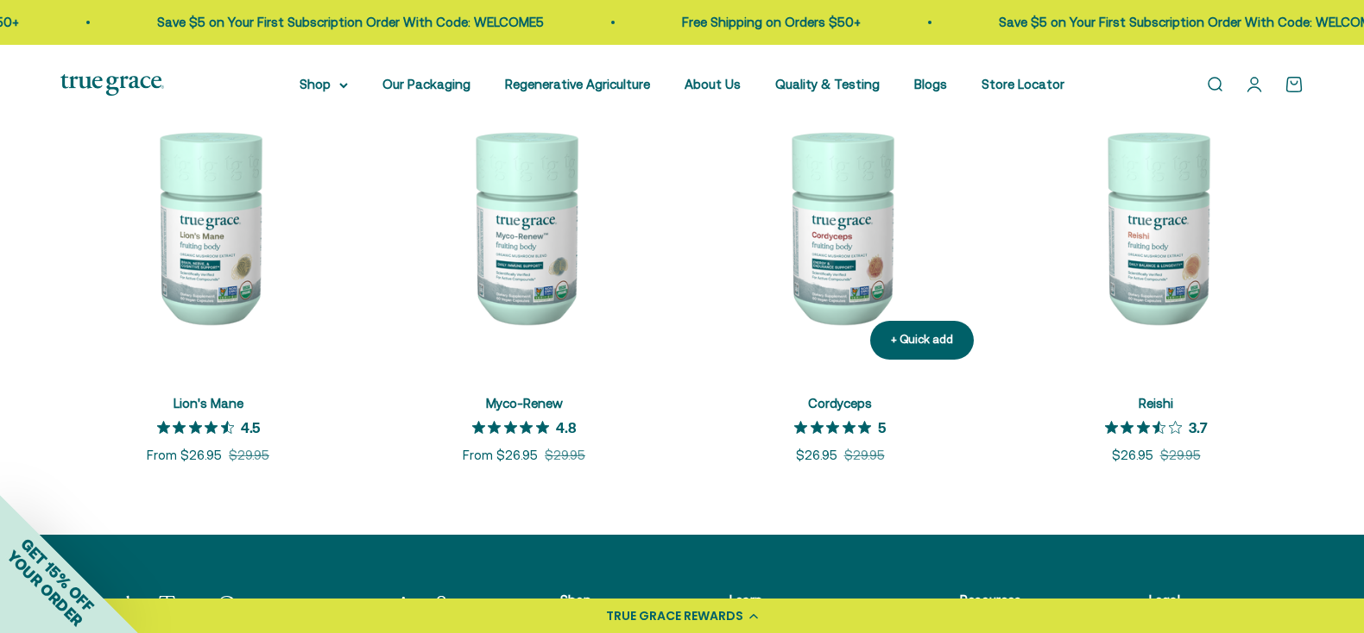
click at [763, 255] on img at bounding box center [839, 226] width 295 height 295
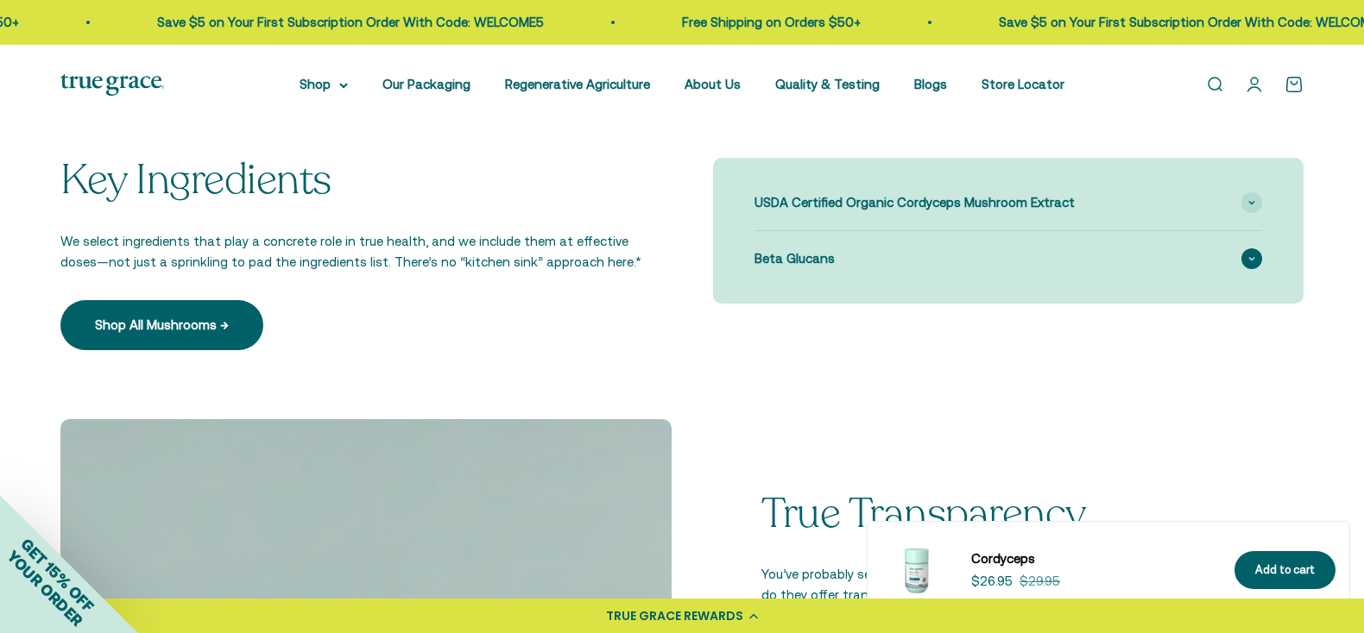
scroll to position [1593, 0]
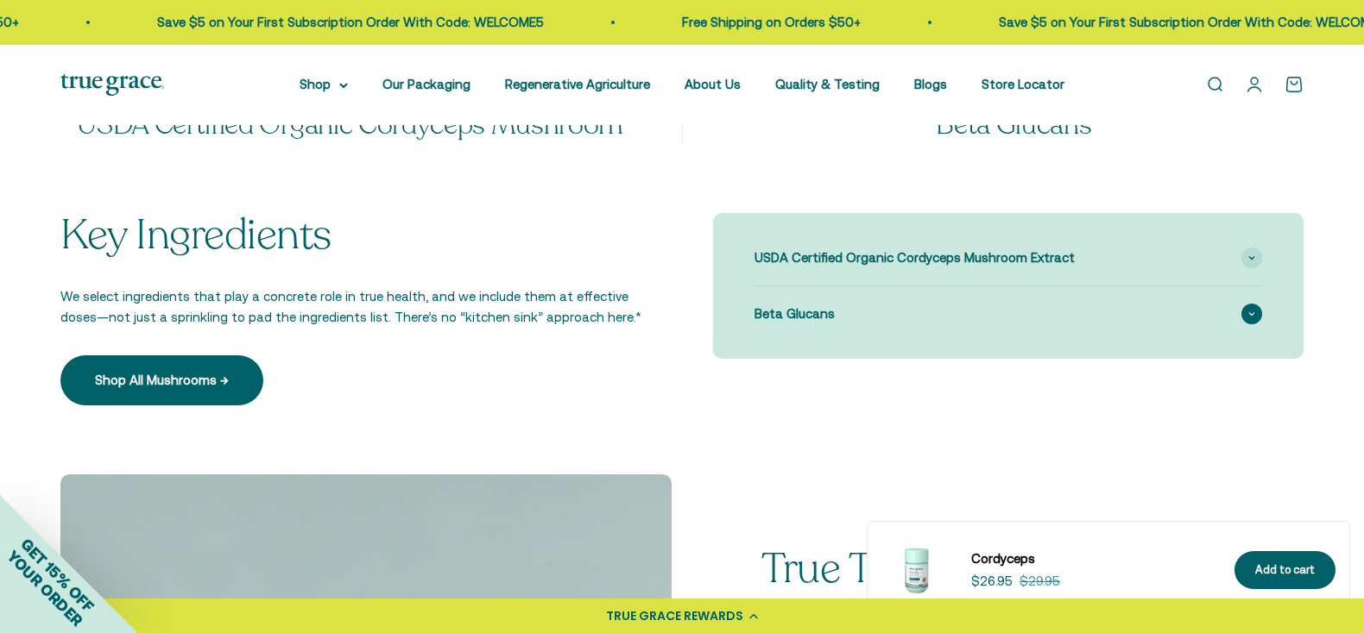
click at [884, 331] on div "Beta Glucans" at bounding box center [1007, 314] width 507 height 55
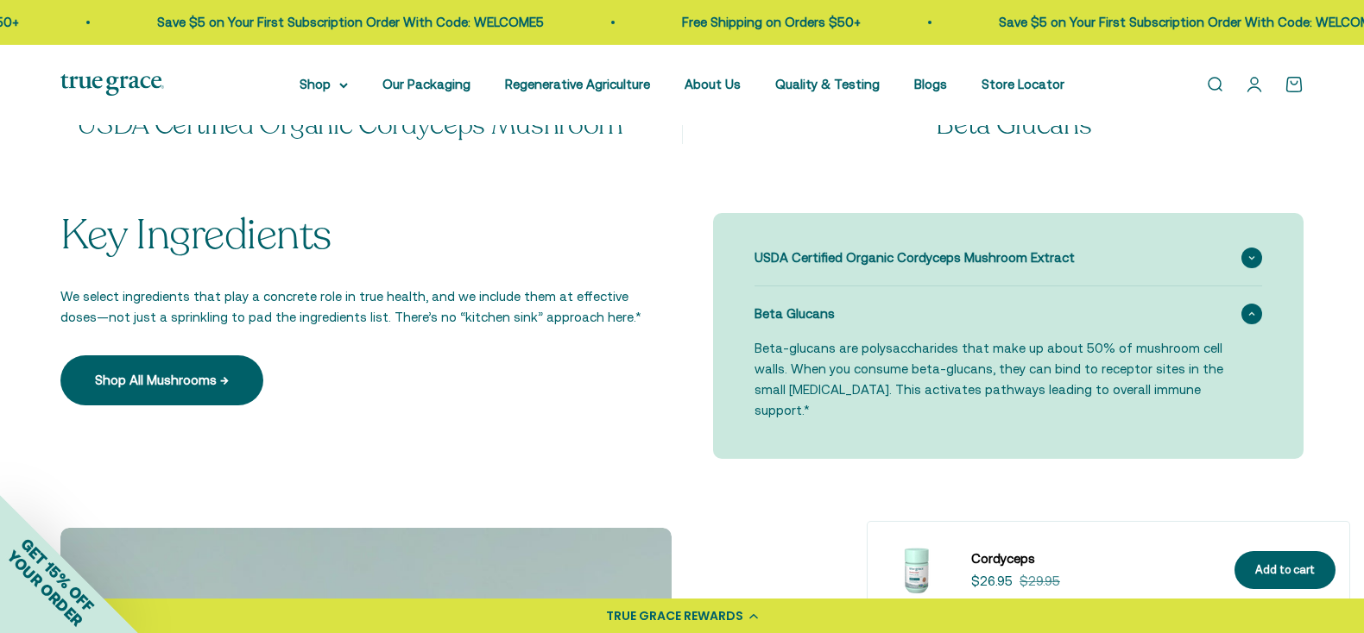
click at [869, 268] on span "USDA Certified Organic Cordyceps Mushroom Extract" at bounding box center [914, 258] width 320 height 21
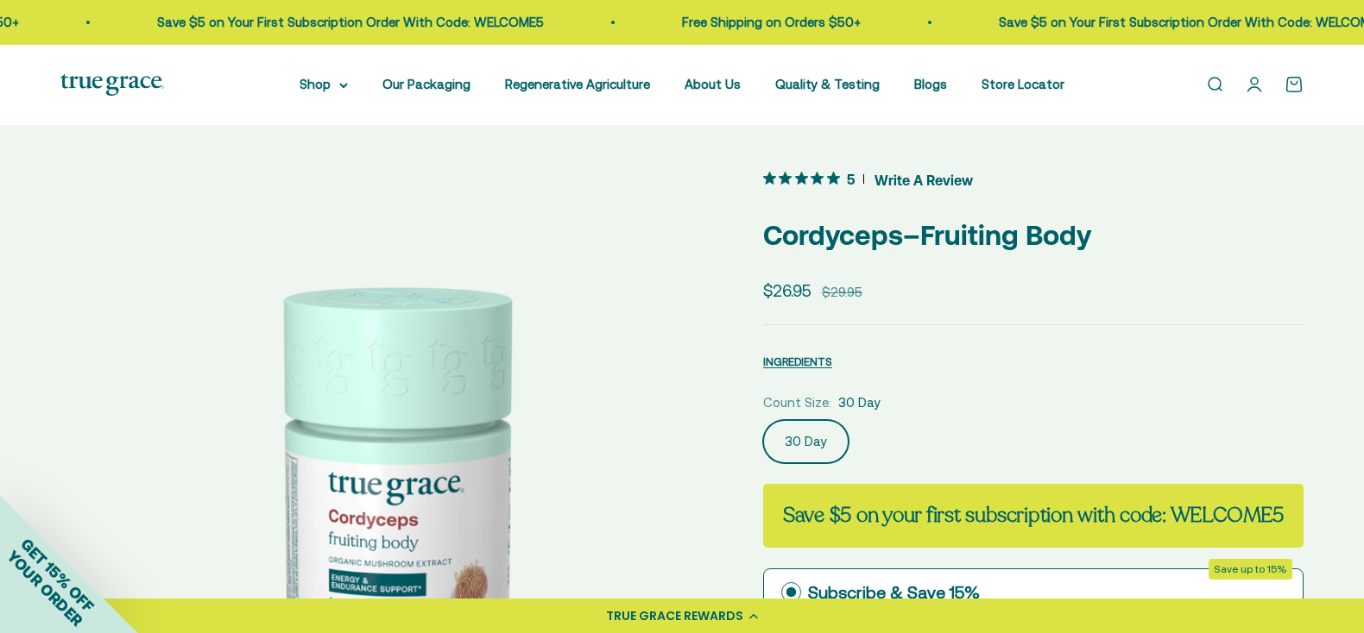
scroll to position [0, 0]
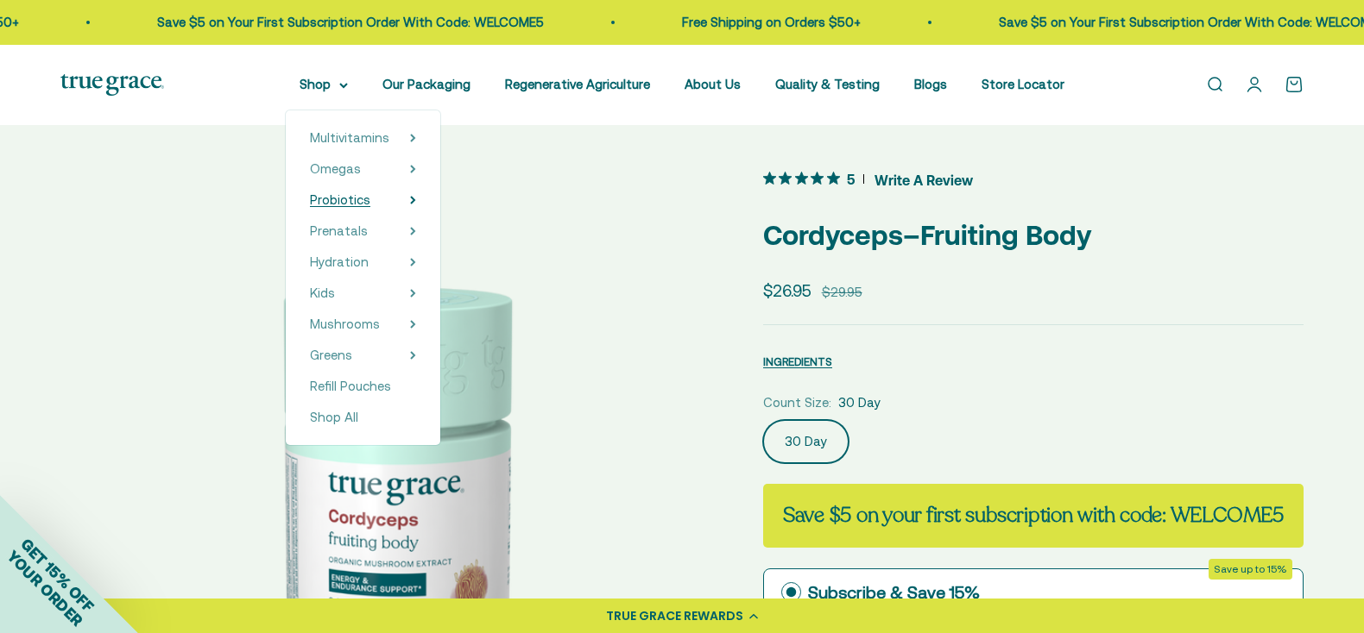
click at [366, 209] on summary "Probiotics" at bounding box center [363, 200] width 106 height 21
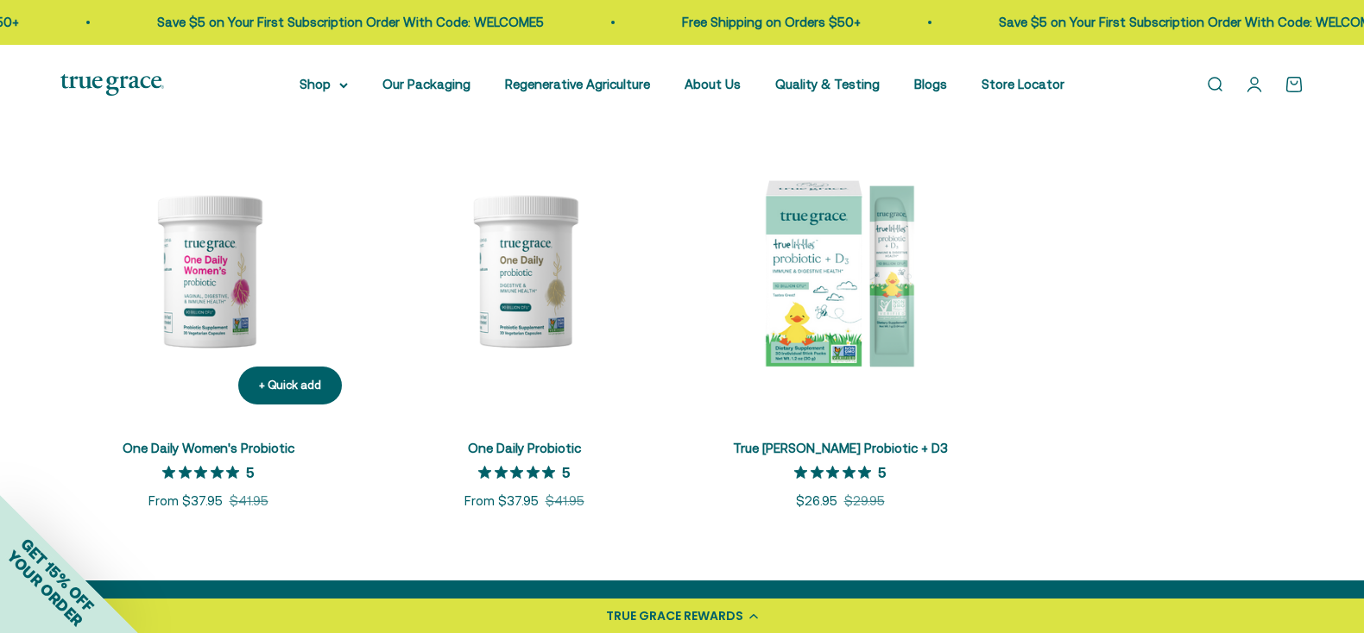
click at [201, 364] on img at bounding box center [207, 270] width 295 height 295
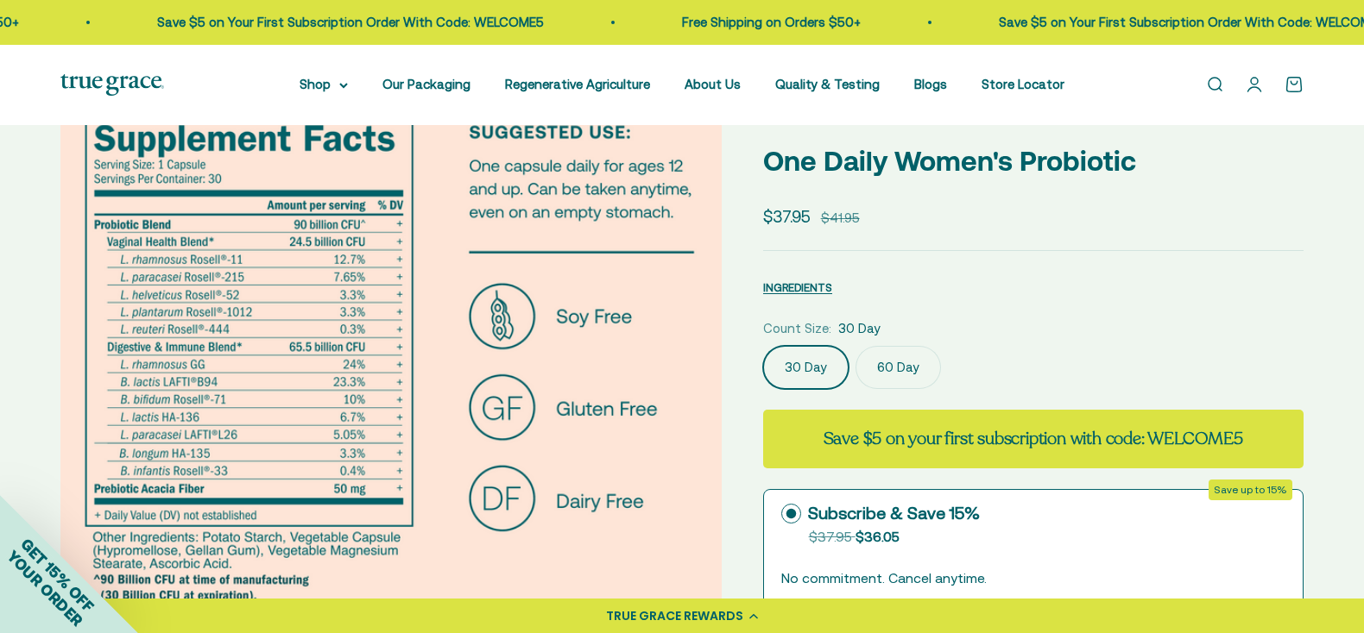
scroll to position [45, 0]
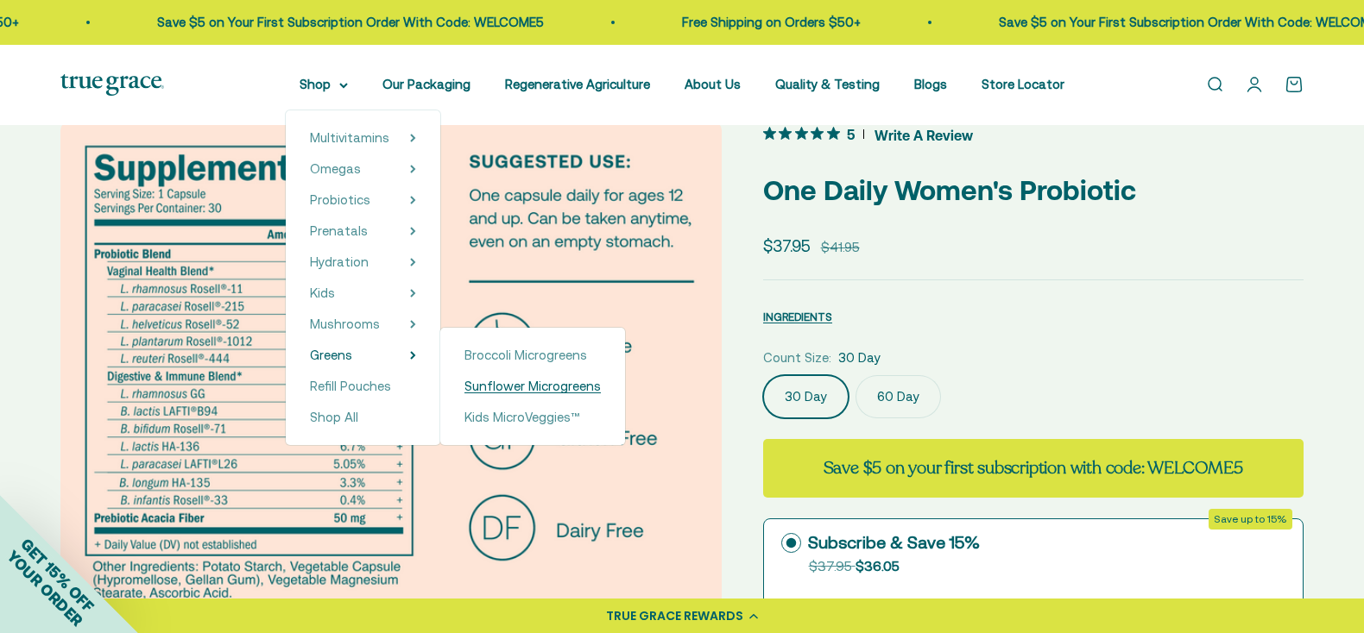
click at [474, 378] on span "Sunflower Microgreens" at bounding box center [532, 386] width 136 height 21
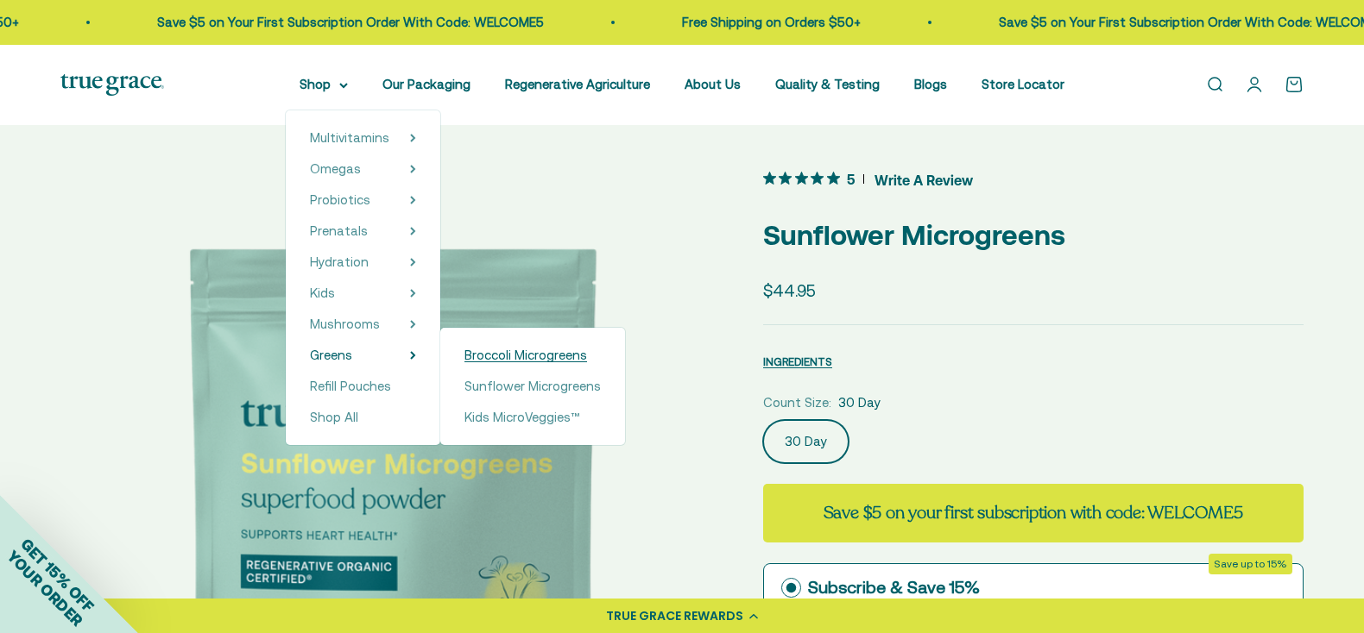
click at [474, 361] on span "Broccoli Microgreens" at bounding box center [525, 355] width 123 height 15
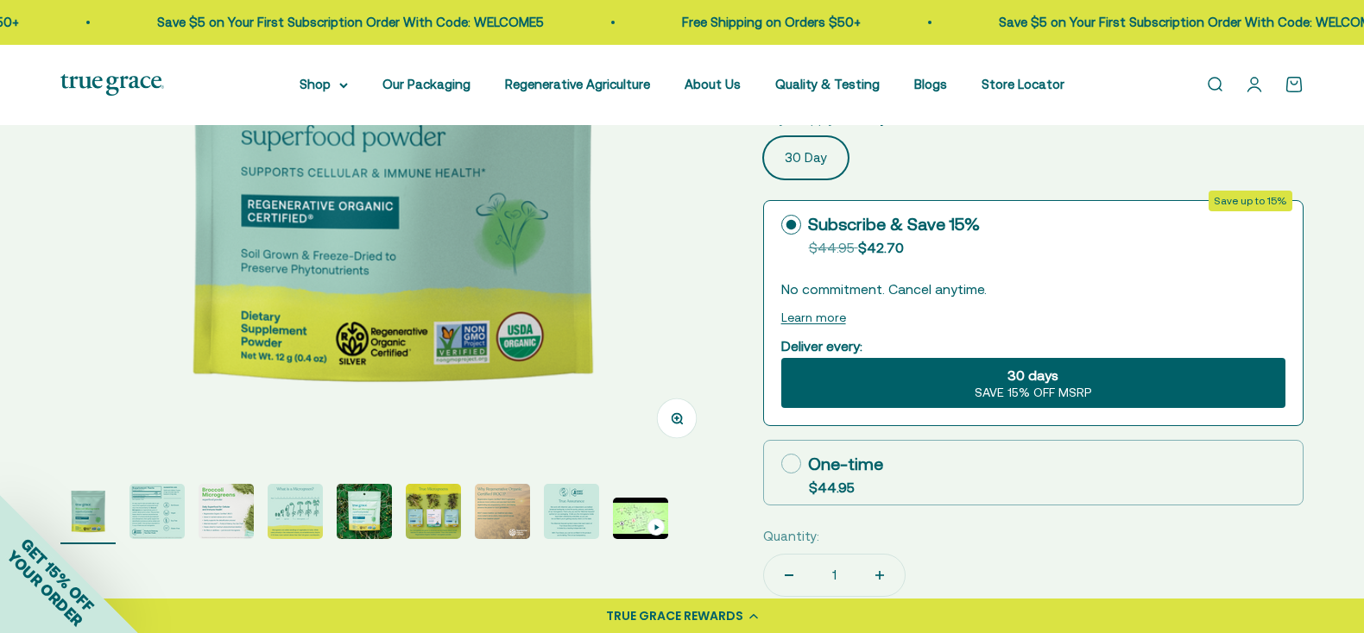
click at [191, 524] on page-dots at bounding box center [390, 514] width 661 height 60
click at [164, 513] on img "Go to item 2" at bounding box center [156, 511] width 55 height 55
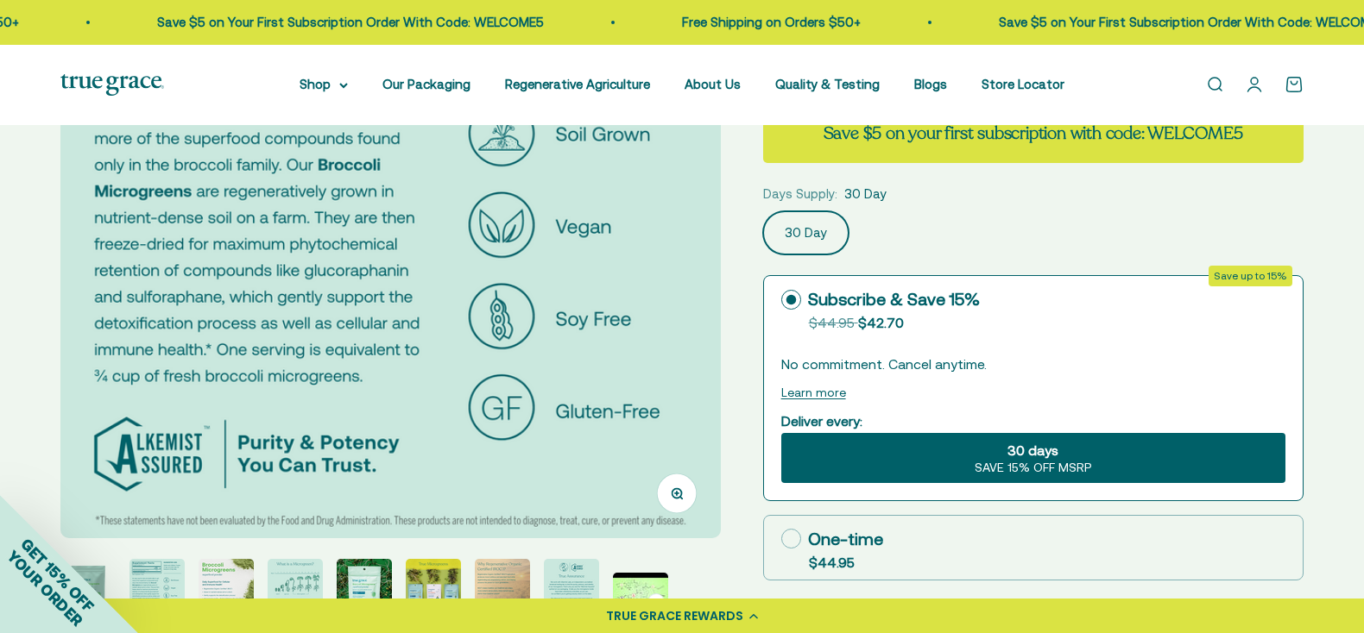
scroll to position [307, 0]
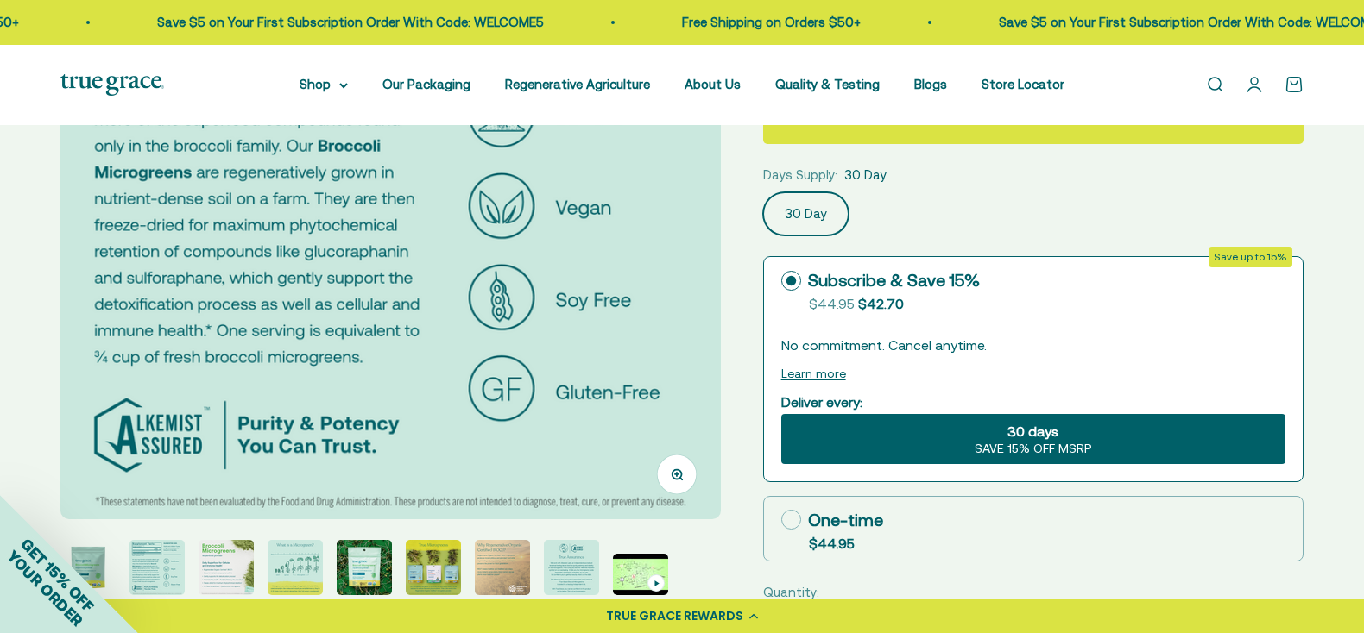
click at [240, 572] on img "Go to item 3" at bounding box center [225, 567] width 55 height 55
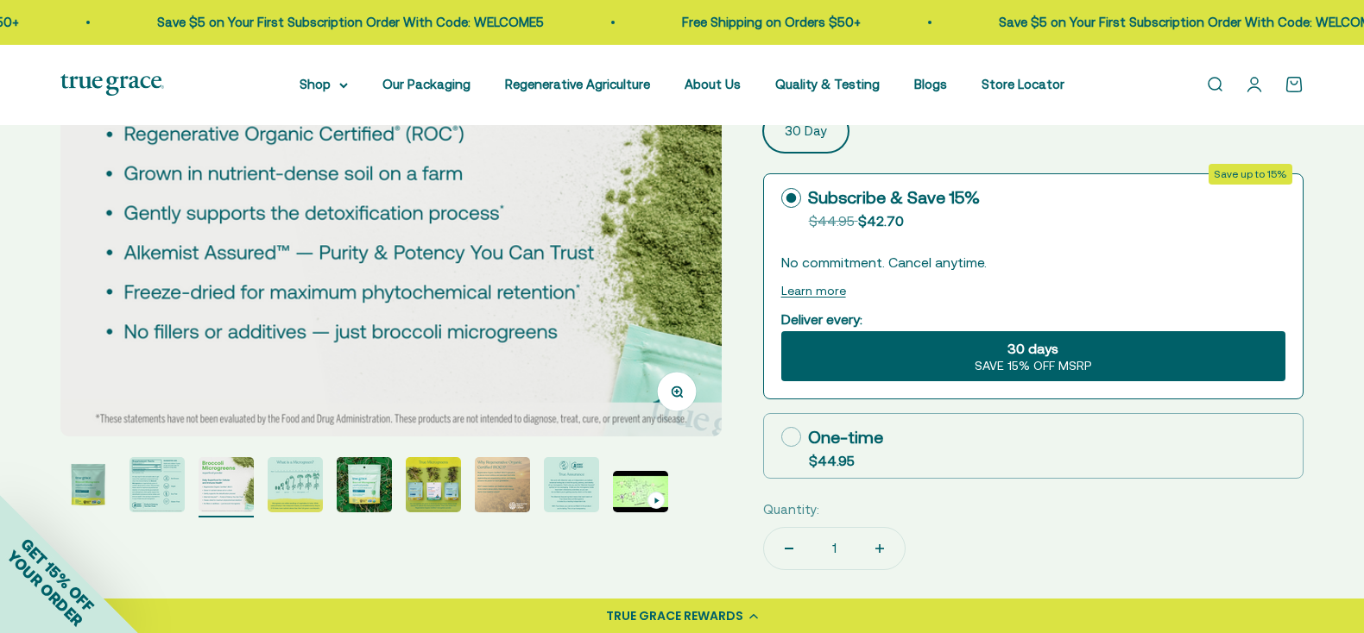
scroll to position [394, 0]
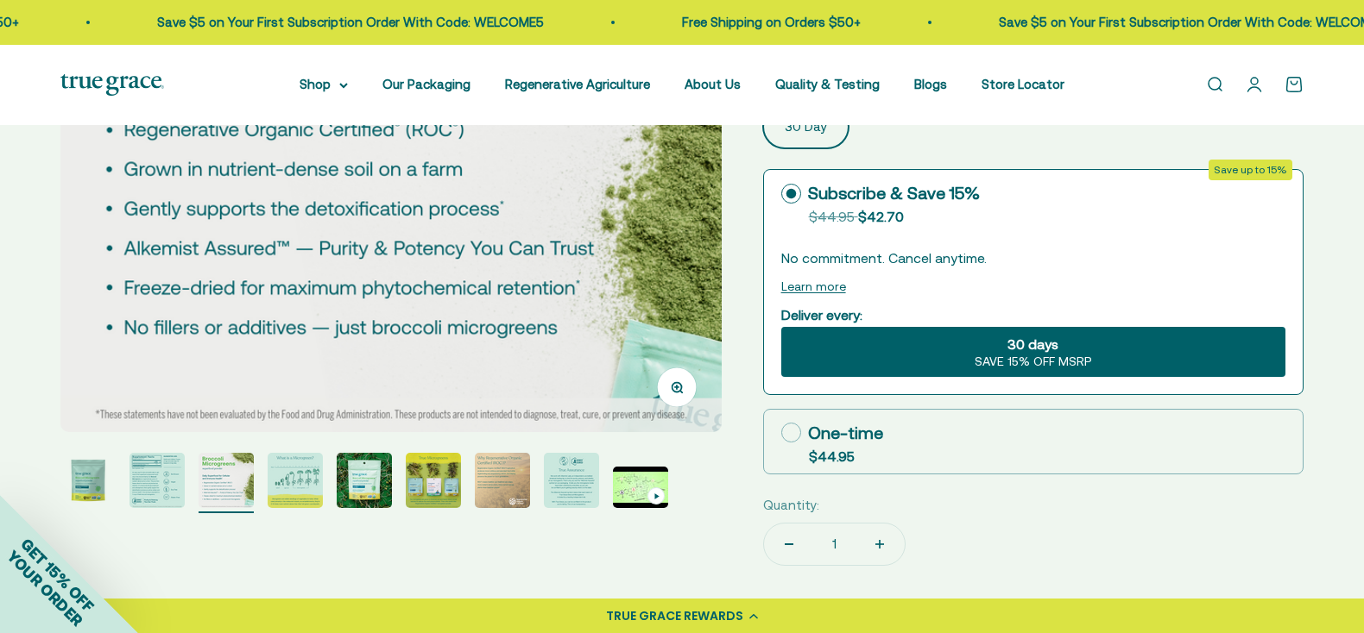
click at [459, 463] on img "Go to item 6" at bounding box center [433, 480] width 55 height 55
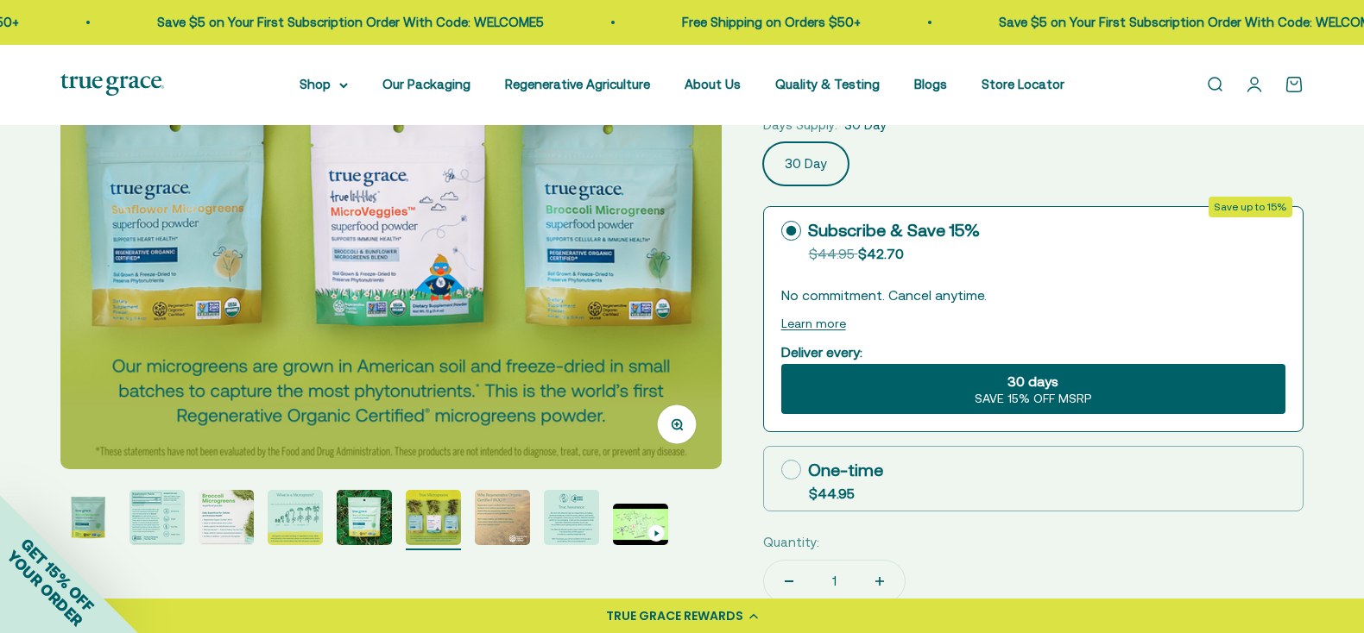
scroll to position [362, 0]
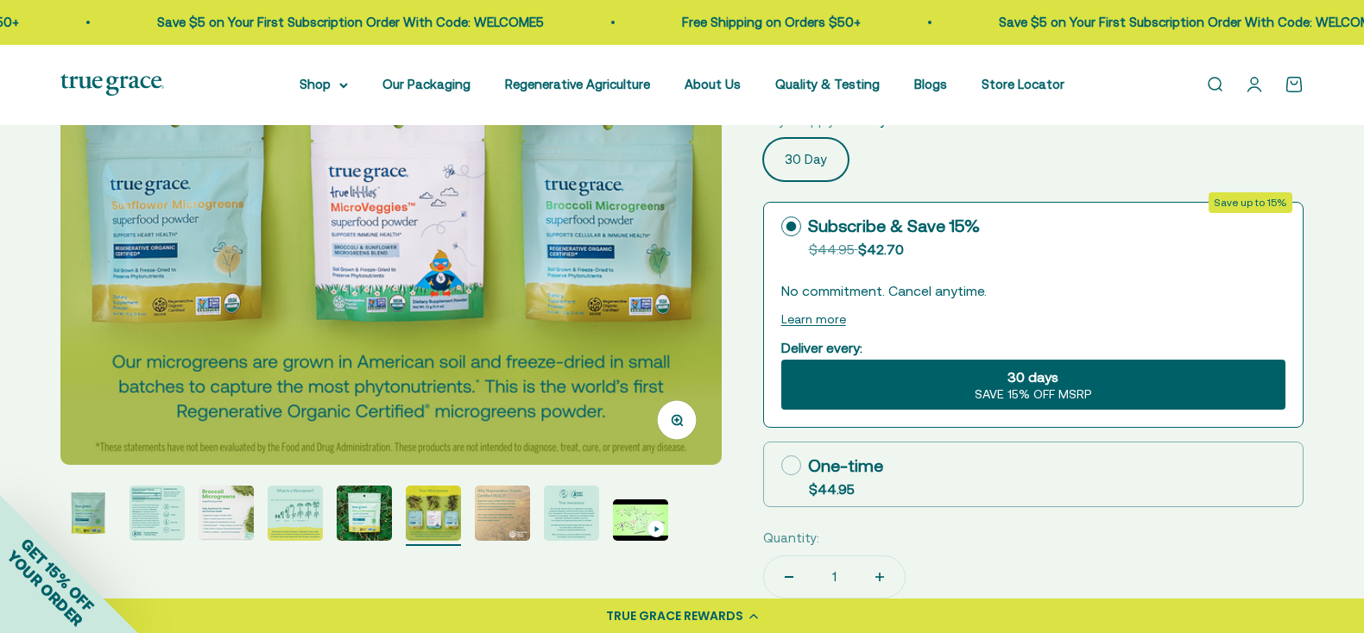
click at [499, 517] on img "Go to item 7" at bounding box center [502, 513] width 55 height 55
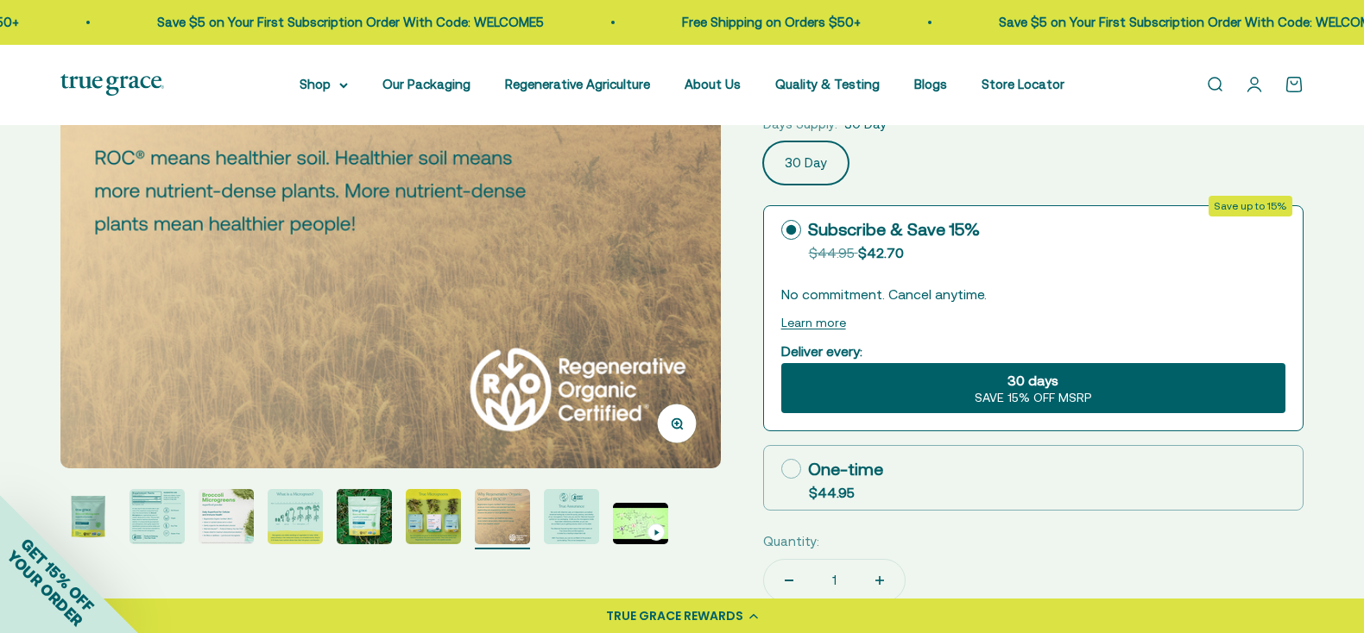
scroll to position [396, 0]
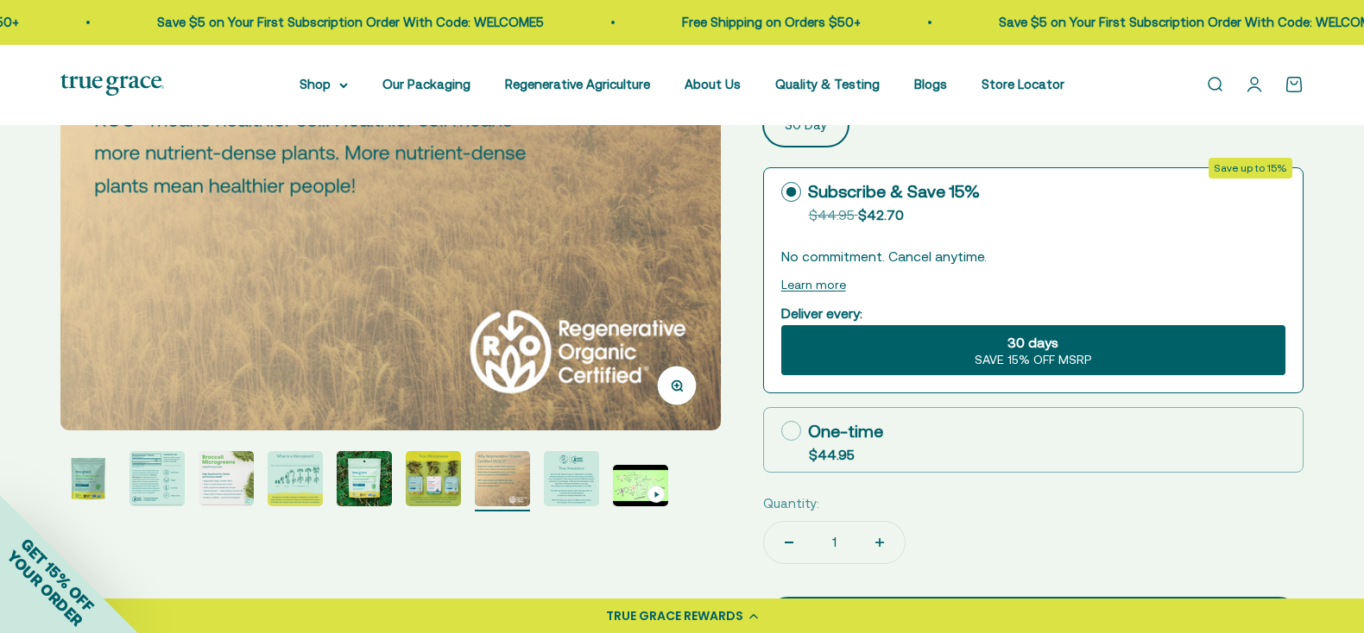
click at [561, 482] on img "Go to item 8" at bounding box center [571, 478] width 55 height 55
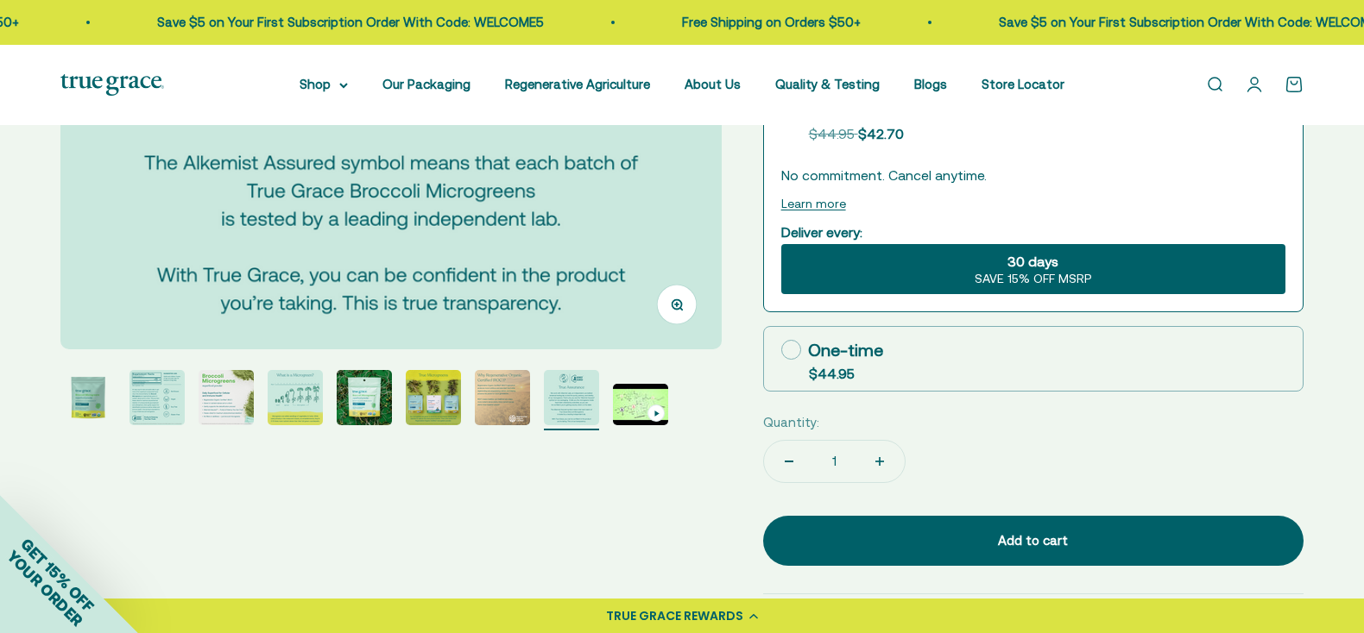
scroll to position [509, 0]
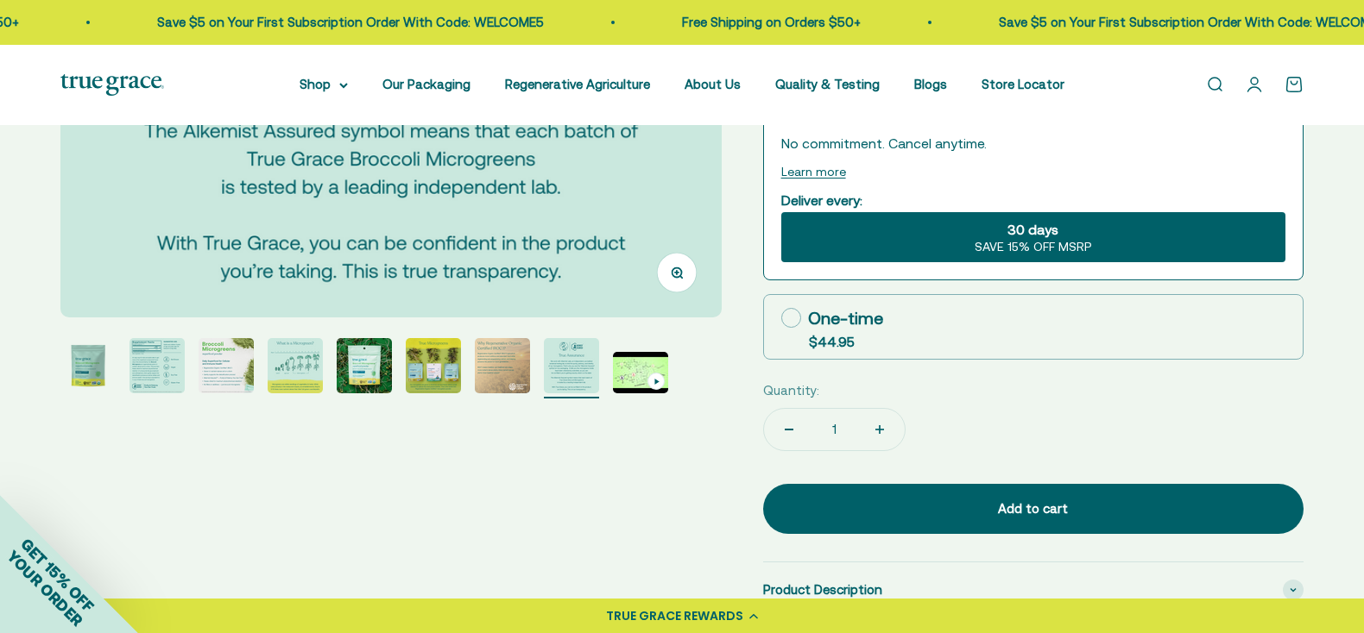
click at [619, 367] on img "Go to item 9" at bounding box center [640, 372] width 55 height 41
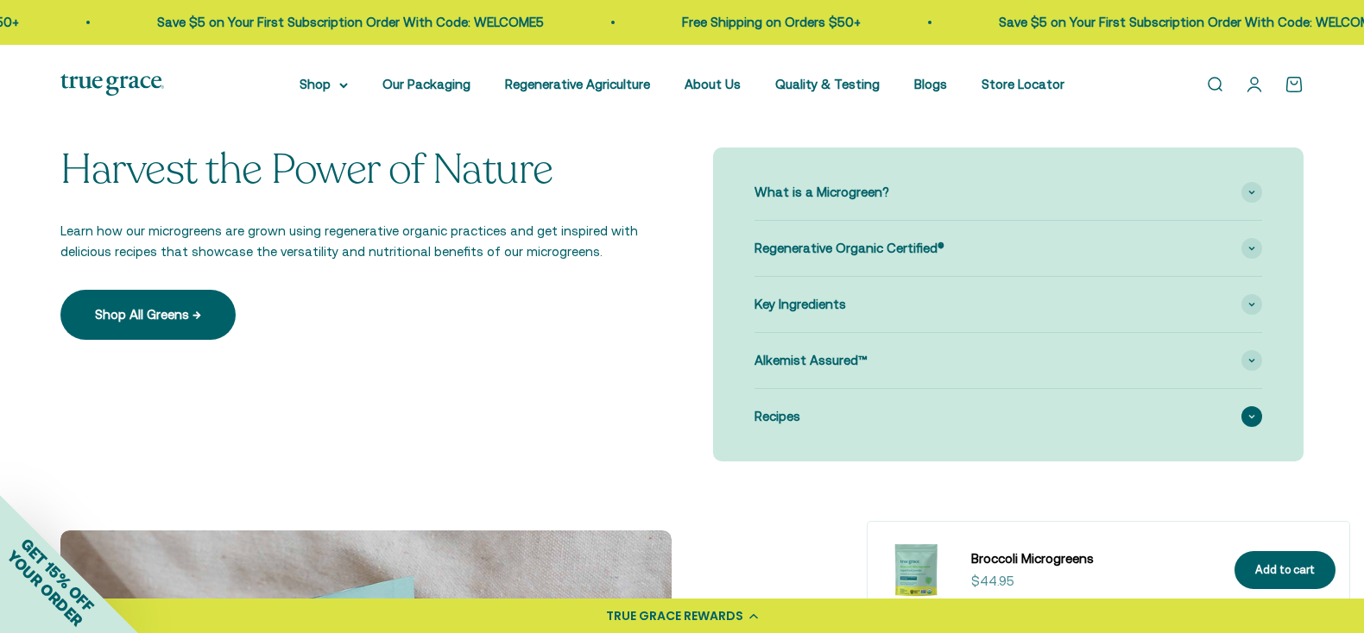
scroll to position [1327, 0]
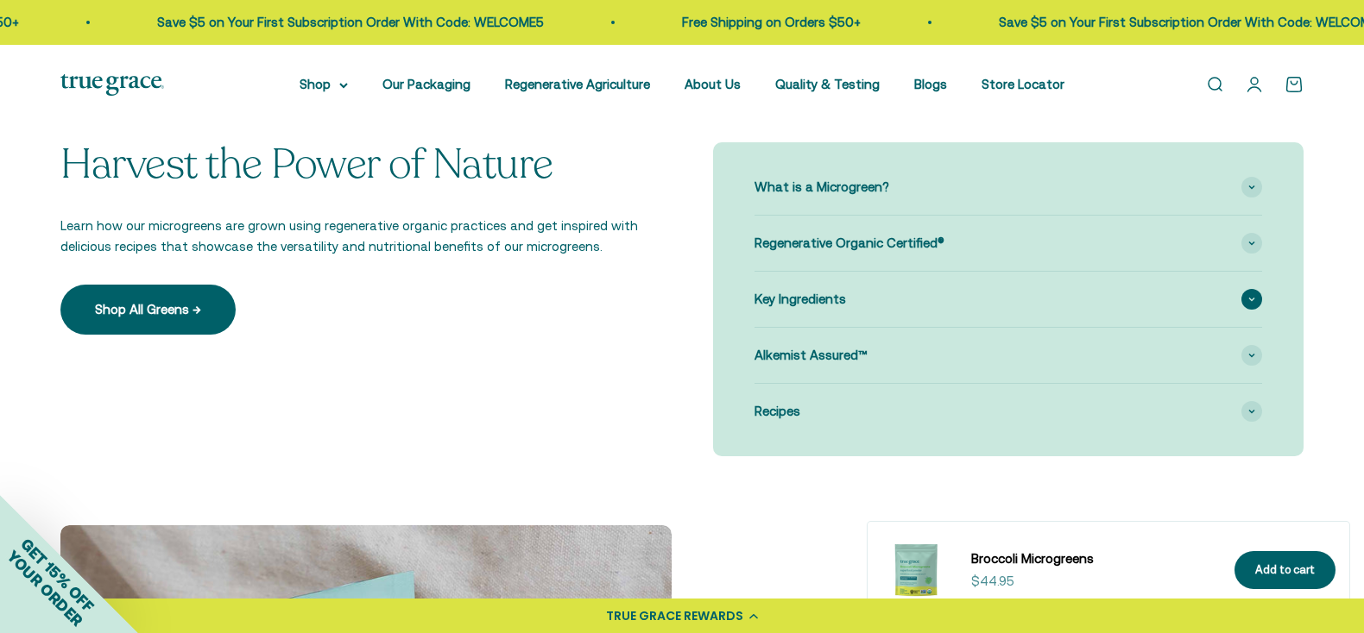
click at [935, 299] on div "Key Ingredients" at bounding box center [1007, 299] width 507 height 55
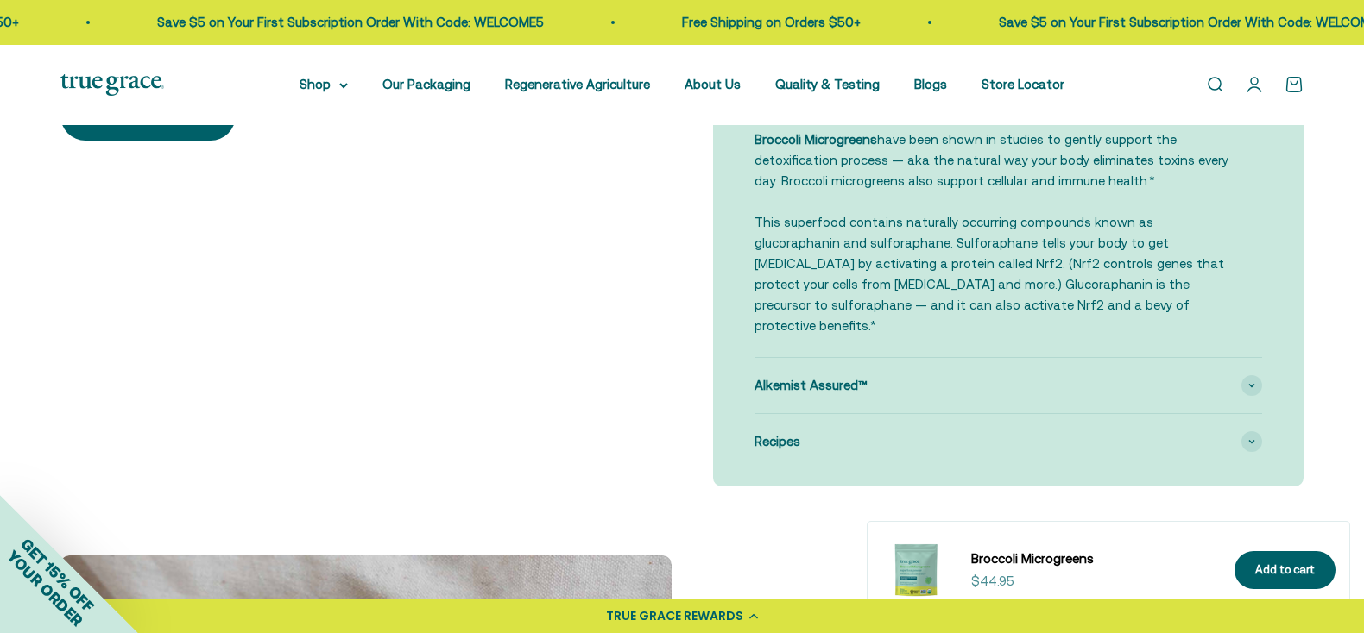
scroll to position [1524, 0]
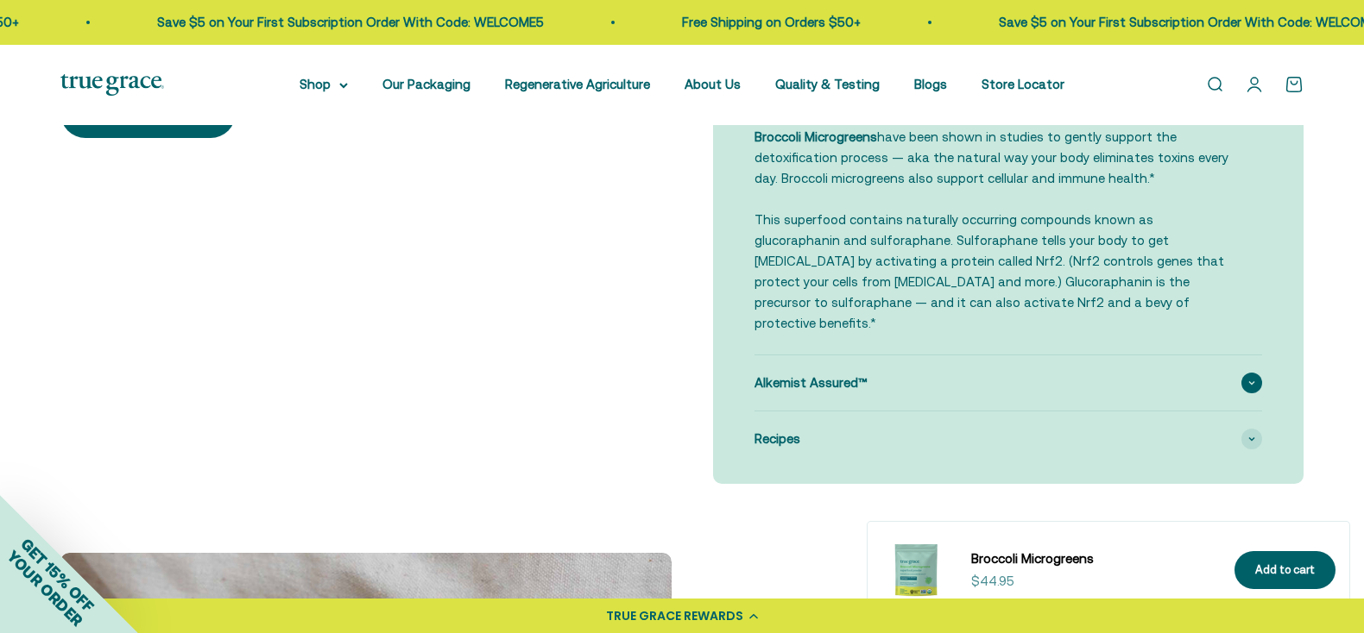
click at [972, 367] on div "Alkemist Assured™" at bounding box center [1007, 383] width 507 height 55
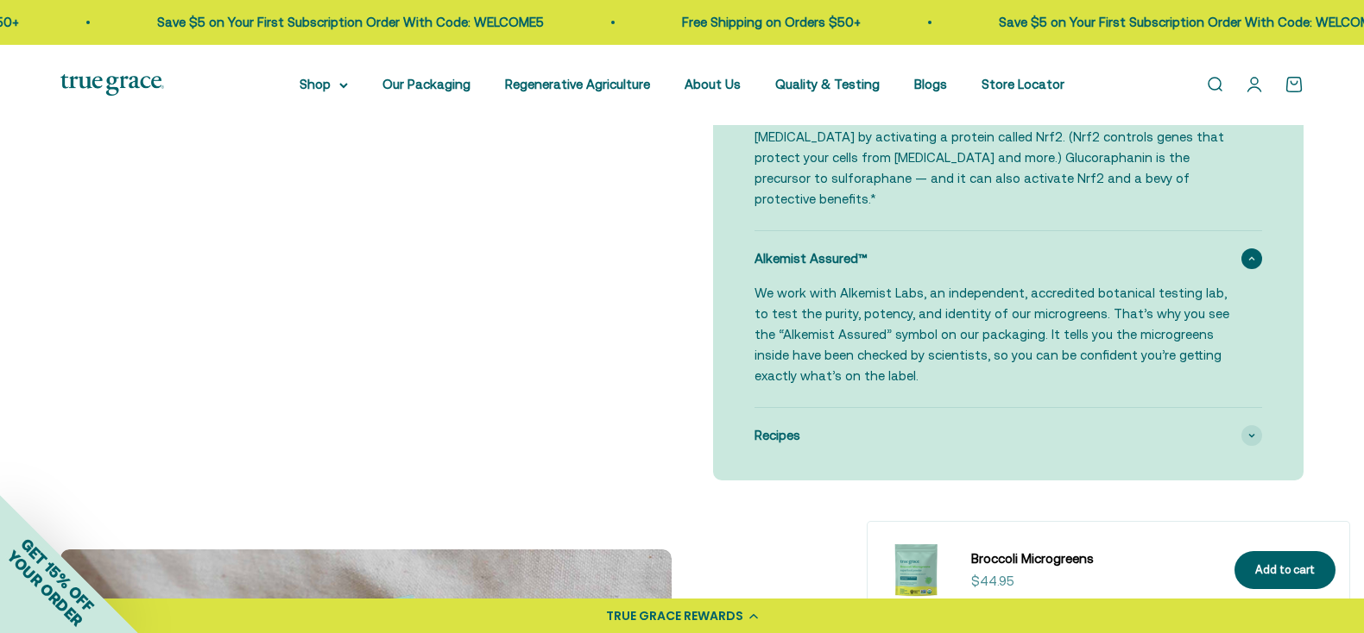
scroll to position [0, 0]
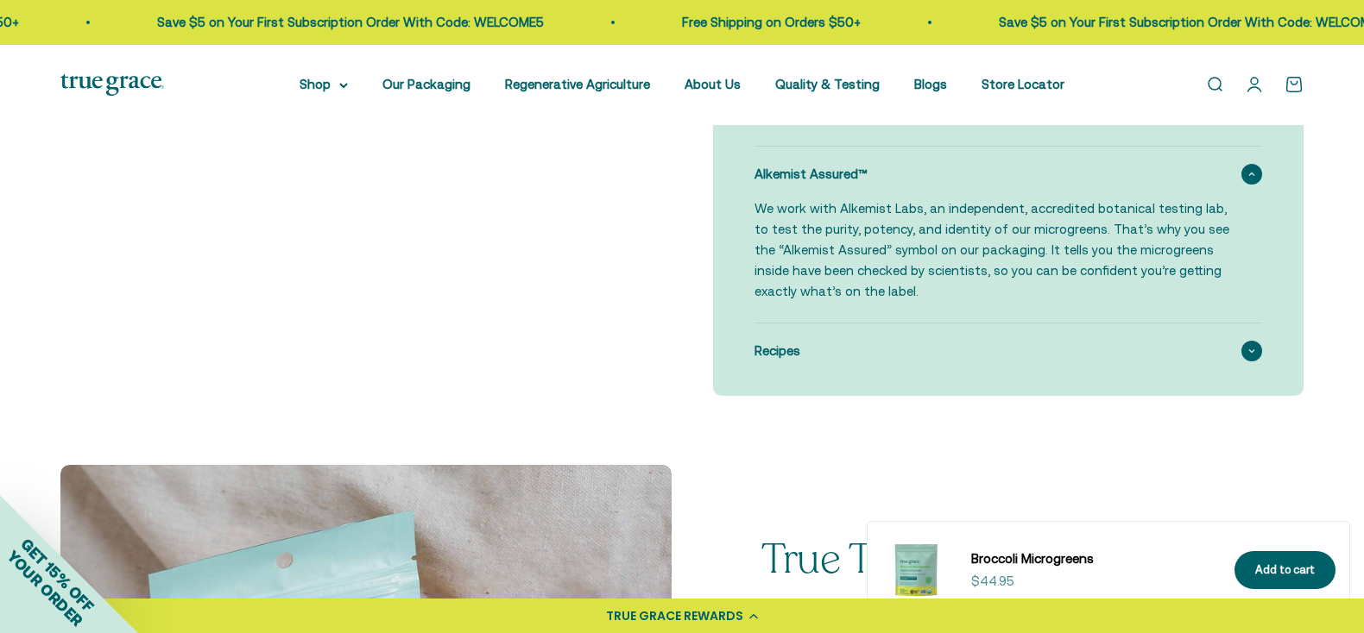
click at [976, 324] on div "Recipes" at bounding box center [1007, 351] width 507 height 55
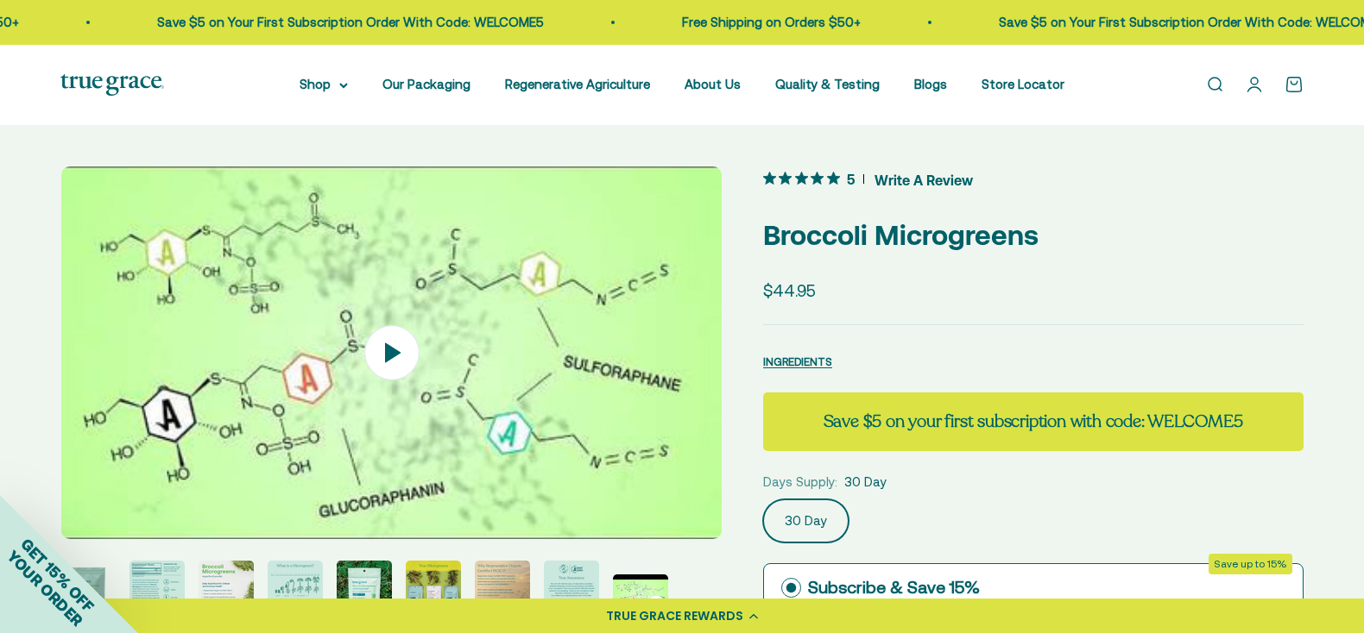
scroll to position [-2, 0]
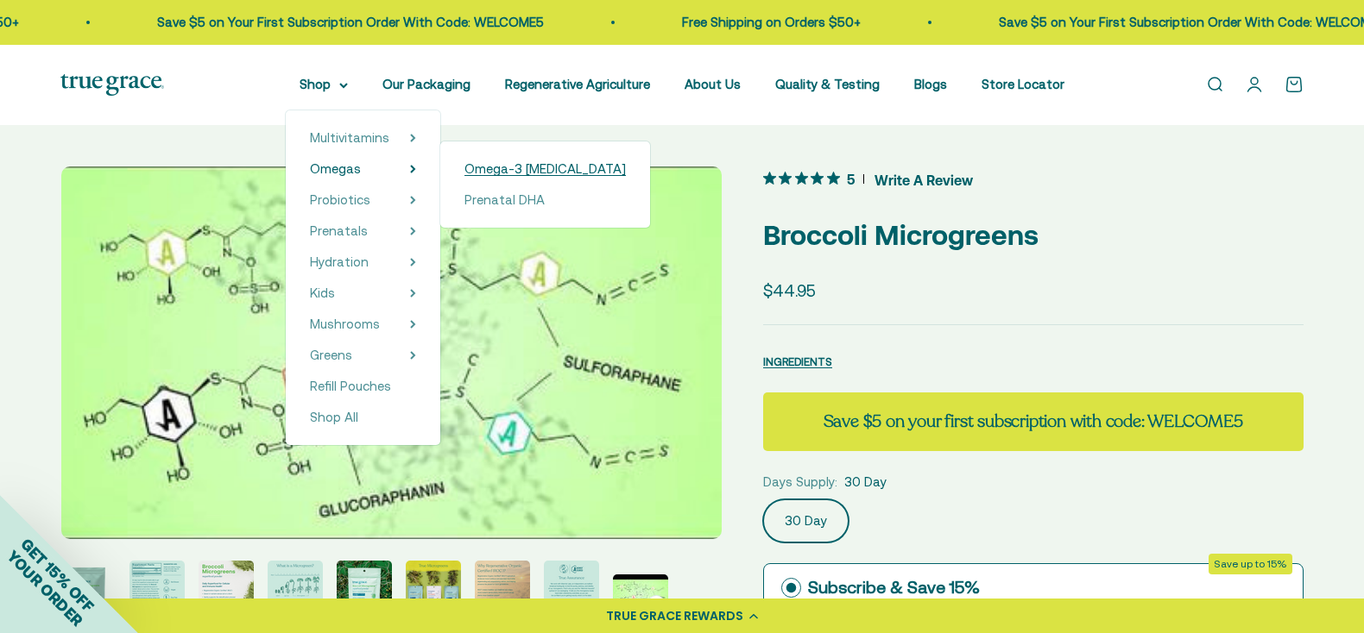
click at [464, 167] on span "Omega-3 [MEDICAL_DATA]" at bounding box center [544, 168] width 161 height 15
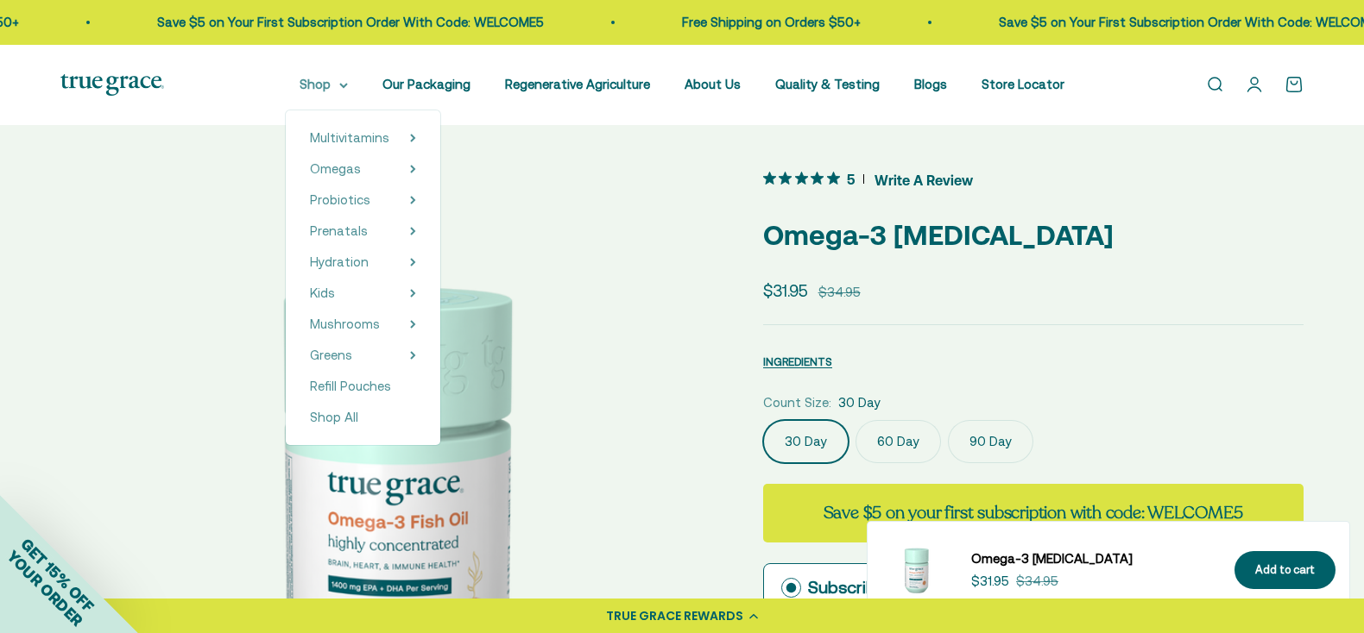
click at [299, 91] on summary "Shop" at bounding box center [323, 84] width 48 height 21
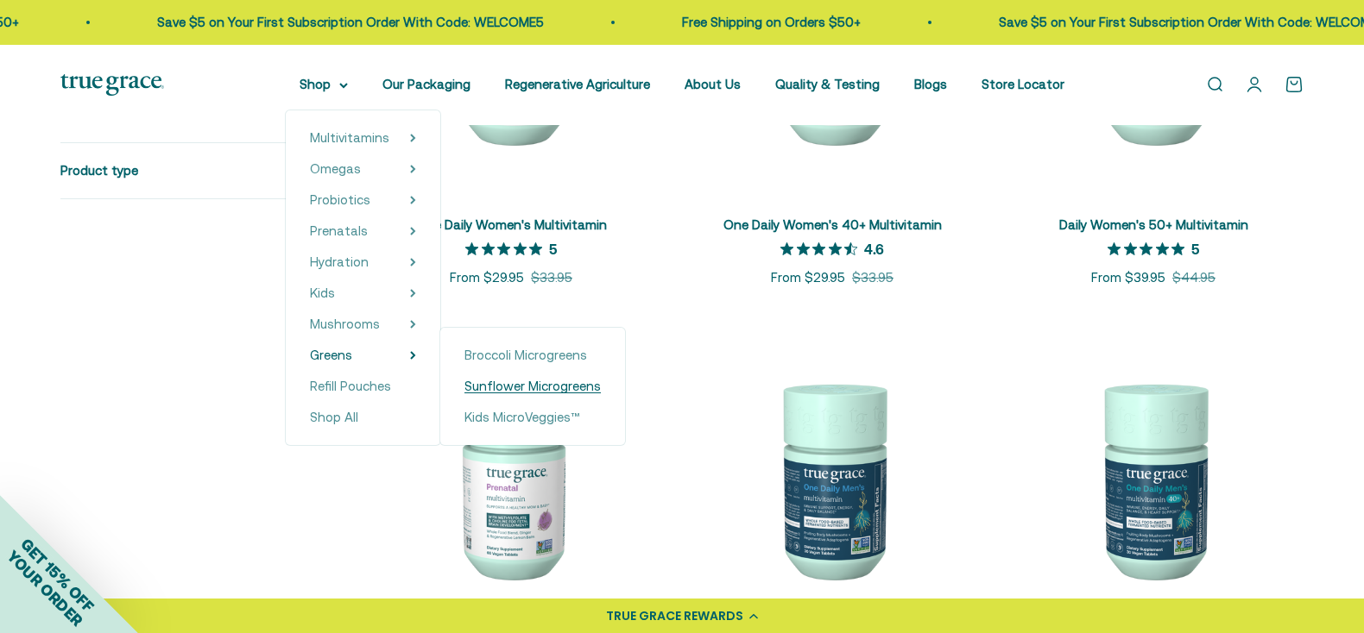
click at [464, 382] on span "Sunflower Microgreens" at bounding box center [532, 386] width 136 height 15
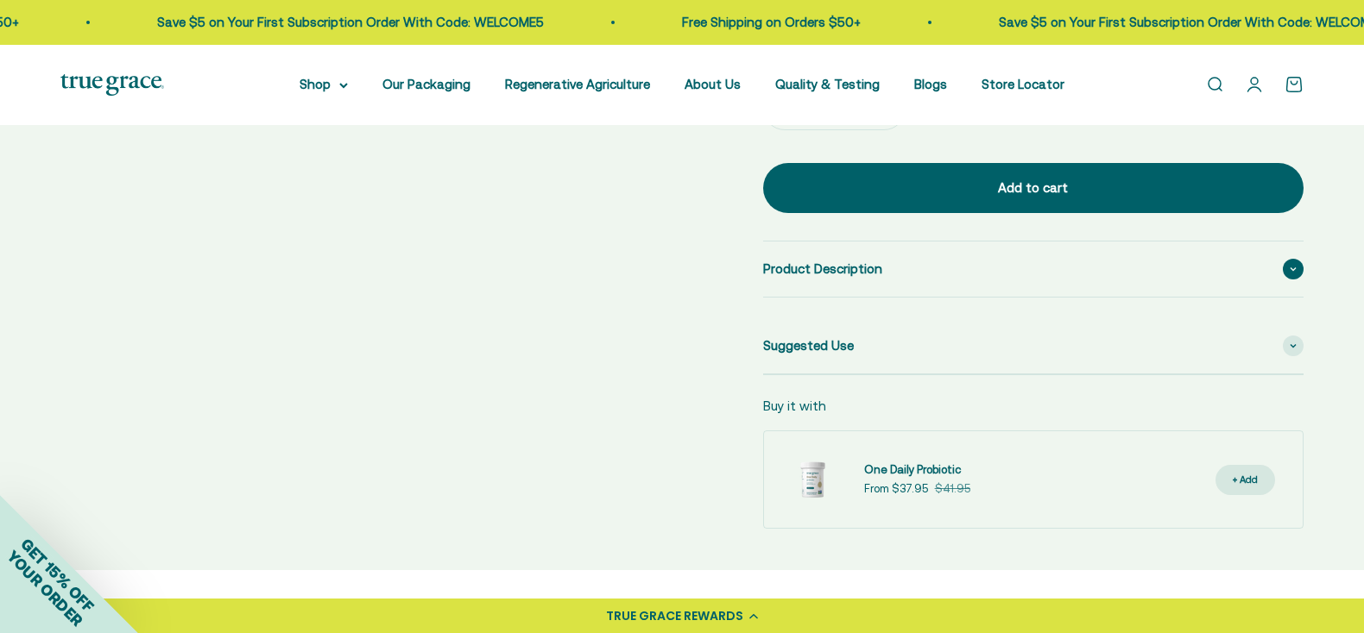
click at [986, 262] on div "Product Description" at bounding box center [1033, 269] width 540 height 55
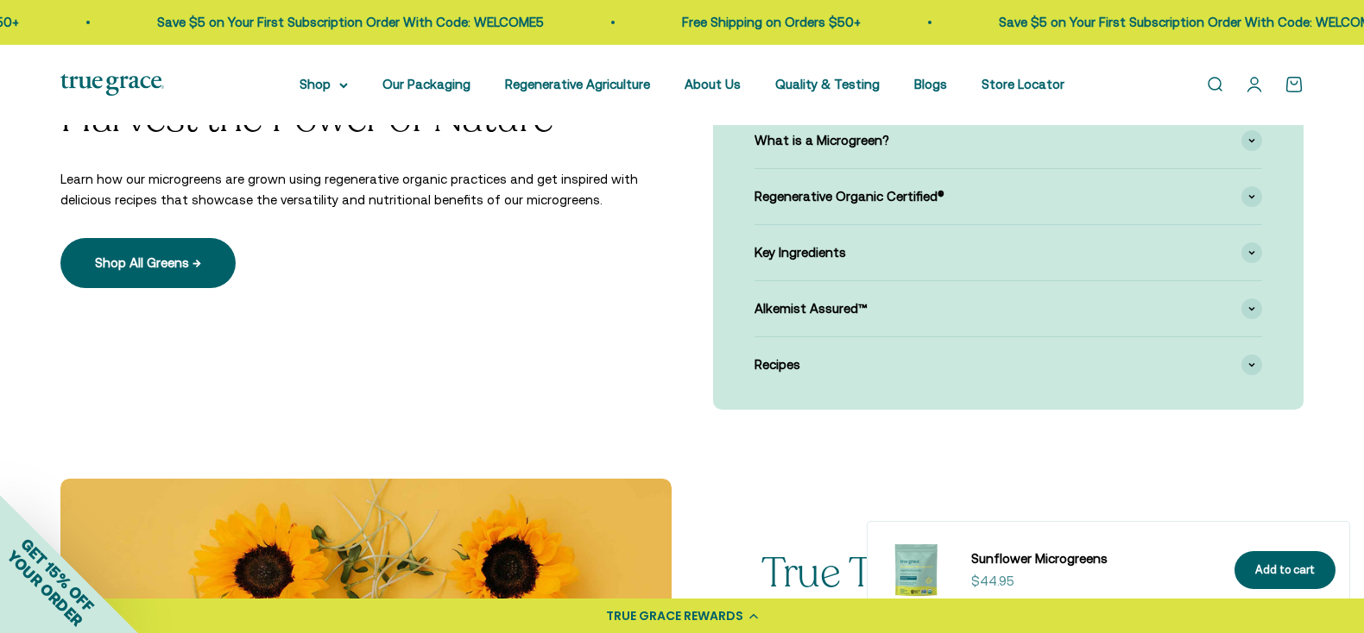
scroll to position [1521, 0]
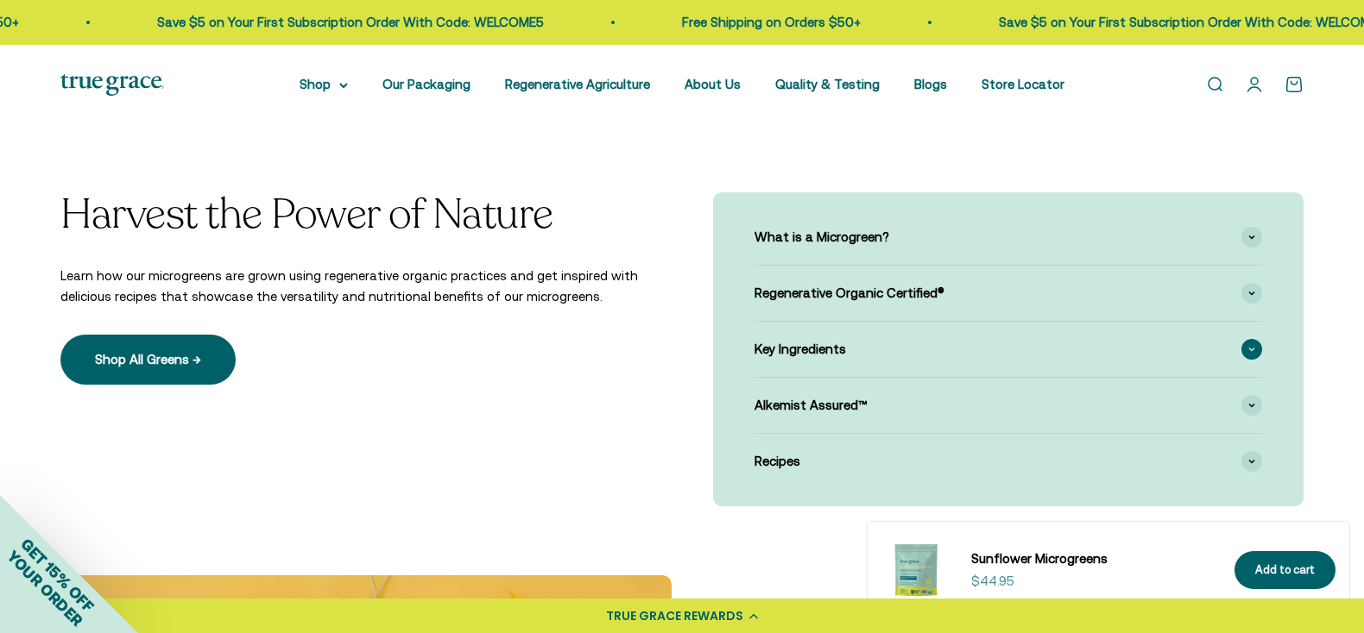
click at [979, 338] on div "Key Ingredients" at bounding box center [1007, 349] width 507 height 55
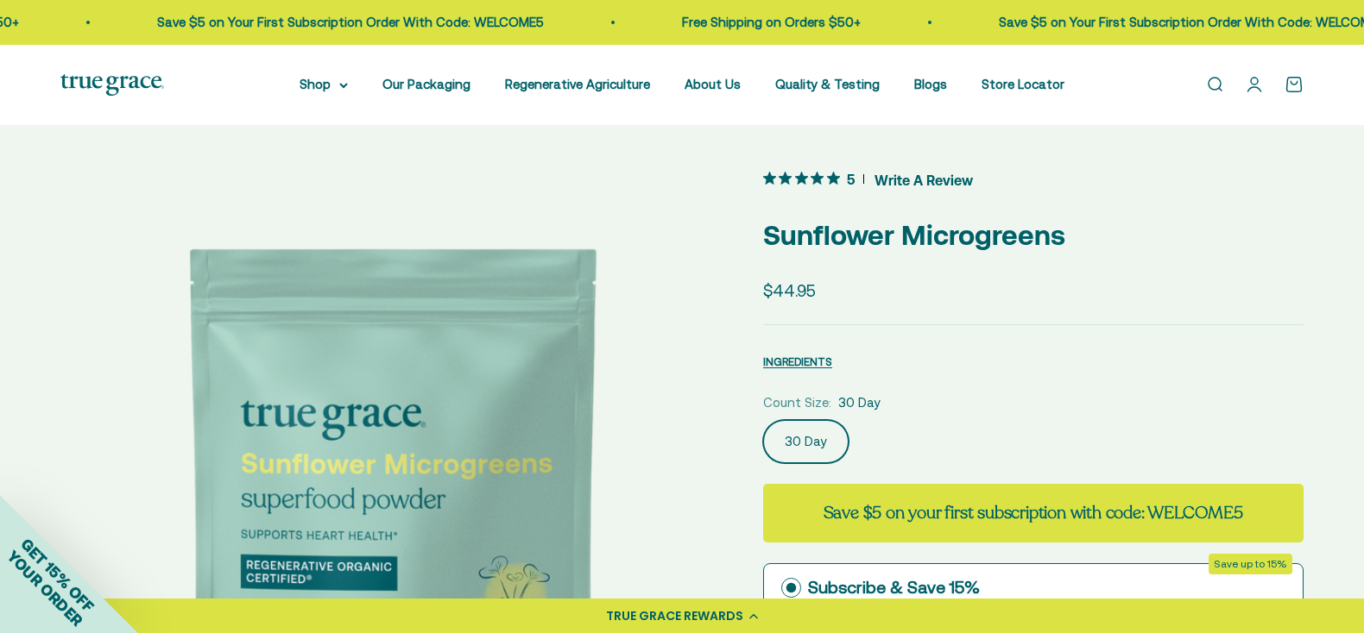
scroll to position [0, 0]
